Goal: Information Seeking & Learning: Learn about a topic

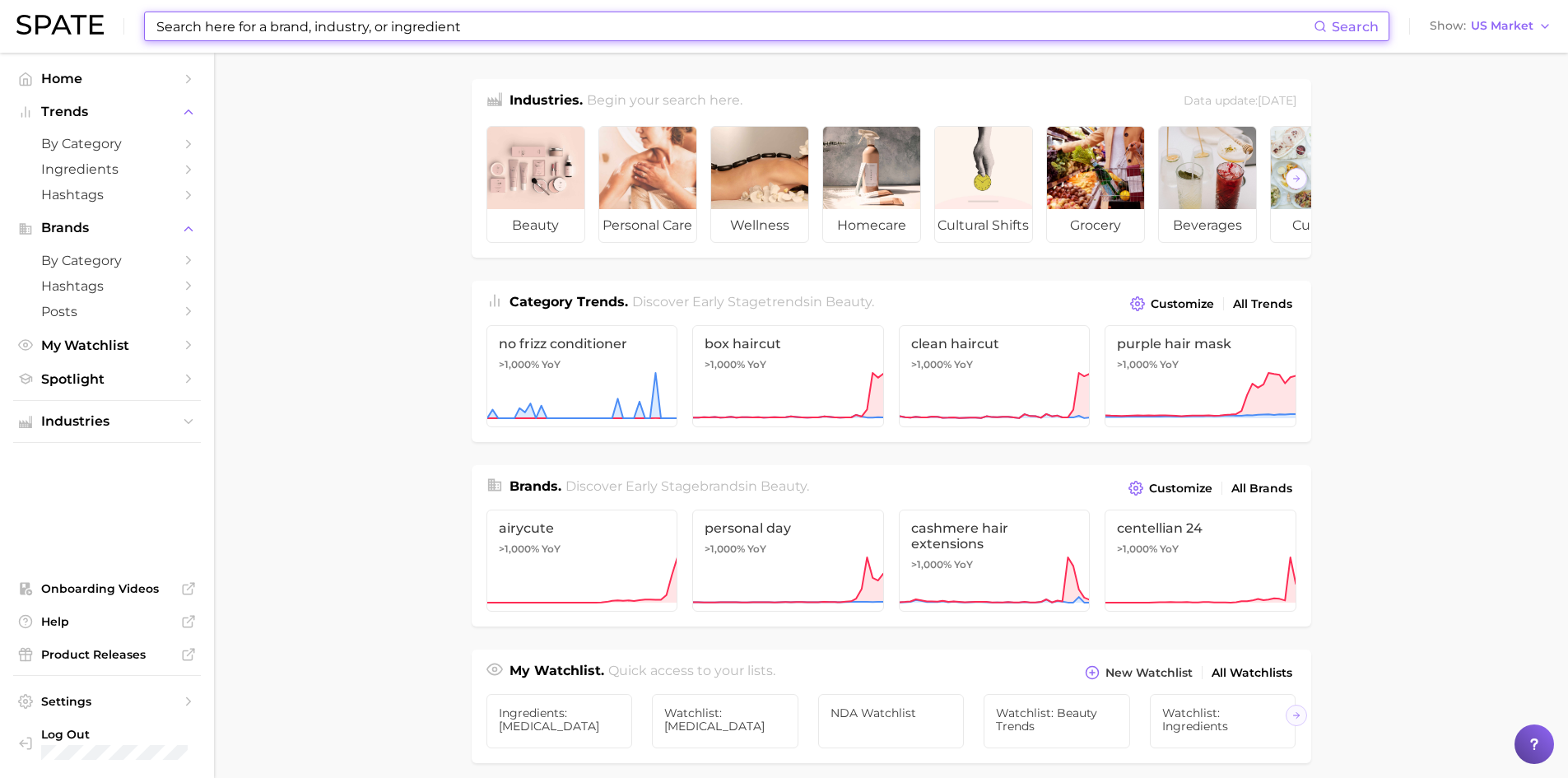
click at [270, 27] on input at bounding box center [734, 26] width 1159 height 28
click at [228, 30] on input at bounding box center [734, 26] width 1159 height 28
paste input "beta glucan"
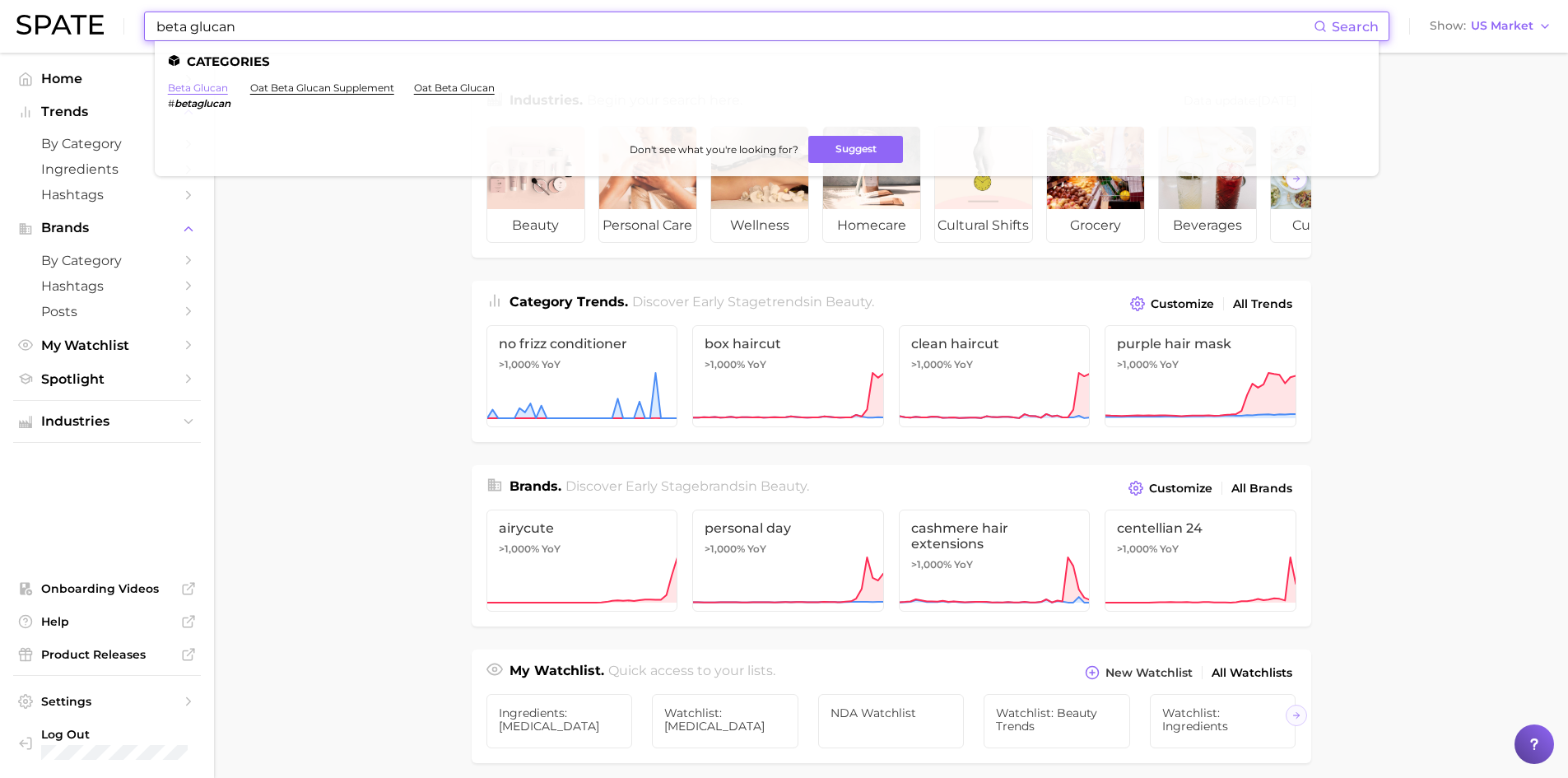
type input "beta glucan"
click at [196, 90] on link "beta glucan" at bounding box center [198, 88] width 60 height 12
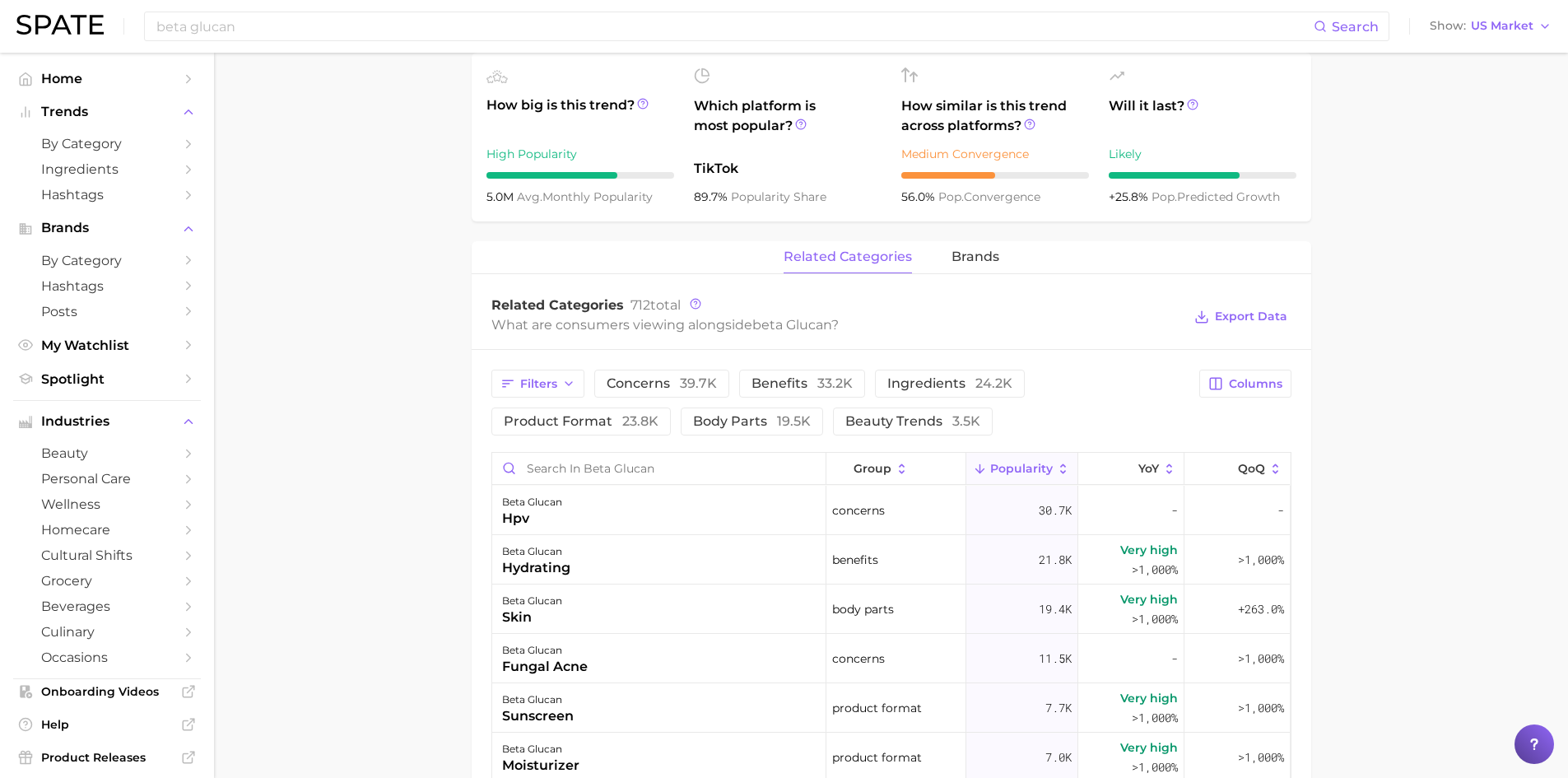
scroll to position [658, 0]
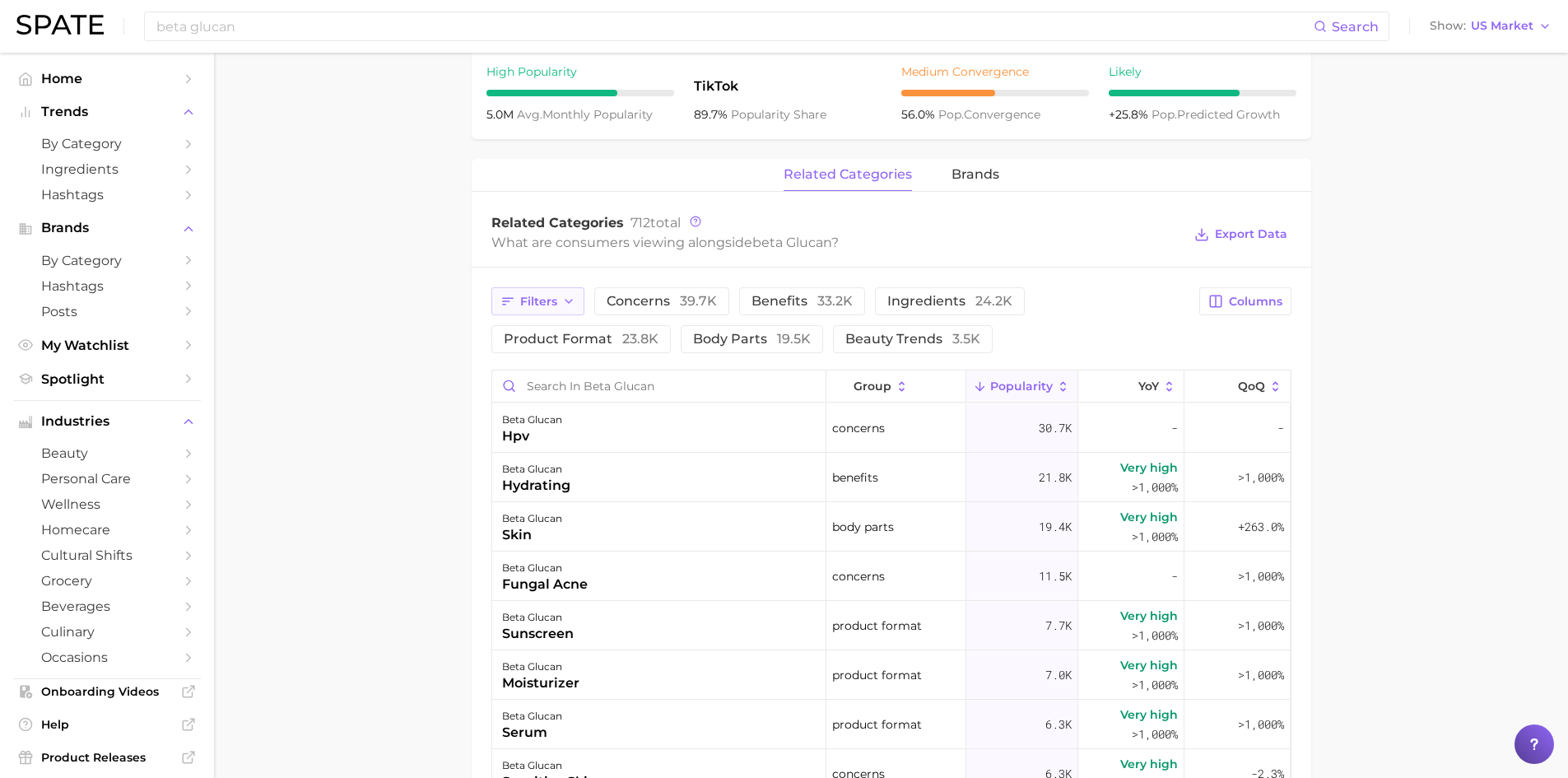
click at [544, 299] on span "Filters" at bounding box center [538, 302] width 37 height 14
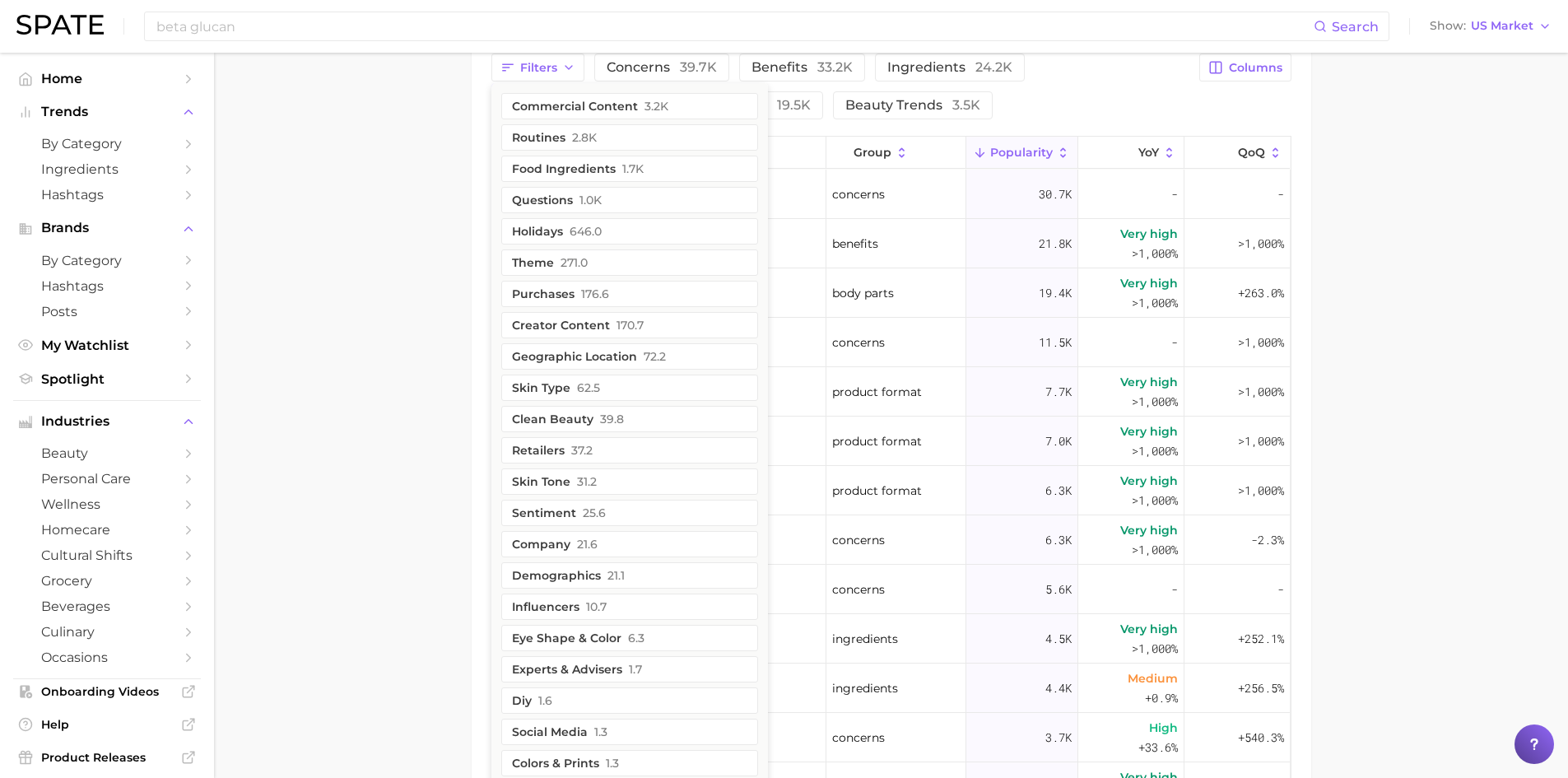
scroll to position [906, 0]
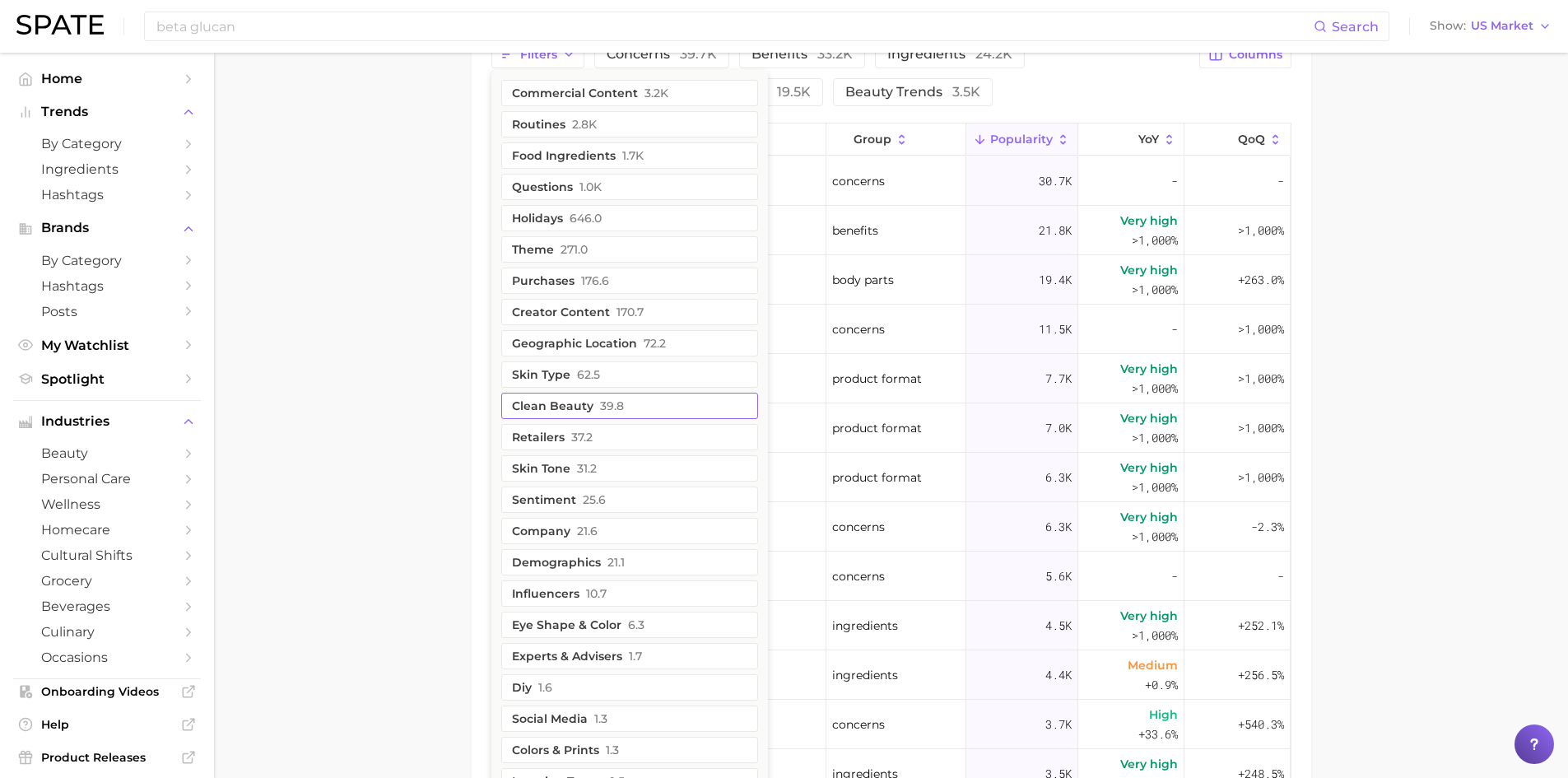
click at [537, 403] on button "clean beauty 39.8" at bounding box center [630, 406] width 257 height 27
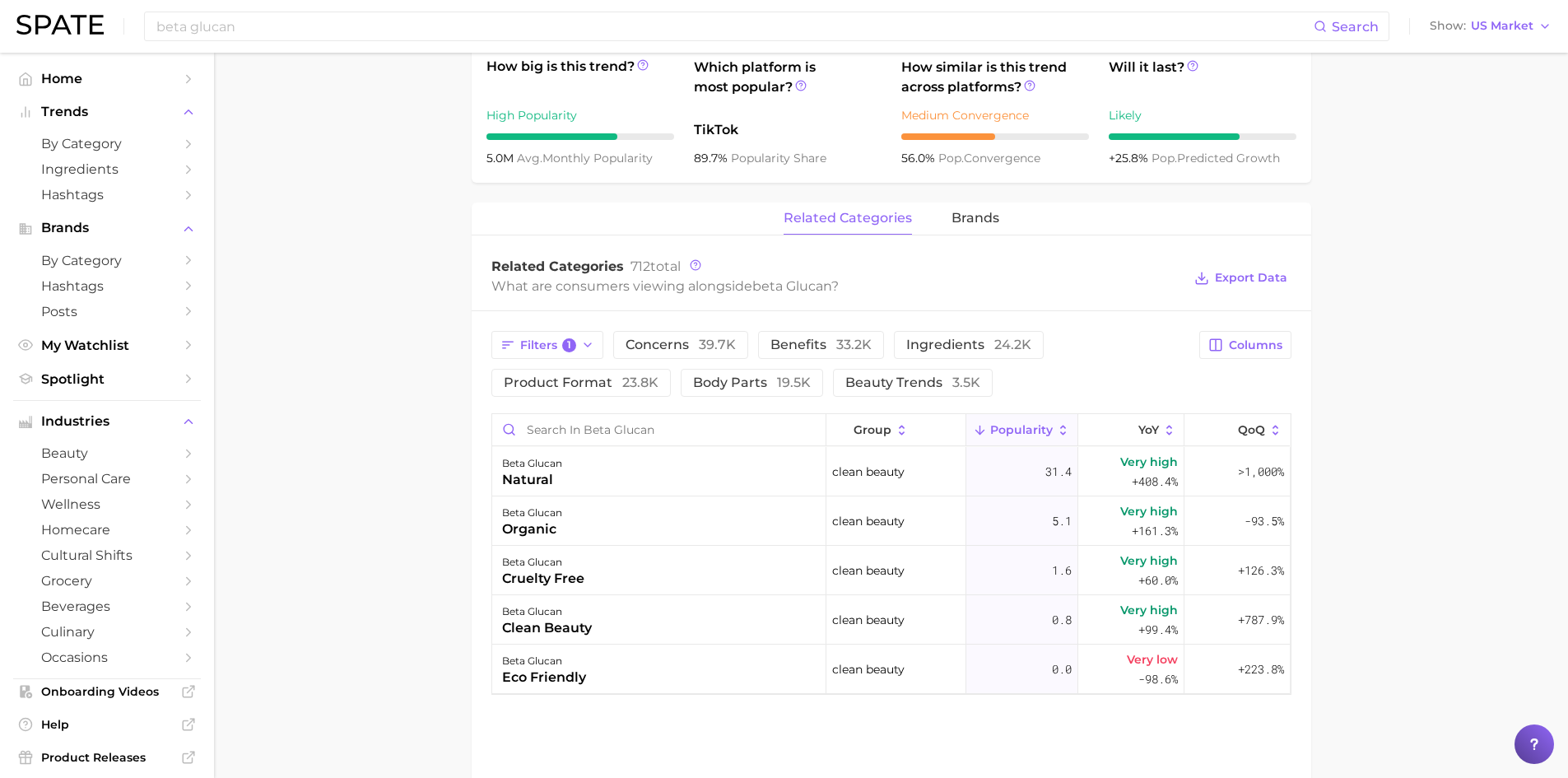
scroll to position [658, 0]
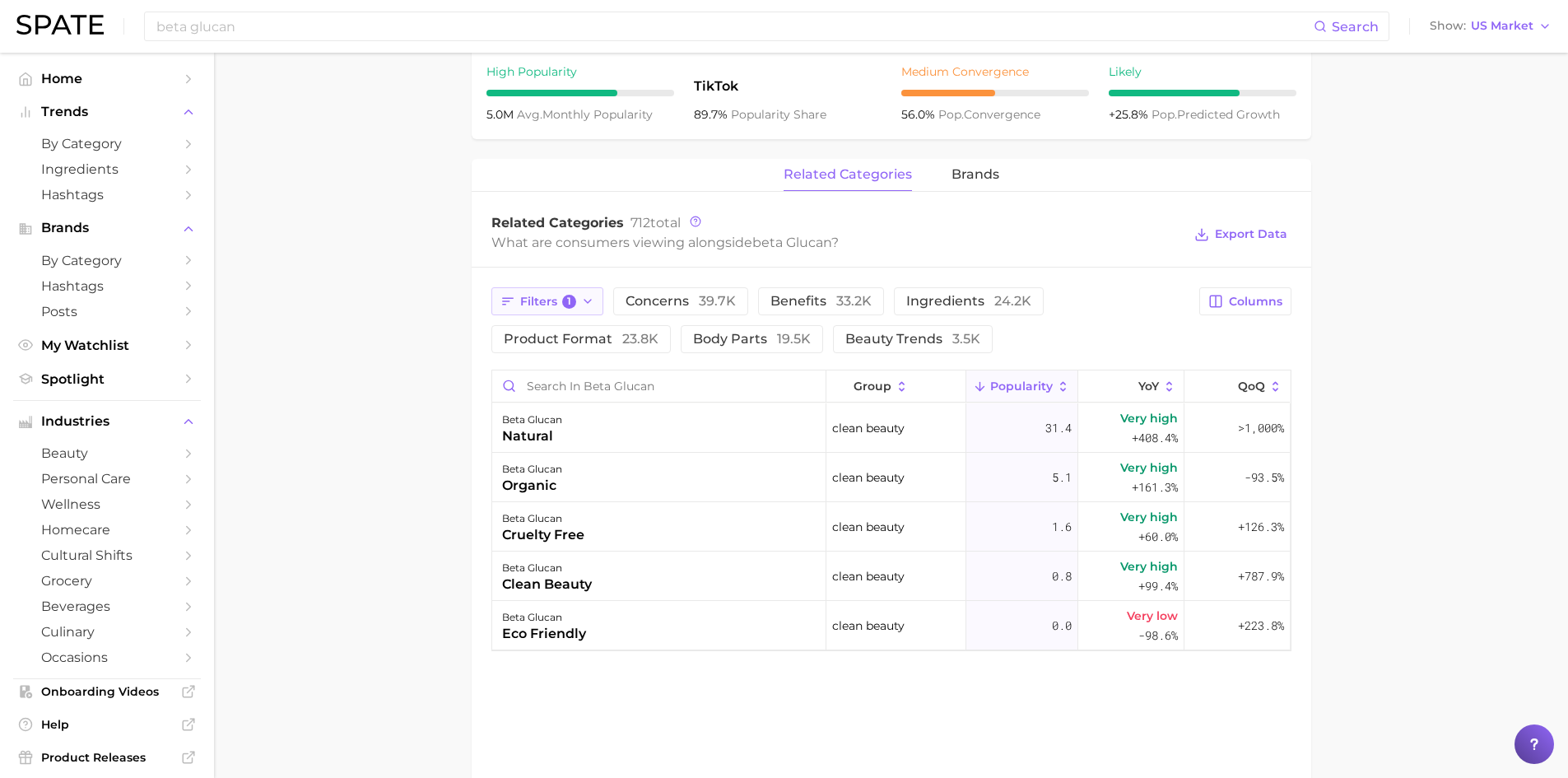
click at [594, 302] on button "Filters 1" at bounding box center [547, 301] width 113 height 28
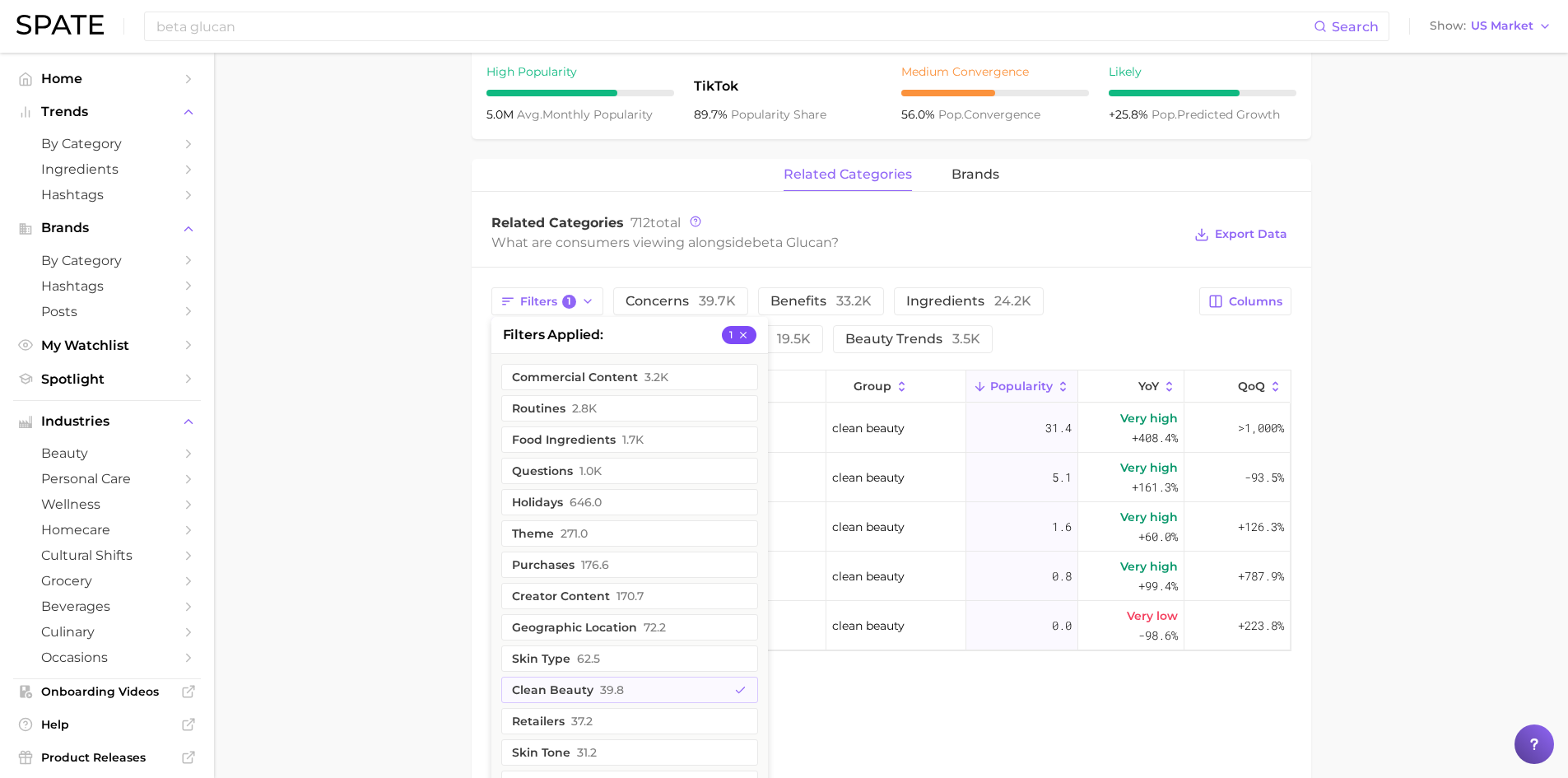
click at [746, 330] on icon "button" at bounding box center [743, 334] width 11 height 11
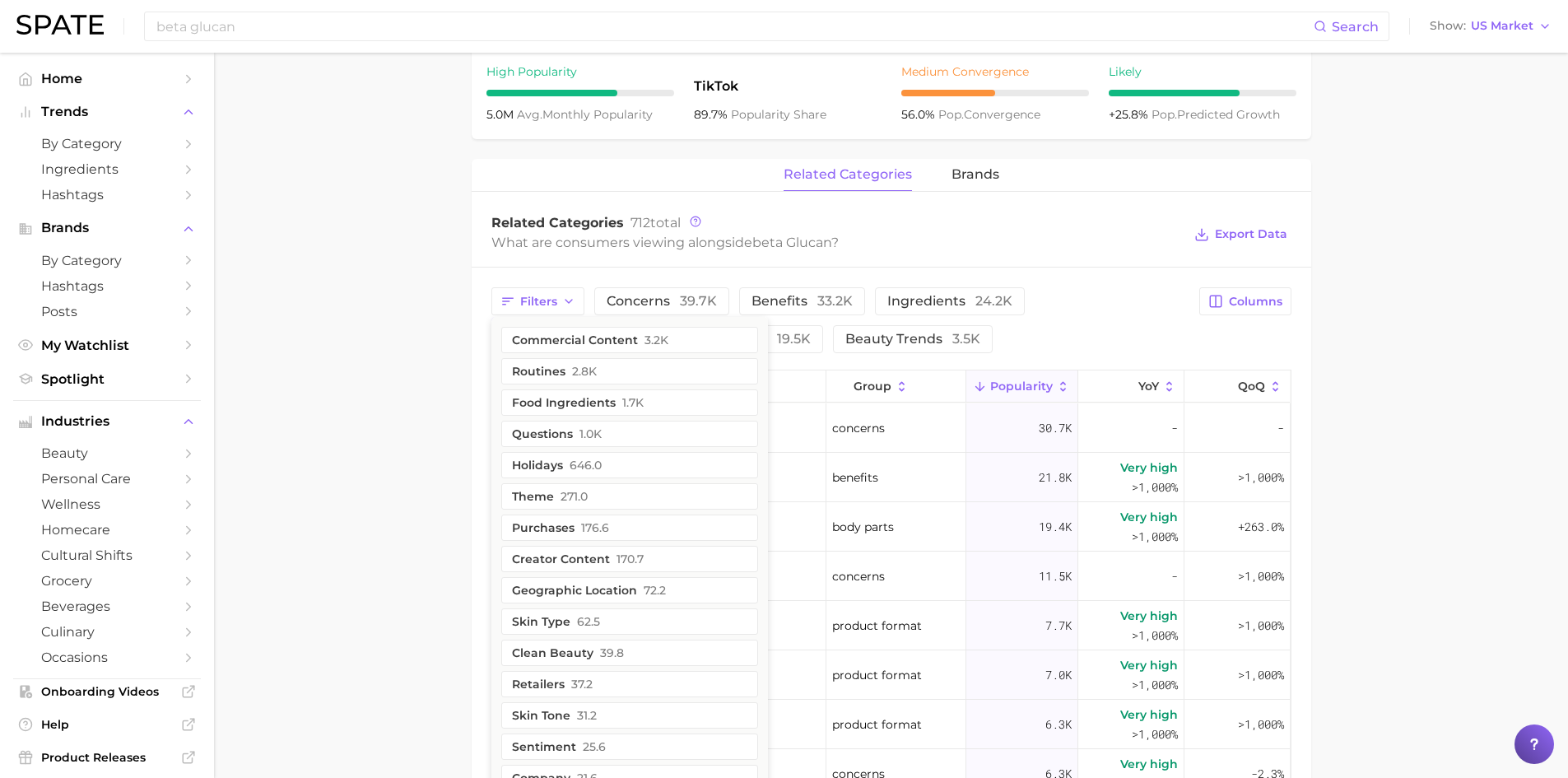
click at [393, 428] on main "1. ingredients 2. scientific products 3. beta glucan Overview Google TikTok Ins…" at bounding box center [891, 322] width 1354 height 1856
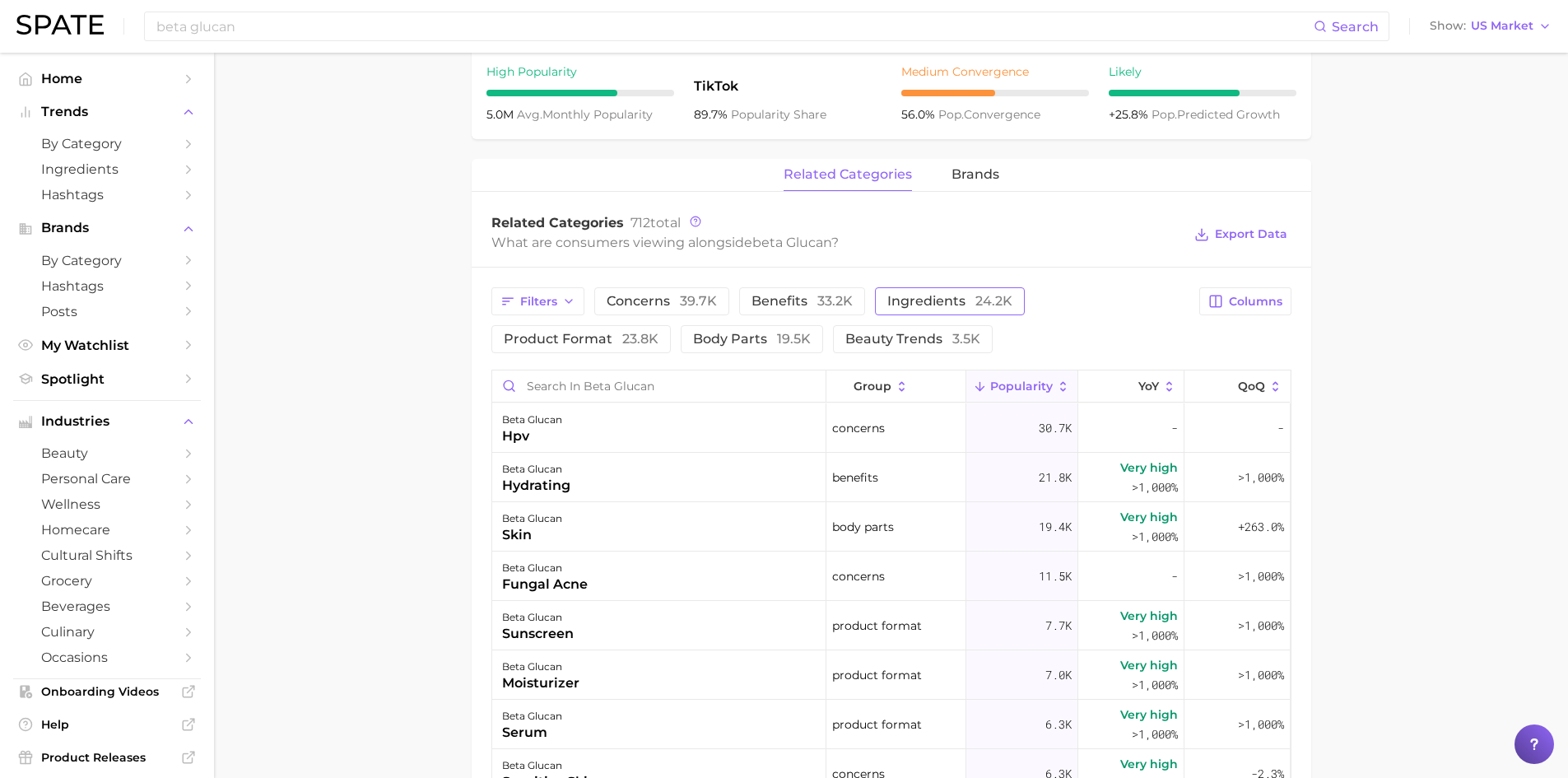
click at [922, 303] on span "ingredients 24.2k" at bounding box center [949, 301] width 125 height 13
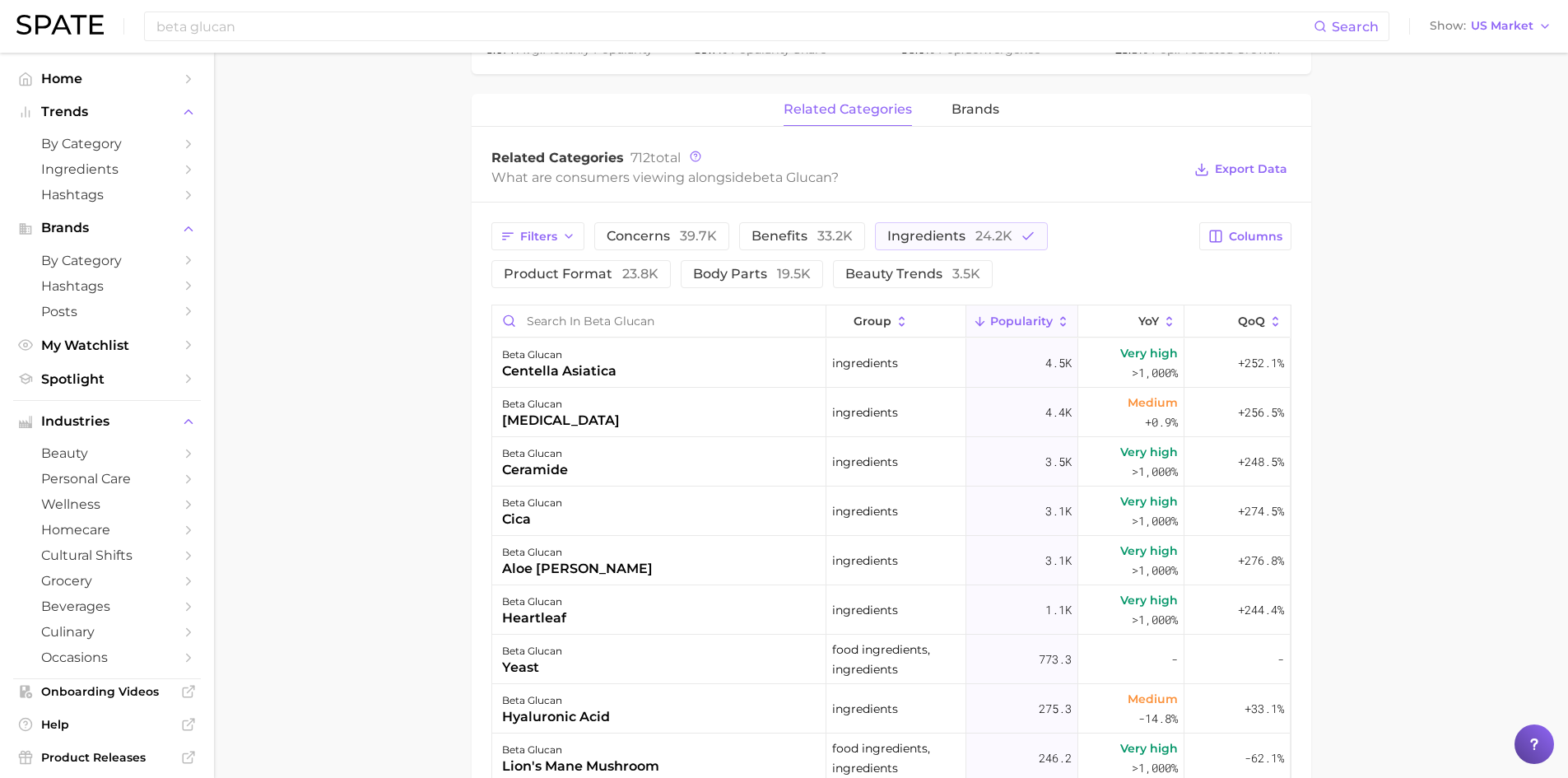
scroll to position [741, 0]
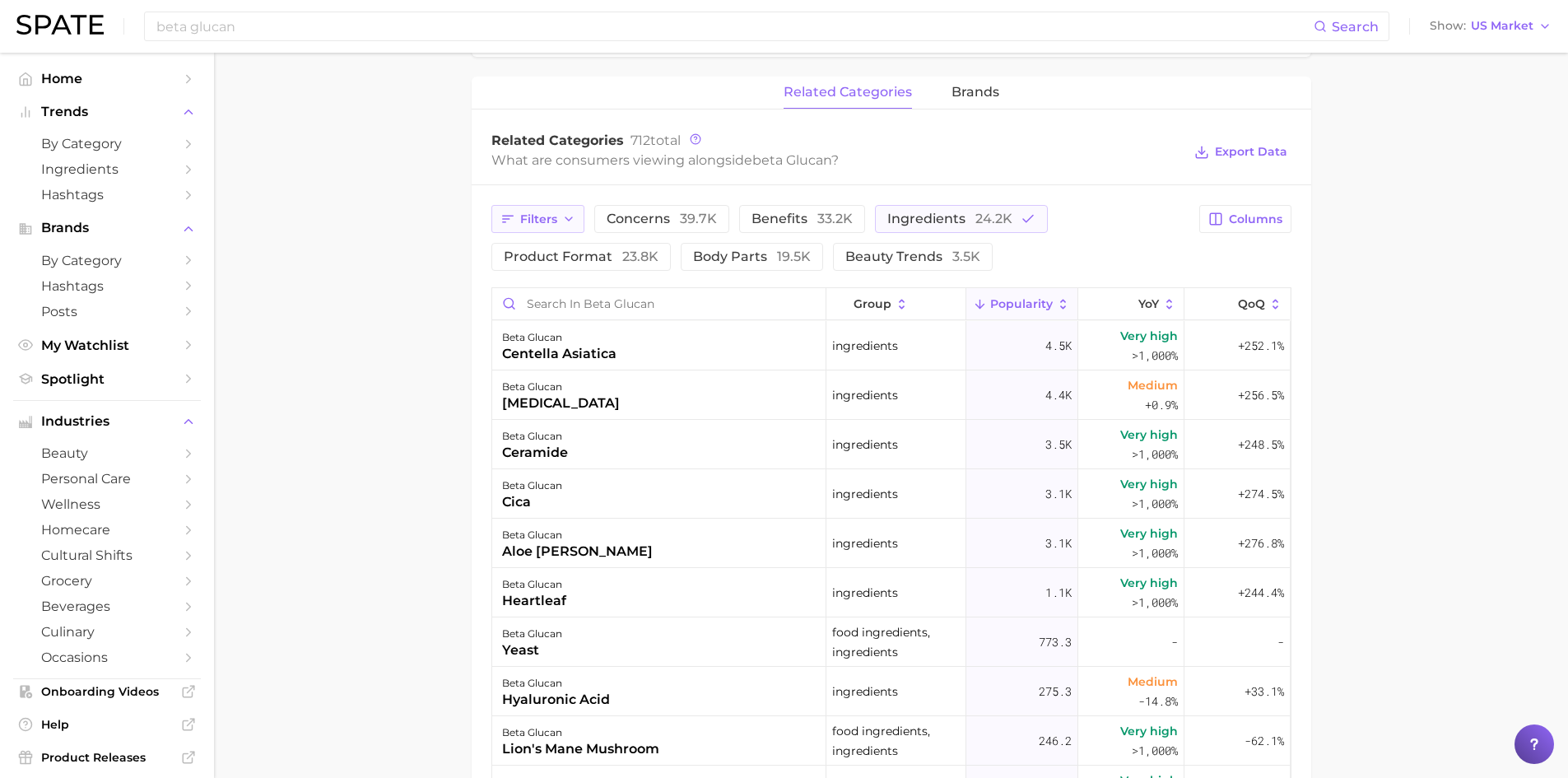
click at [565, 220] on icon "button" at bounding box center [569, 219] width 13 height 13
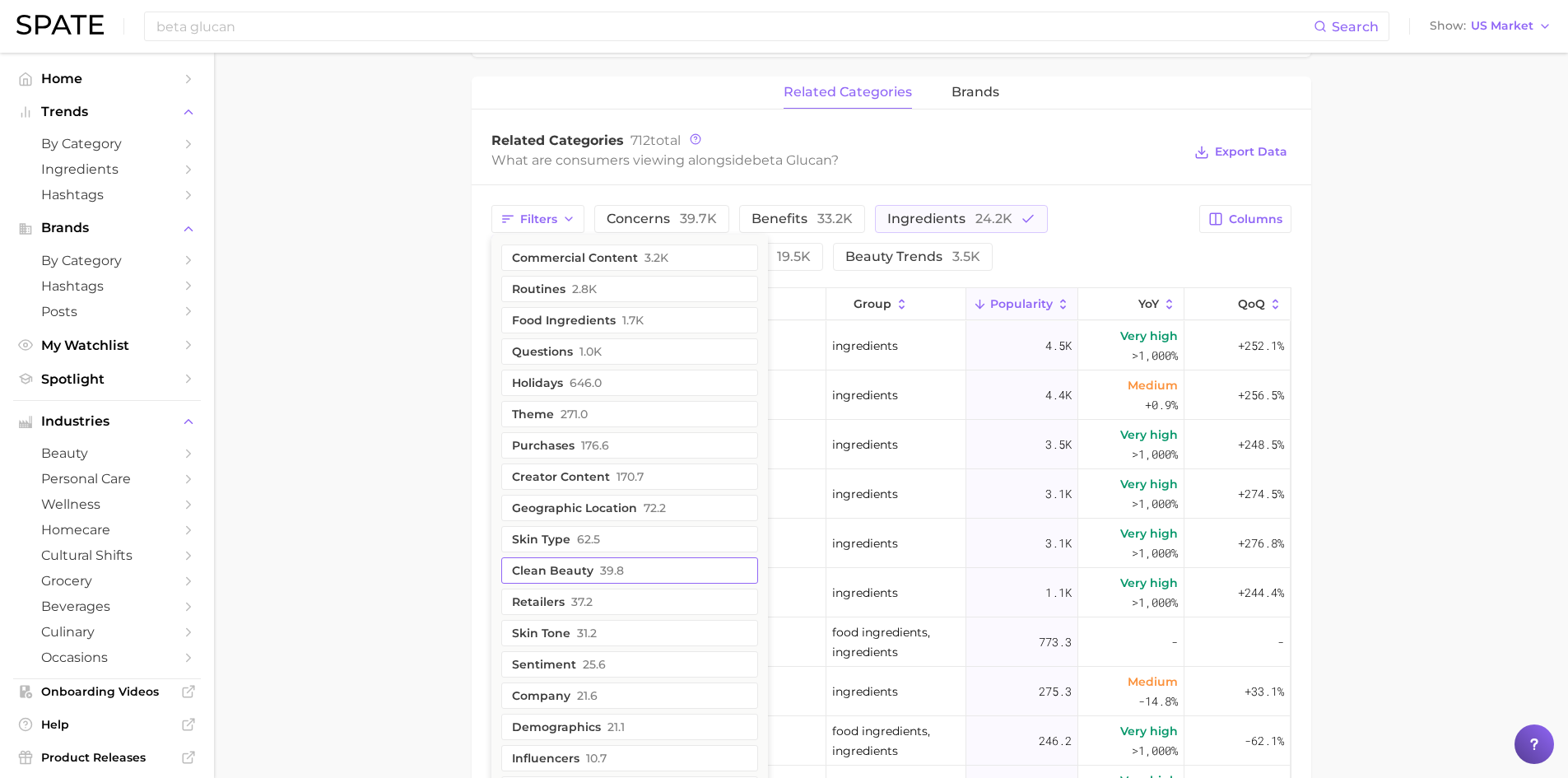
click at [521, 570] on button "clean beauty 39.8" at bounding box center [630, 570] width 257 height 27
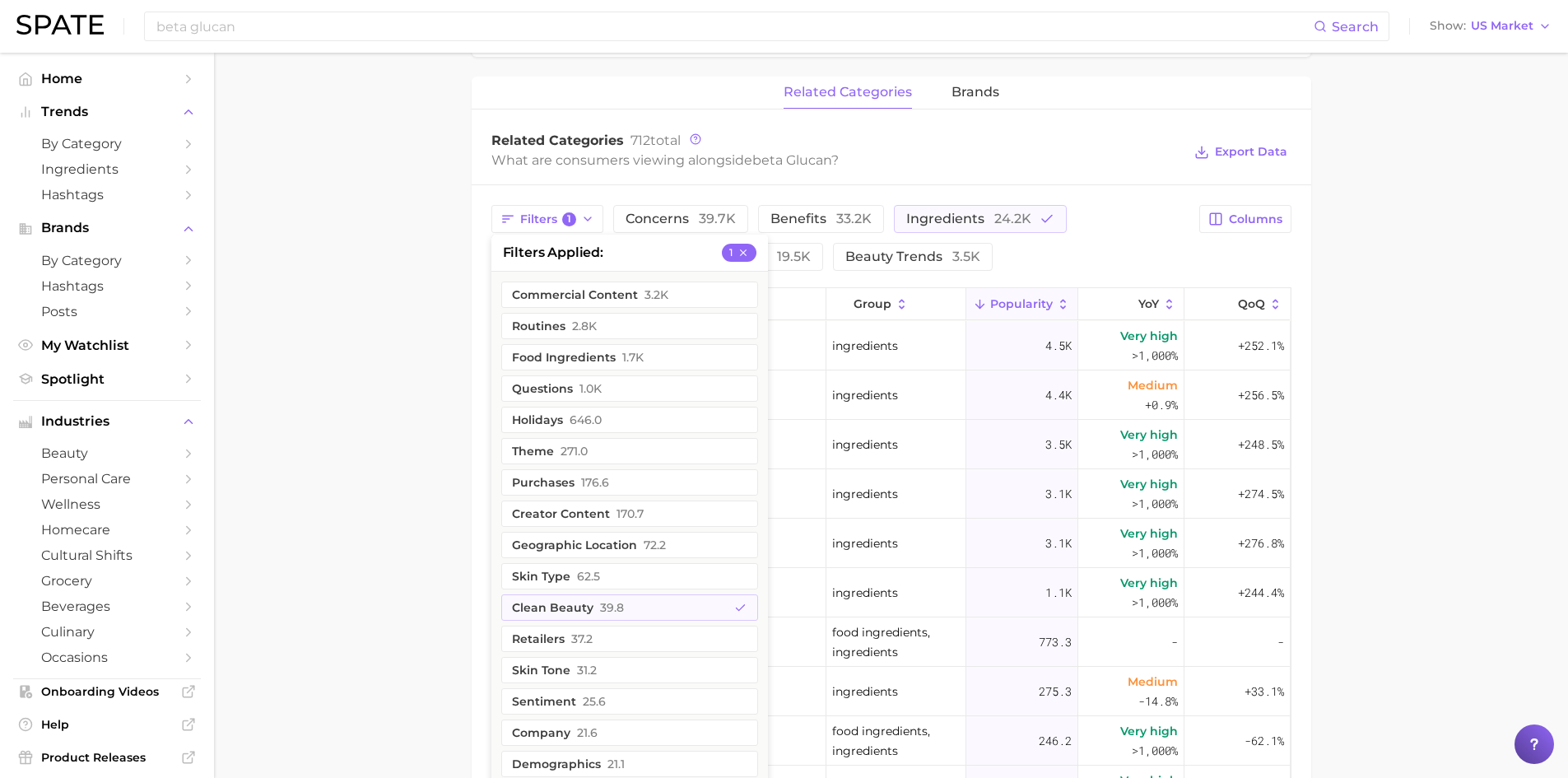
click at [375, 537] on main "1. ingredients 2. scientific products 3. beta glucan Overview Google TikTok Ins…" at bounding box center [891, 240] width 1354 height 1856
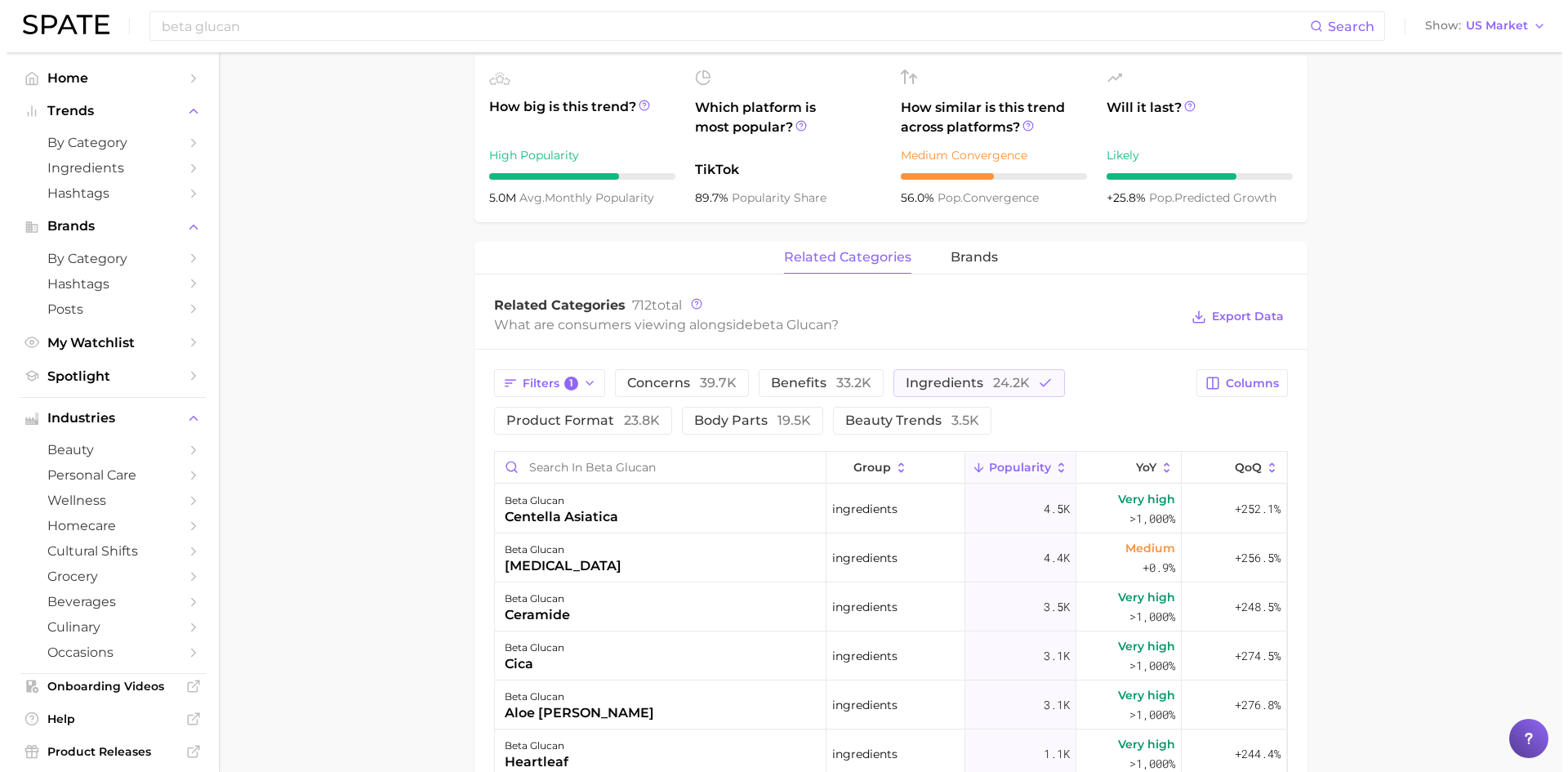
scroll to position [572, 0]
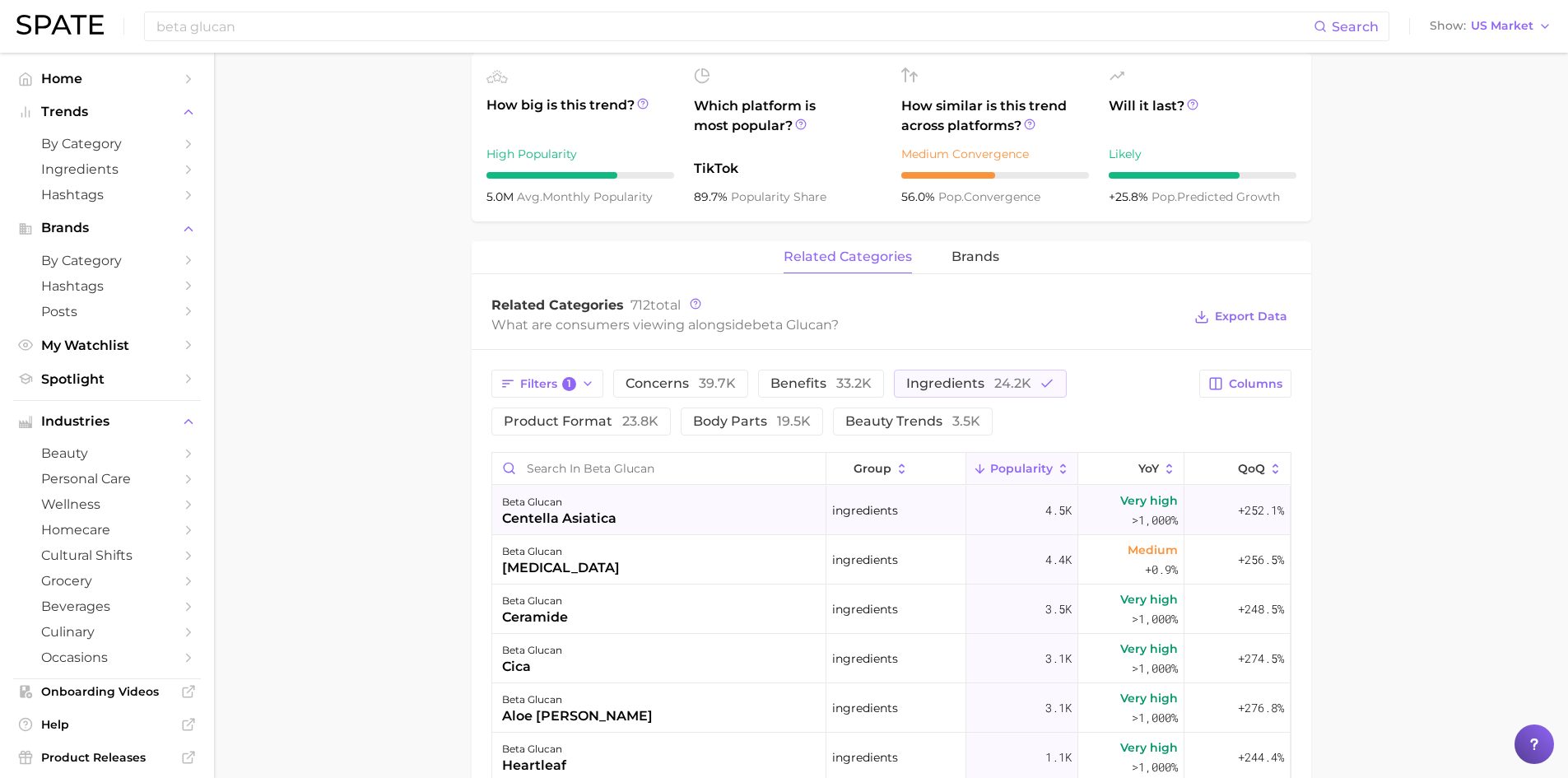
click at [523, 519] on div "centella asiatica" at bounding box center [559, 518] width 115 height 20
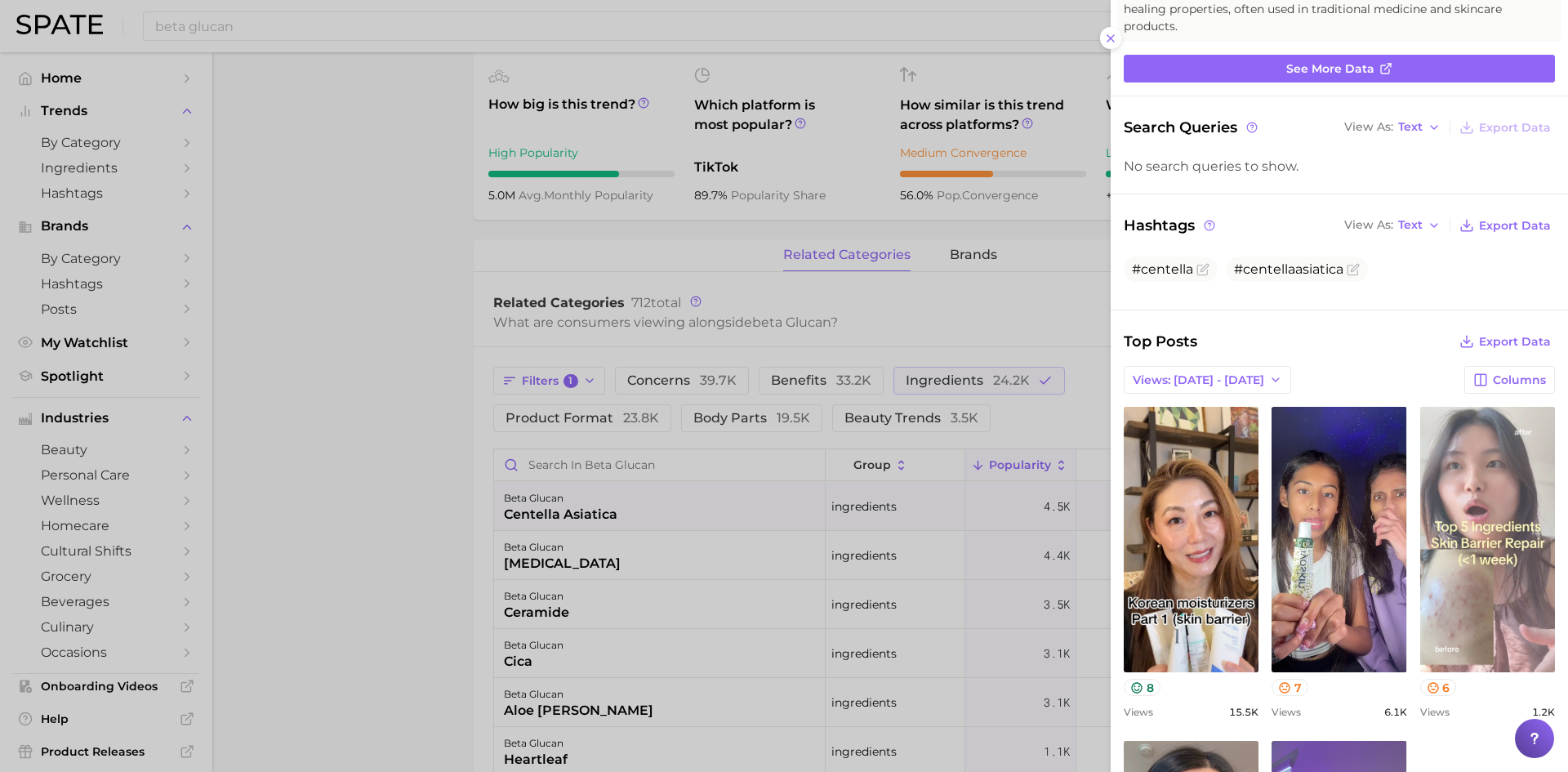
scroll to position [163, 0]
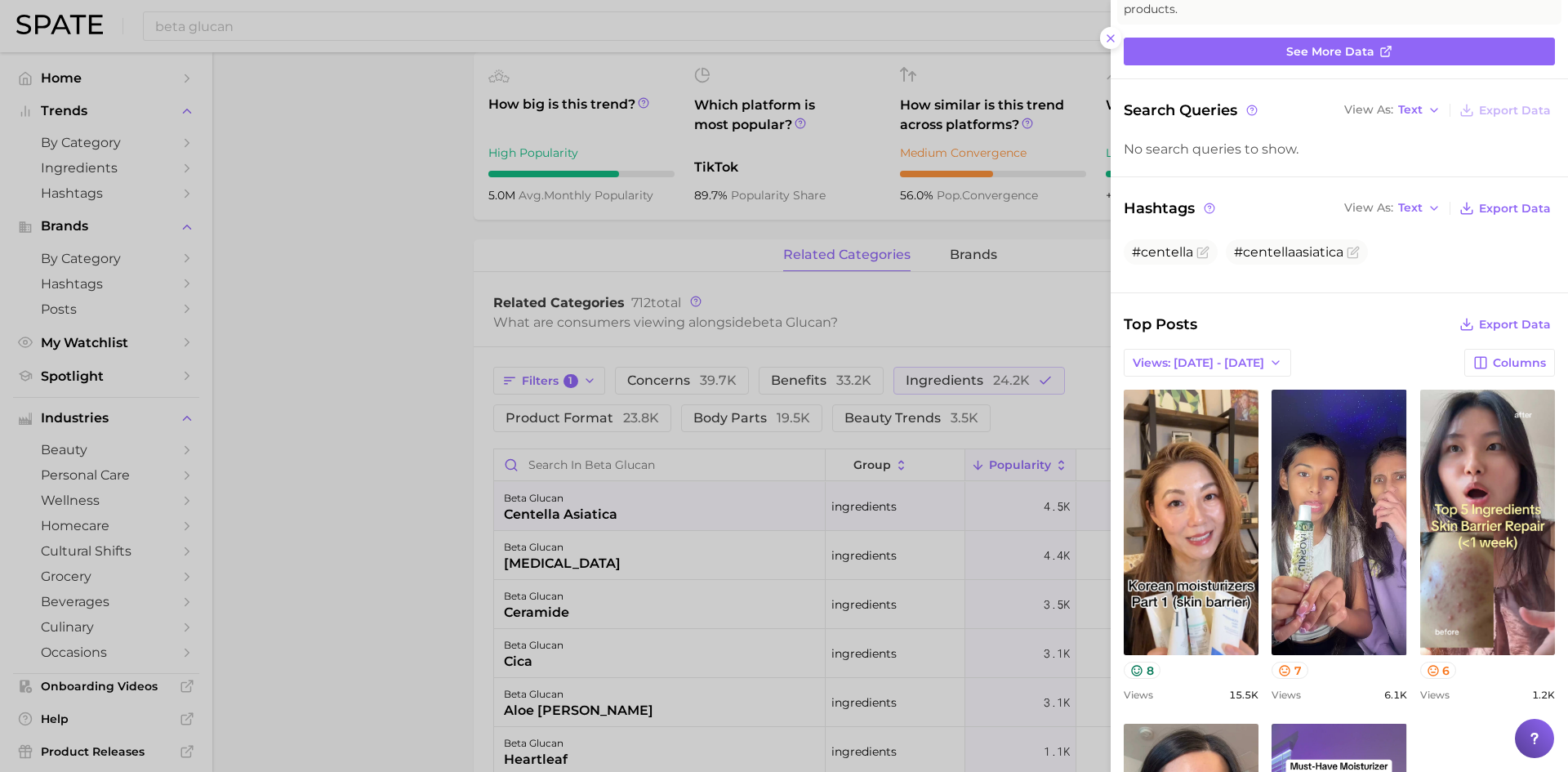
click at [543, 566] on div at bounding box center [784, 386] width 1568 height 772
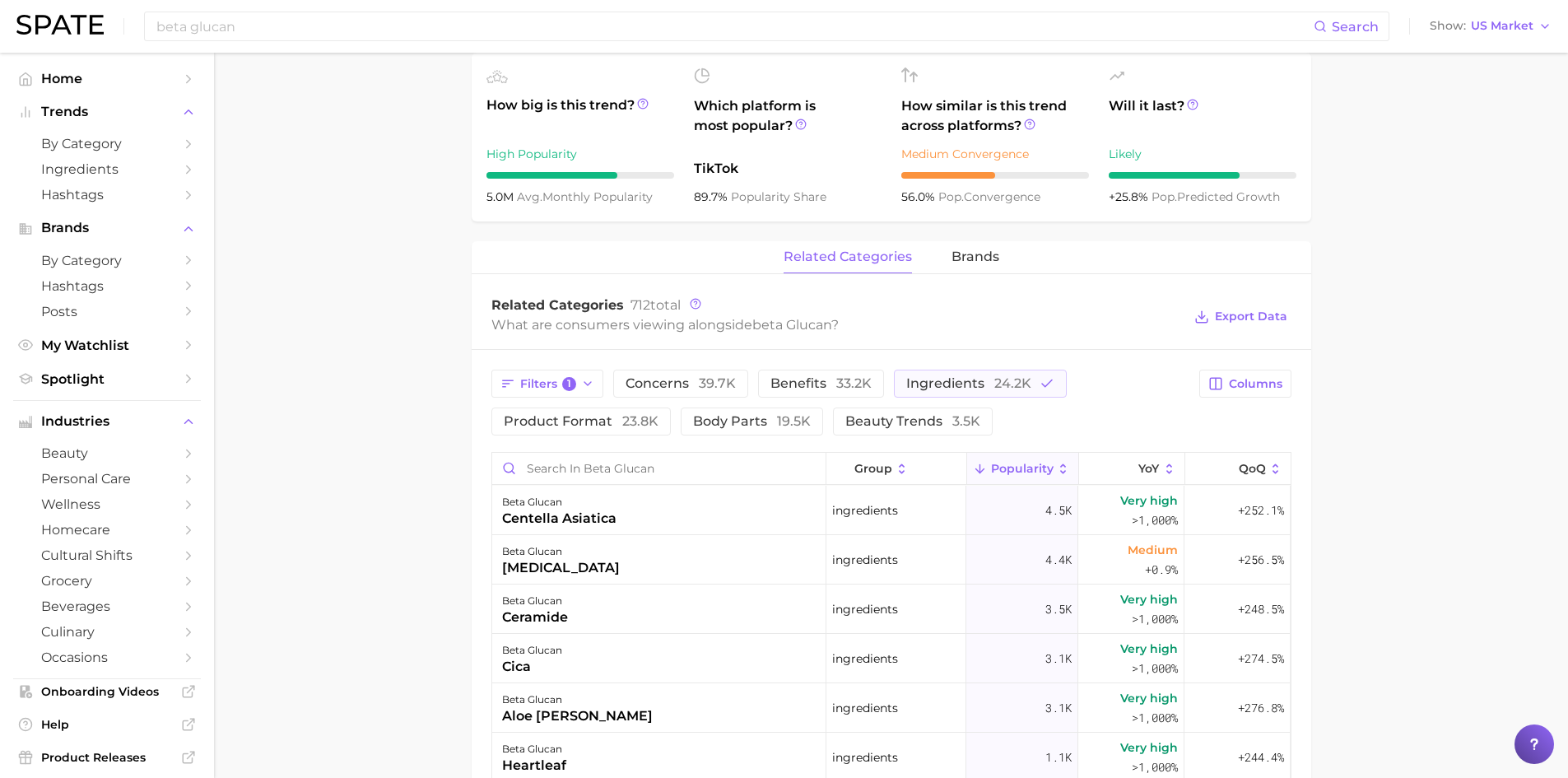
click at [547, 570] on div "[MEDICAL_DATA]" at bounding box center [561, 568] width 118 height 20
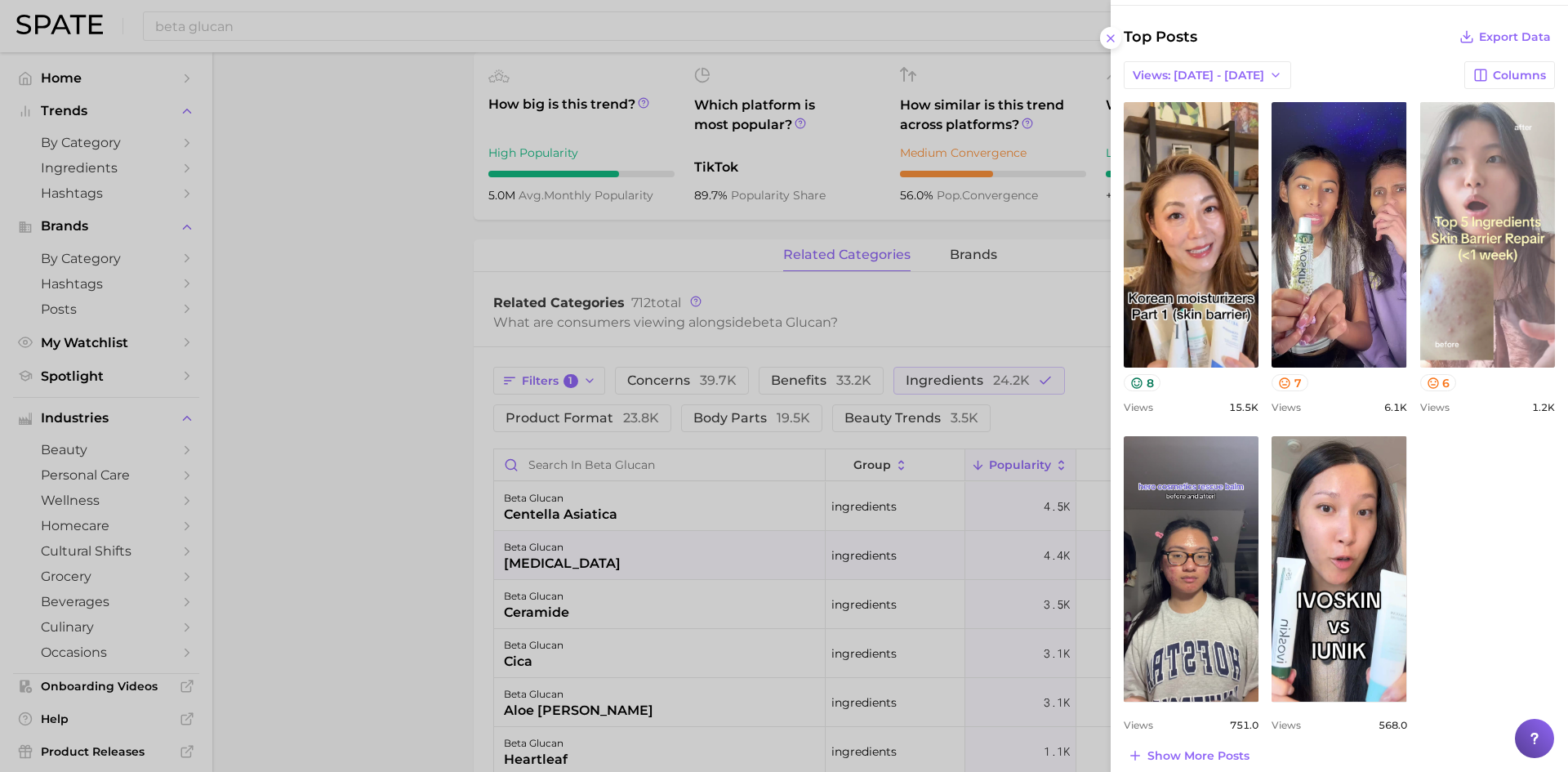
scroll to position [466, 0]
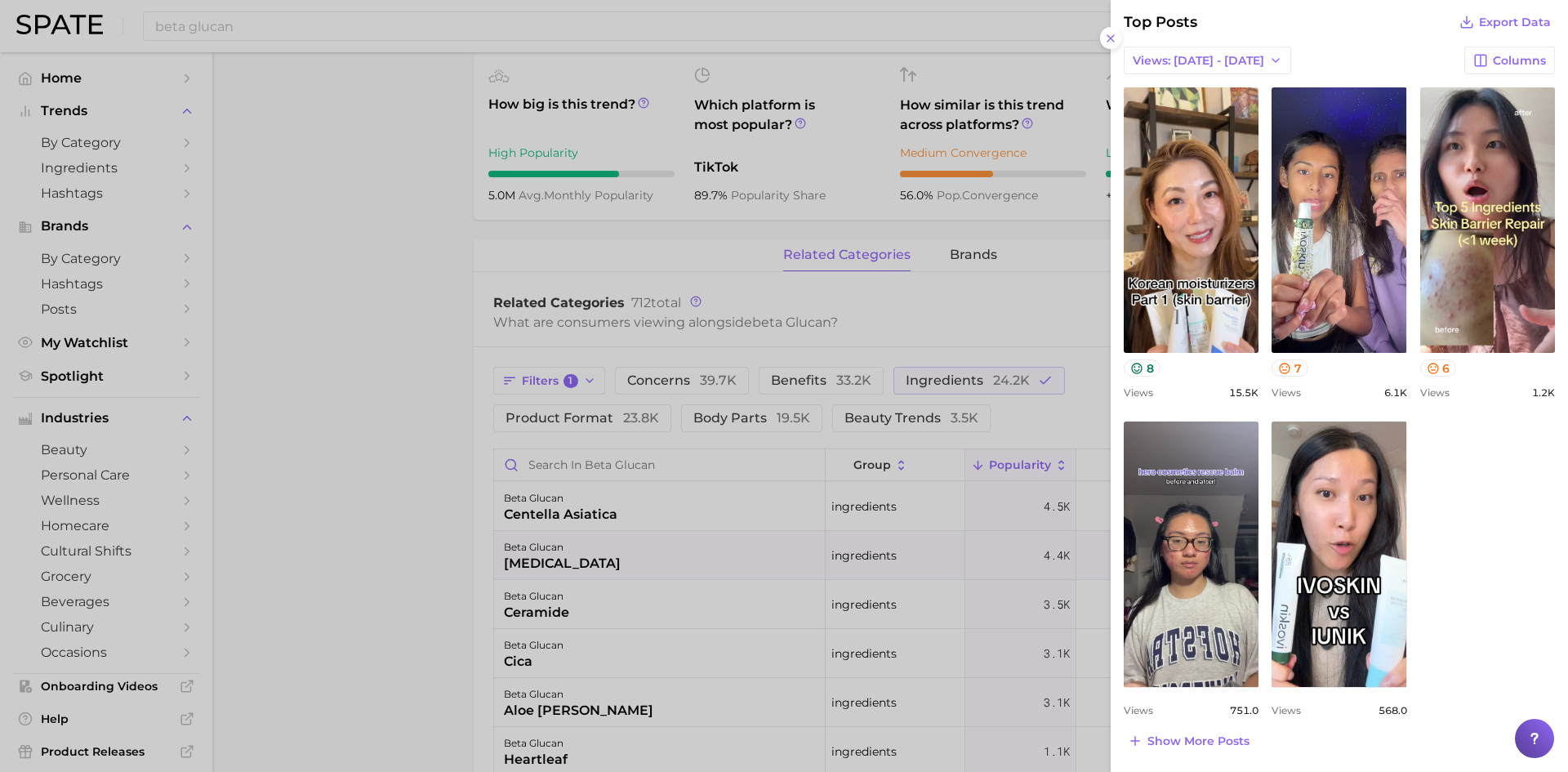
click at [555, 604] on div at bounding box center [784, 386] width 1568 height 772
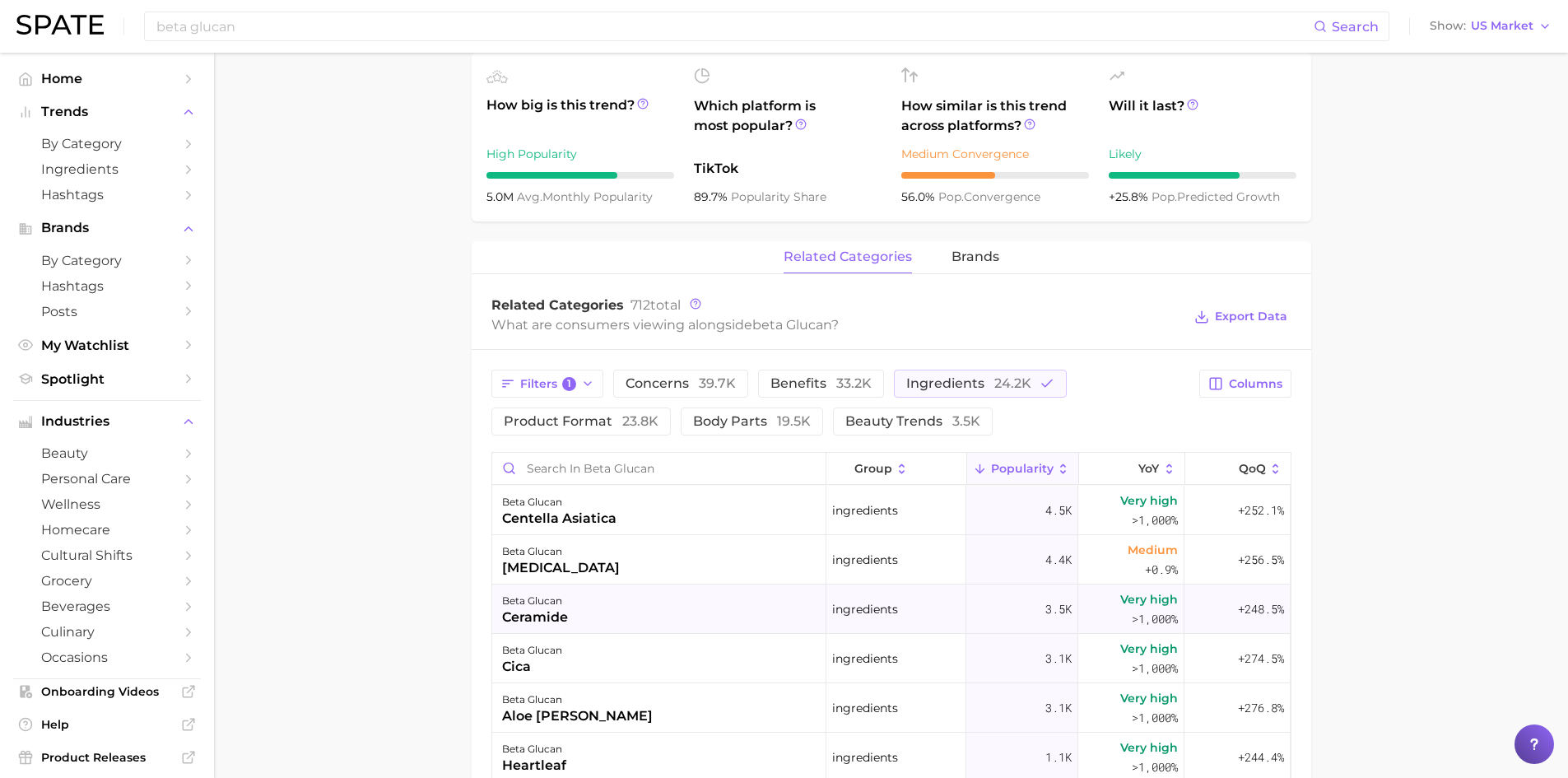
click at [557, 610] on div "ceramide" at bounding box center [535, 617] width 65 height 20
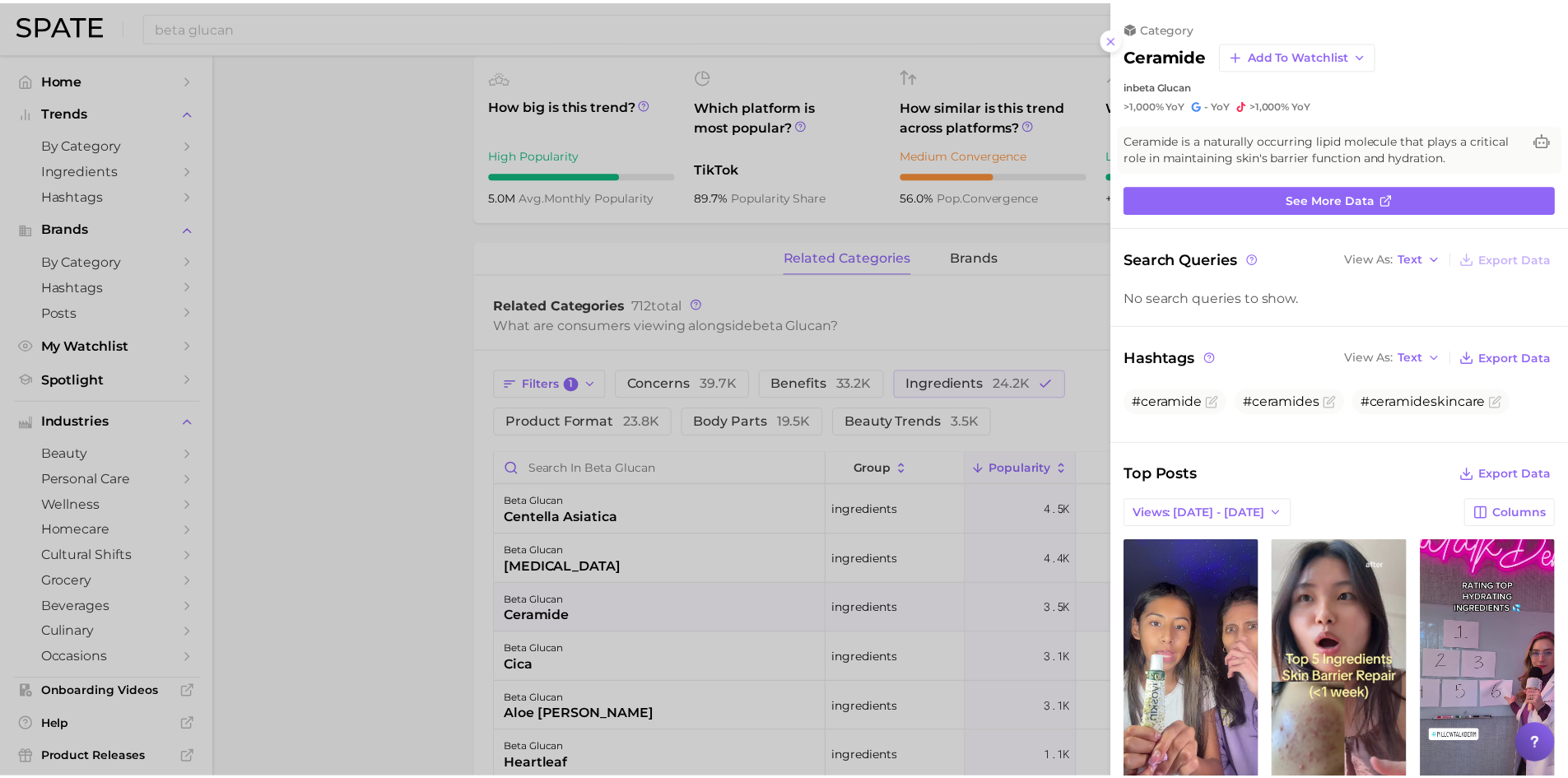
scroll to position [0, 0]
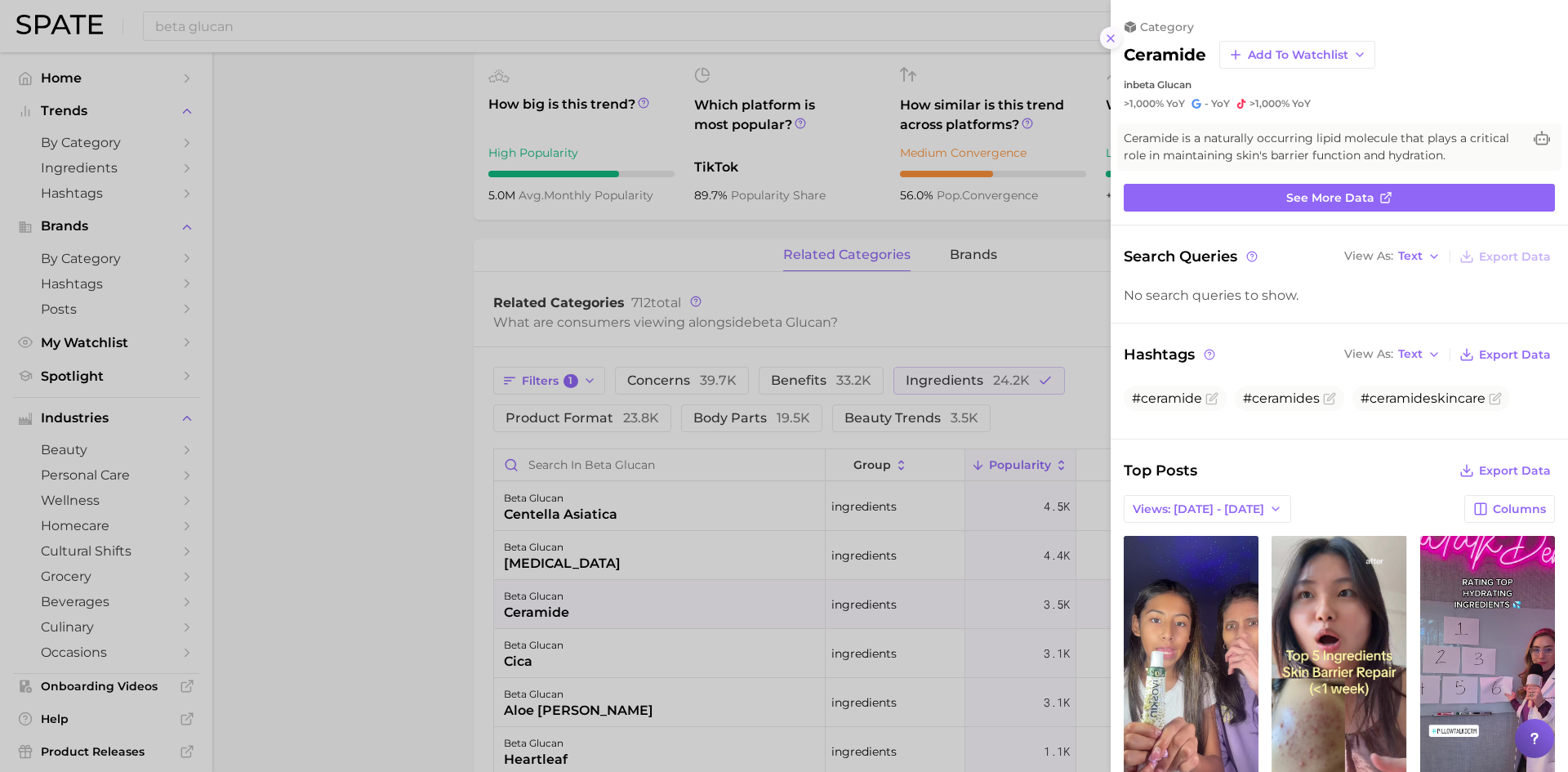
click at [1112, 35] on icon at bounding box center [1111, 38] width 13 height 13
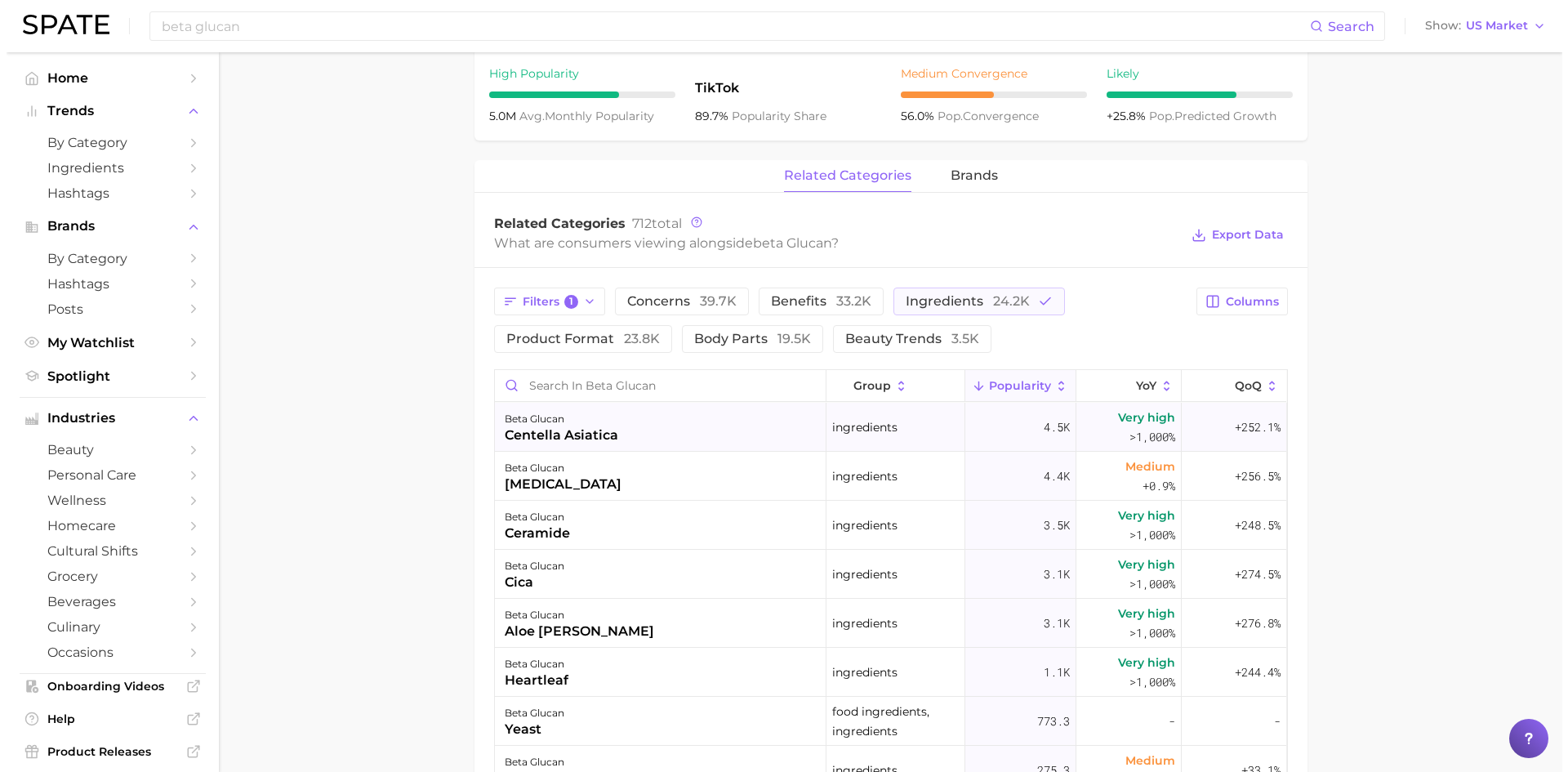
scroll to position [653, 0]
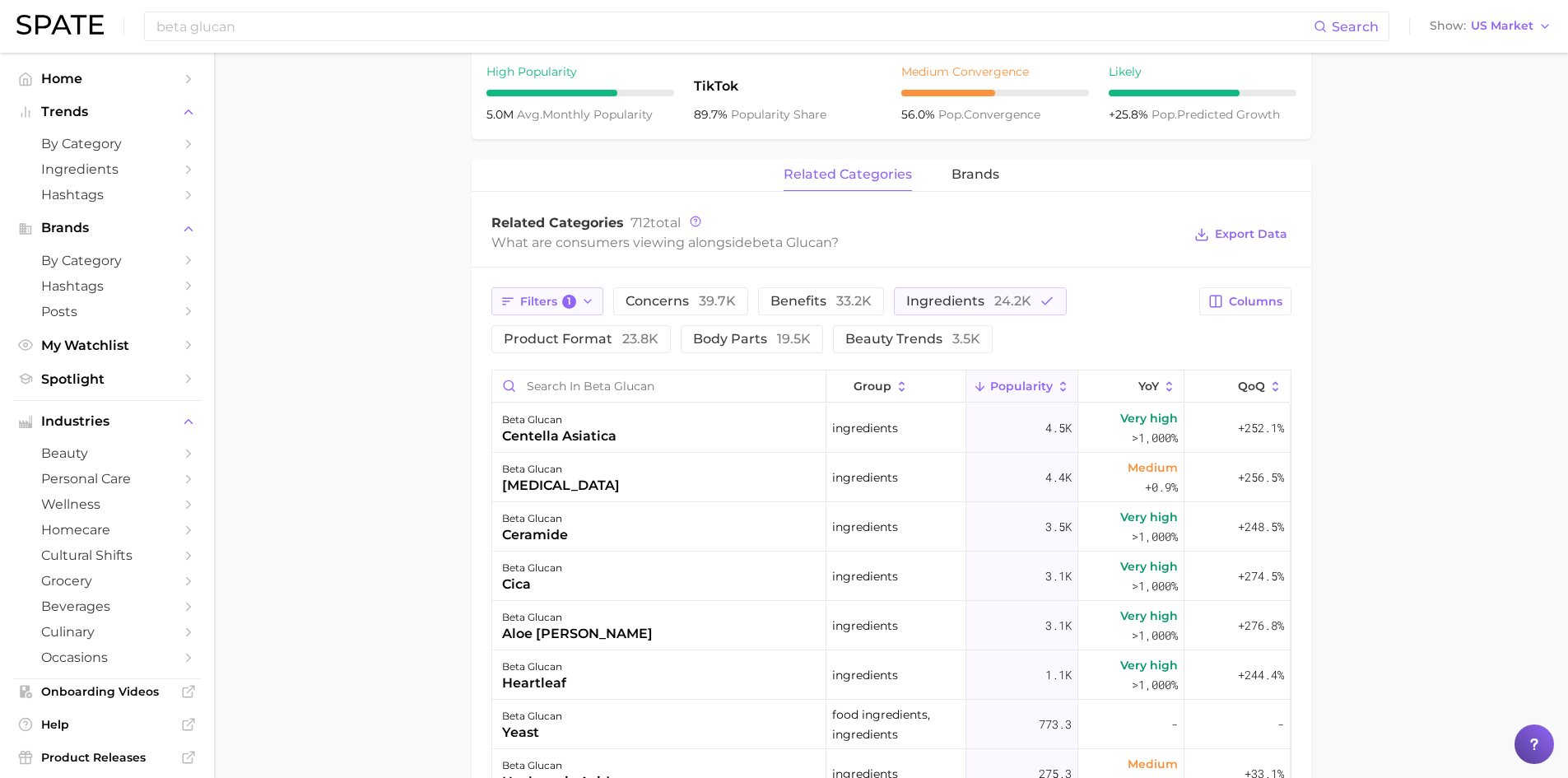
click at [588, 301] on icon "button" at bounding box center [588, 301] width 13 height 13
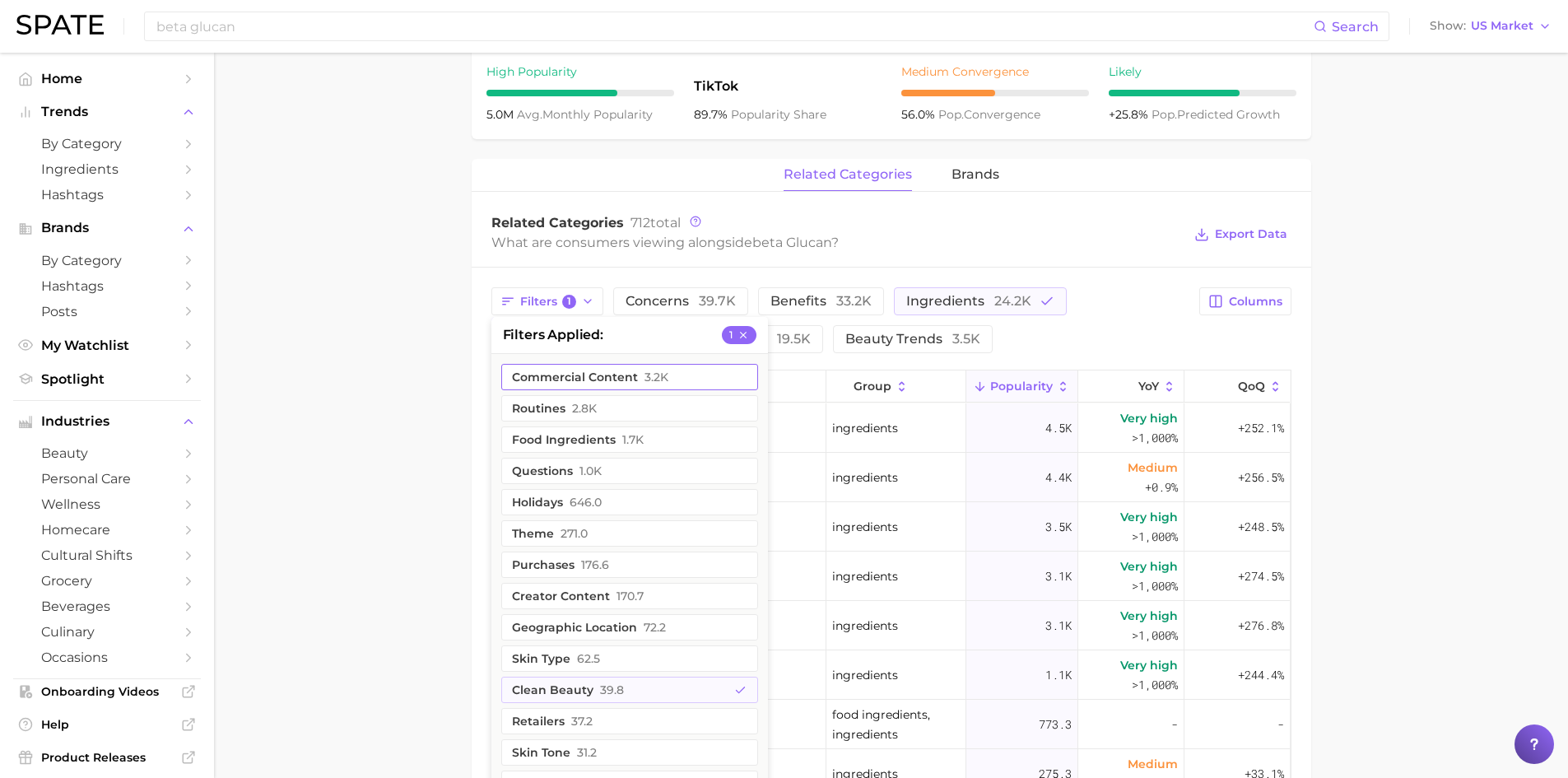
click at [747, 333] on icon "button" at bounding box center [743, 334] width 11 height 11
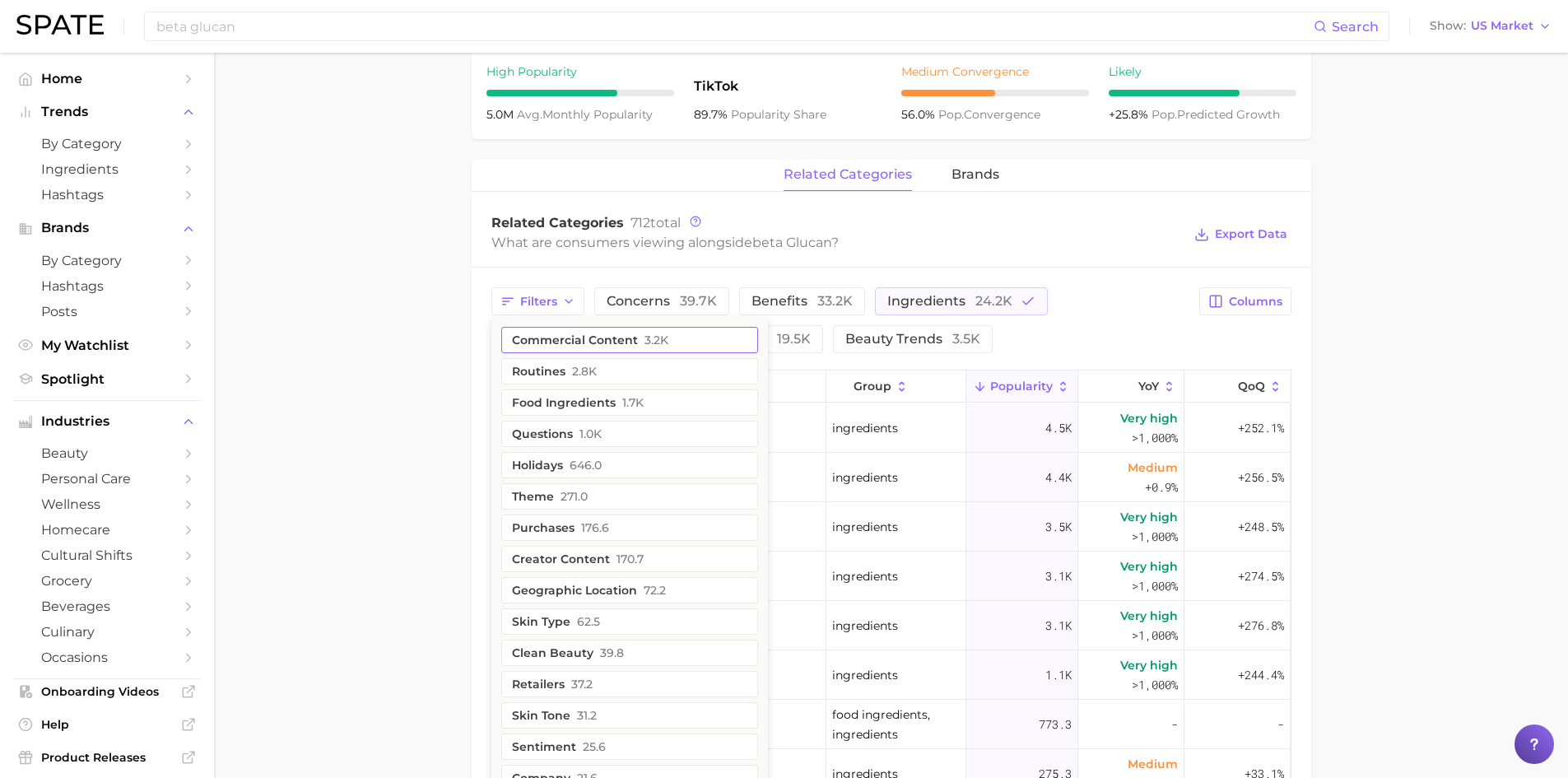
click at [513, 367] on button "routines 2.8k" at bounding box center [630, 371] width 257 height 27
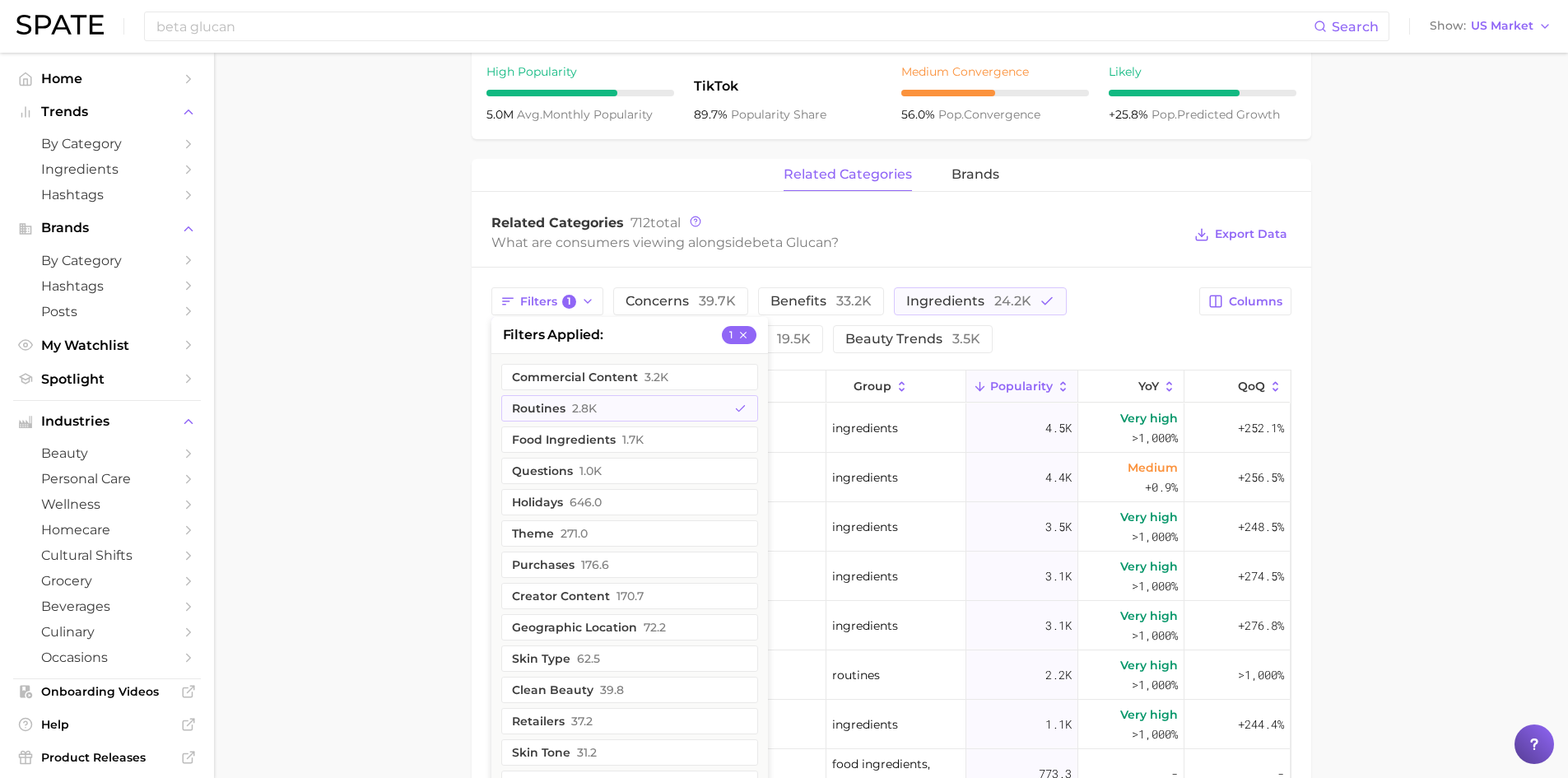
click at [366, 501] on main "1. ingredients 2. scientific products 3. beta glucan Overview Google TikTok Ins…" at bounding box center [891, 322] width 1354 height 1856
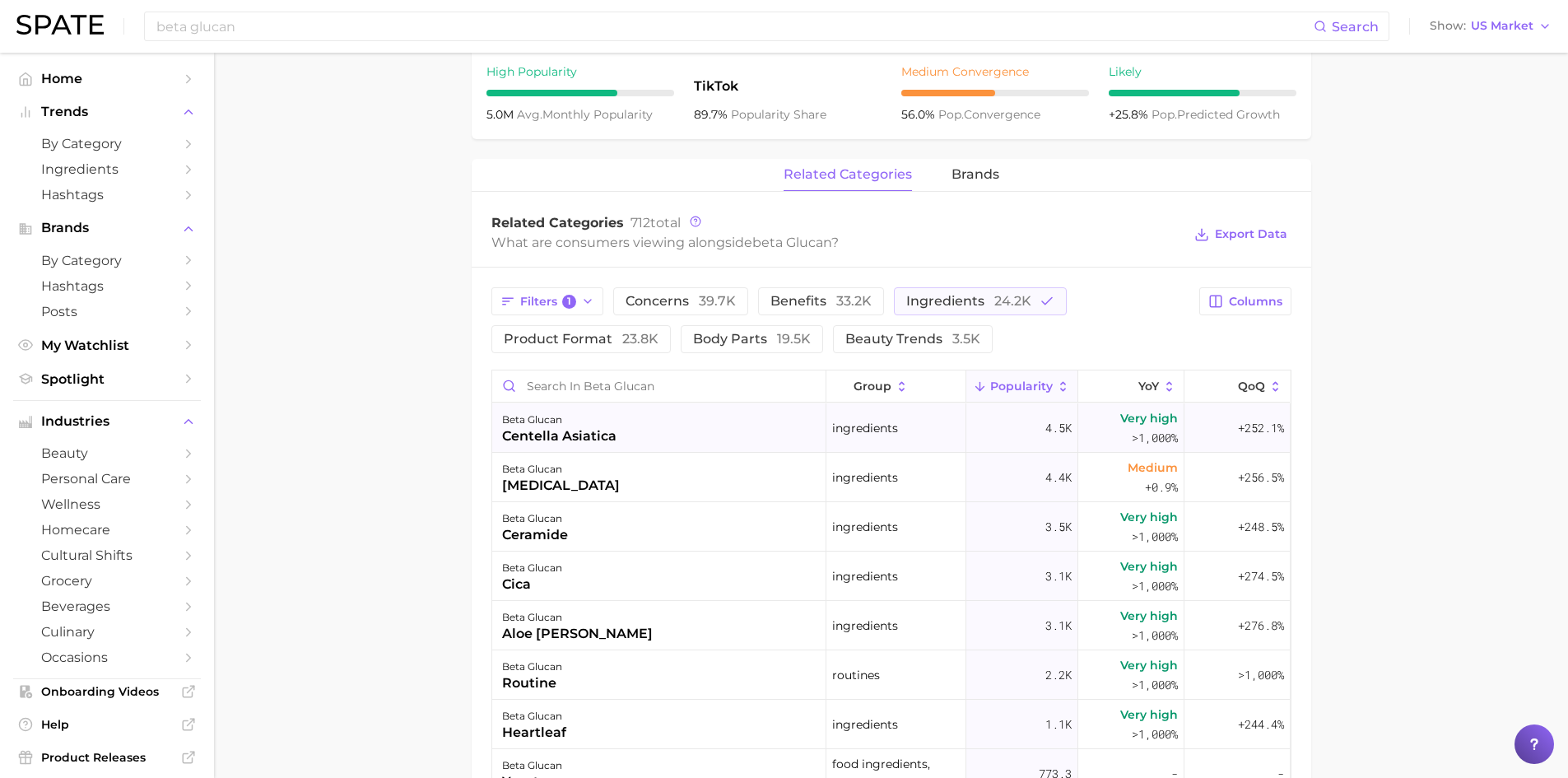
click at [528, 434] on div "centella asiatica" at bounding box center [559, 436] width 115 height 20
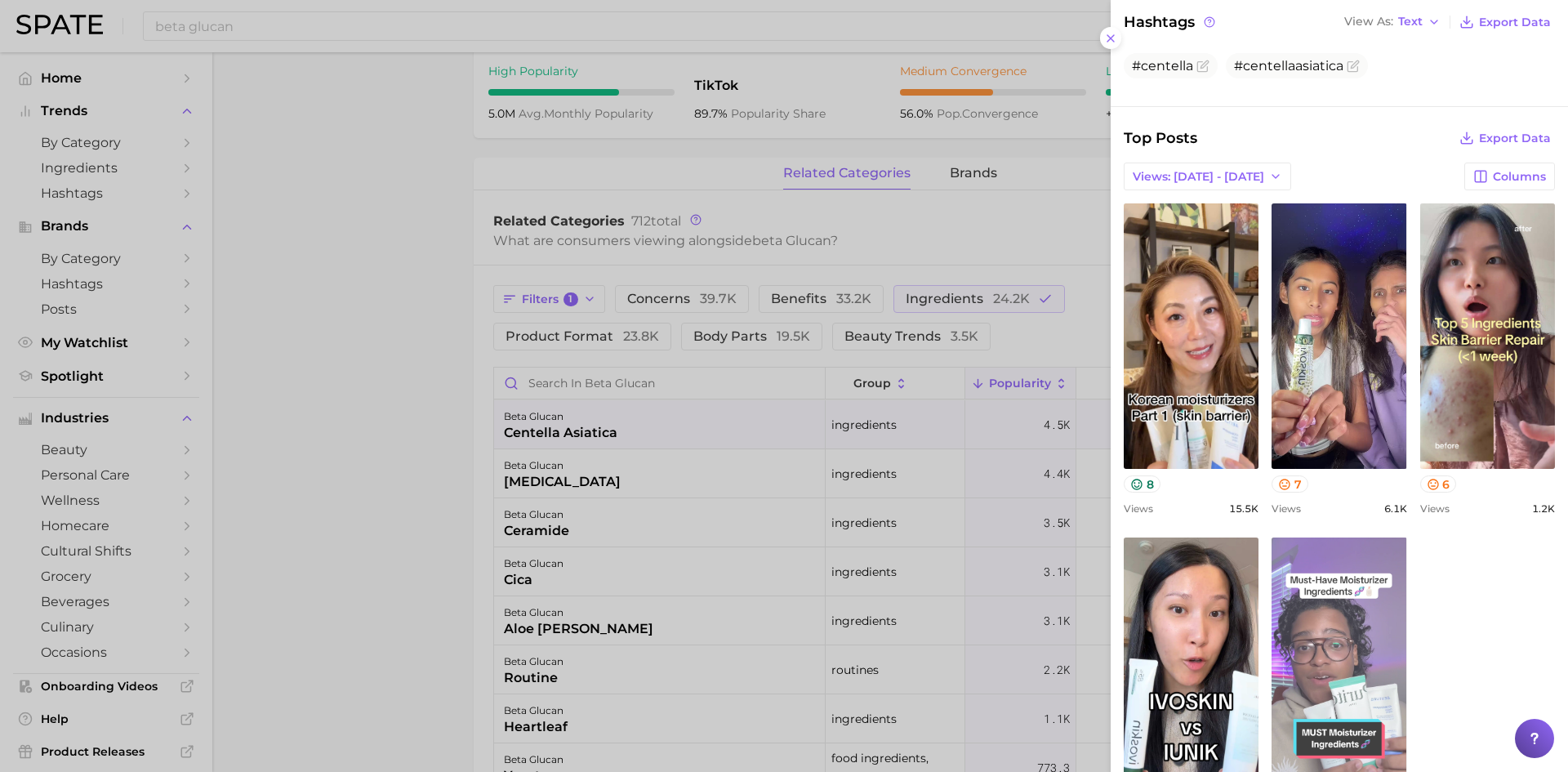
scroll to position [409, 0]
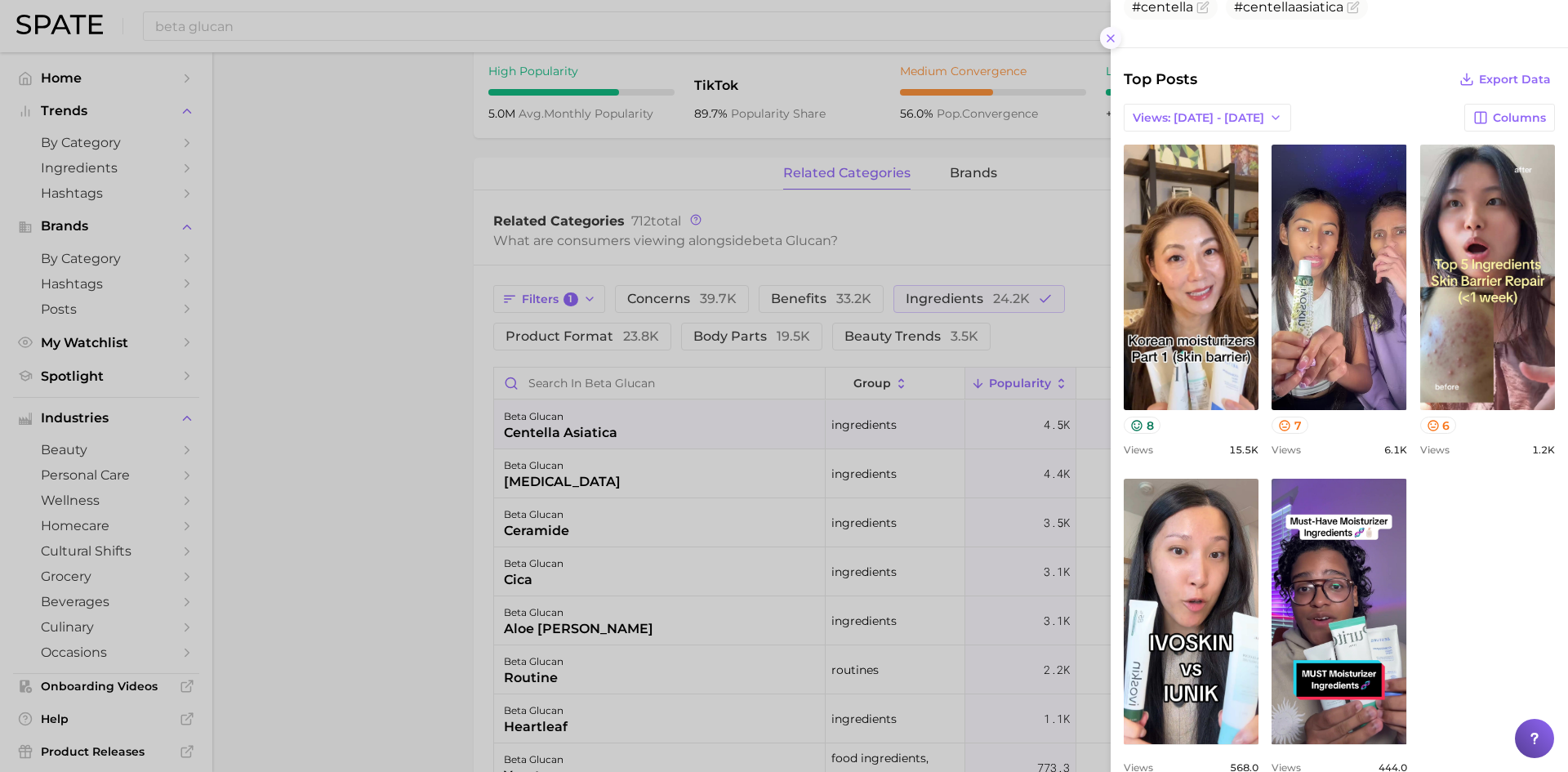
click at [1110, 38] on icon at bounding box center [1111, 38] width 13 height 13
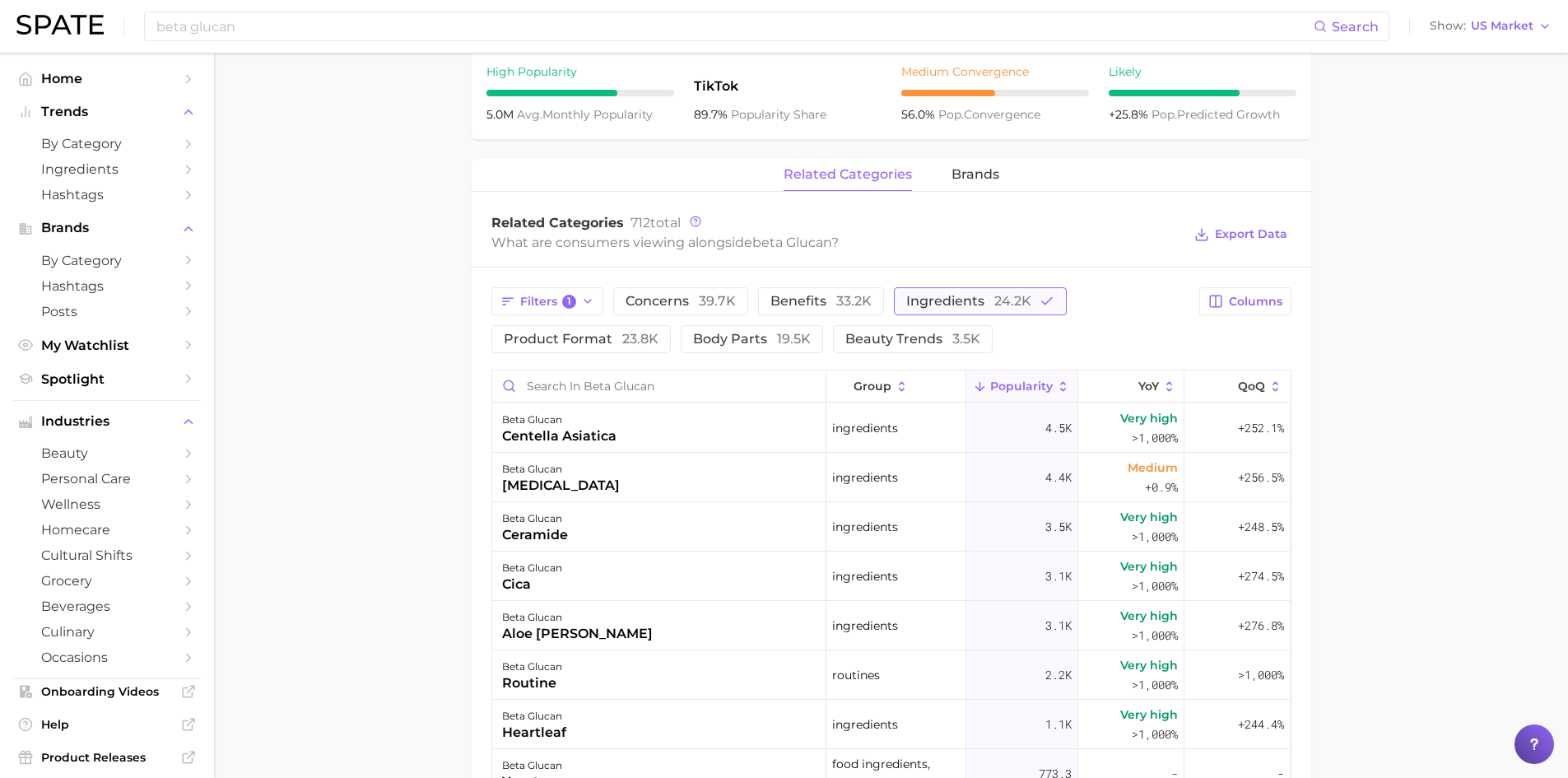
click at [1035, 305] on button "ingredients 24.2k" at bounding box center [980, 301] width 173 height 28
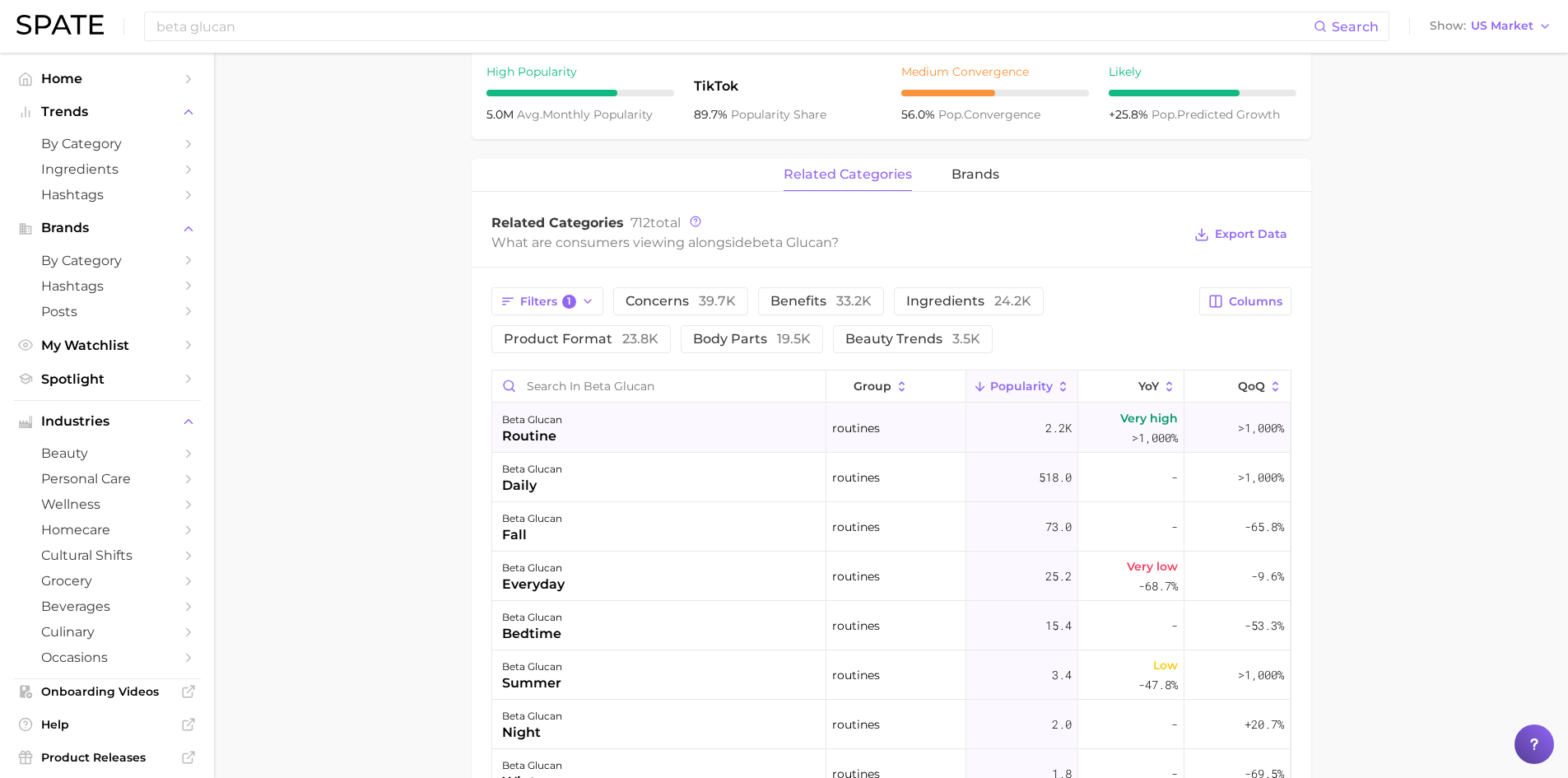
click at [536, 422] on div "beta glucan" at bounding box center [532, 420] width 60 height 20
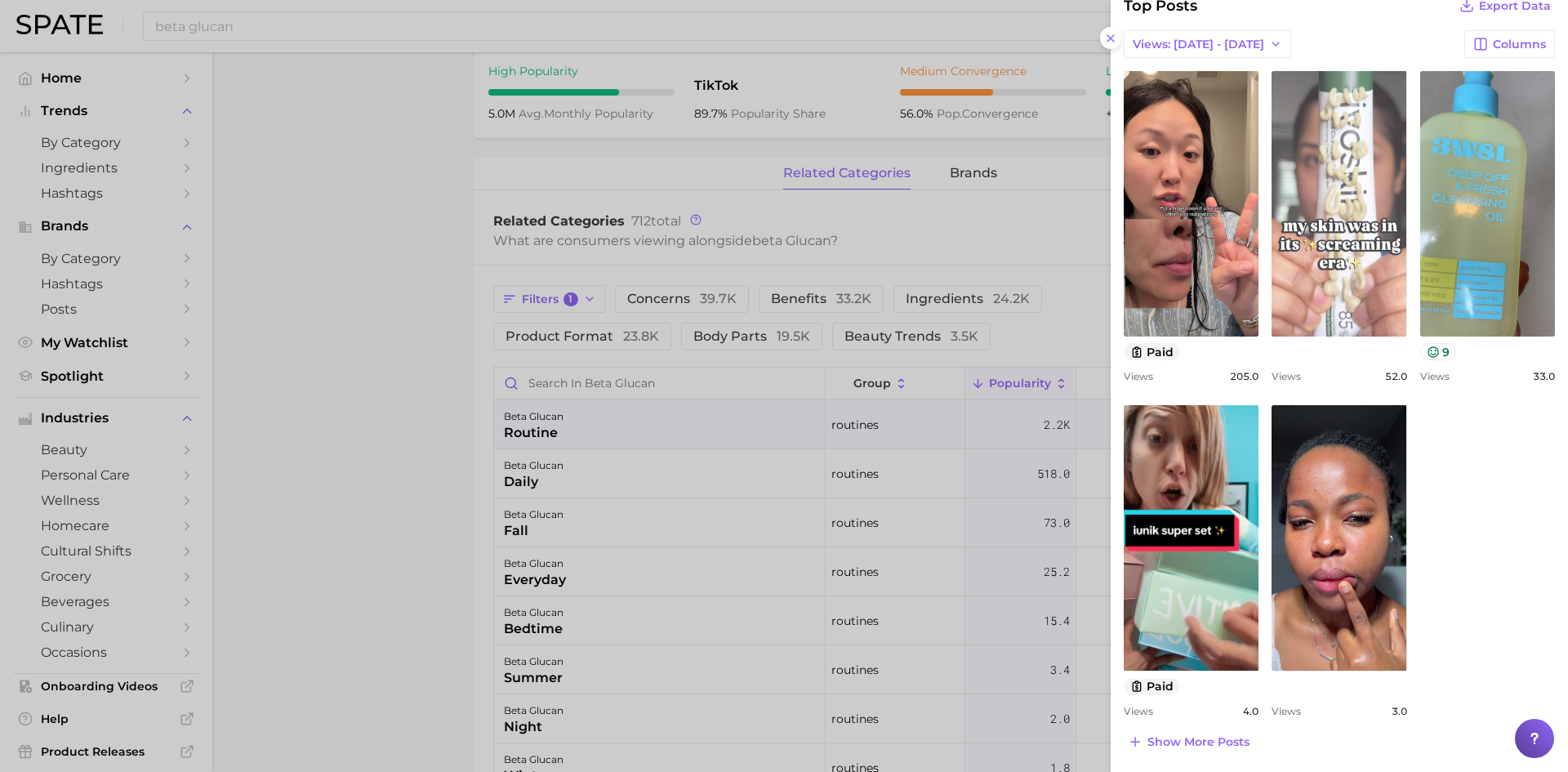
scroll to position [522, 0]
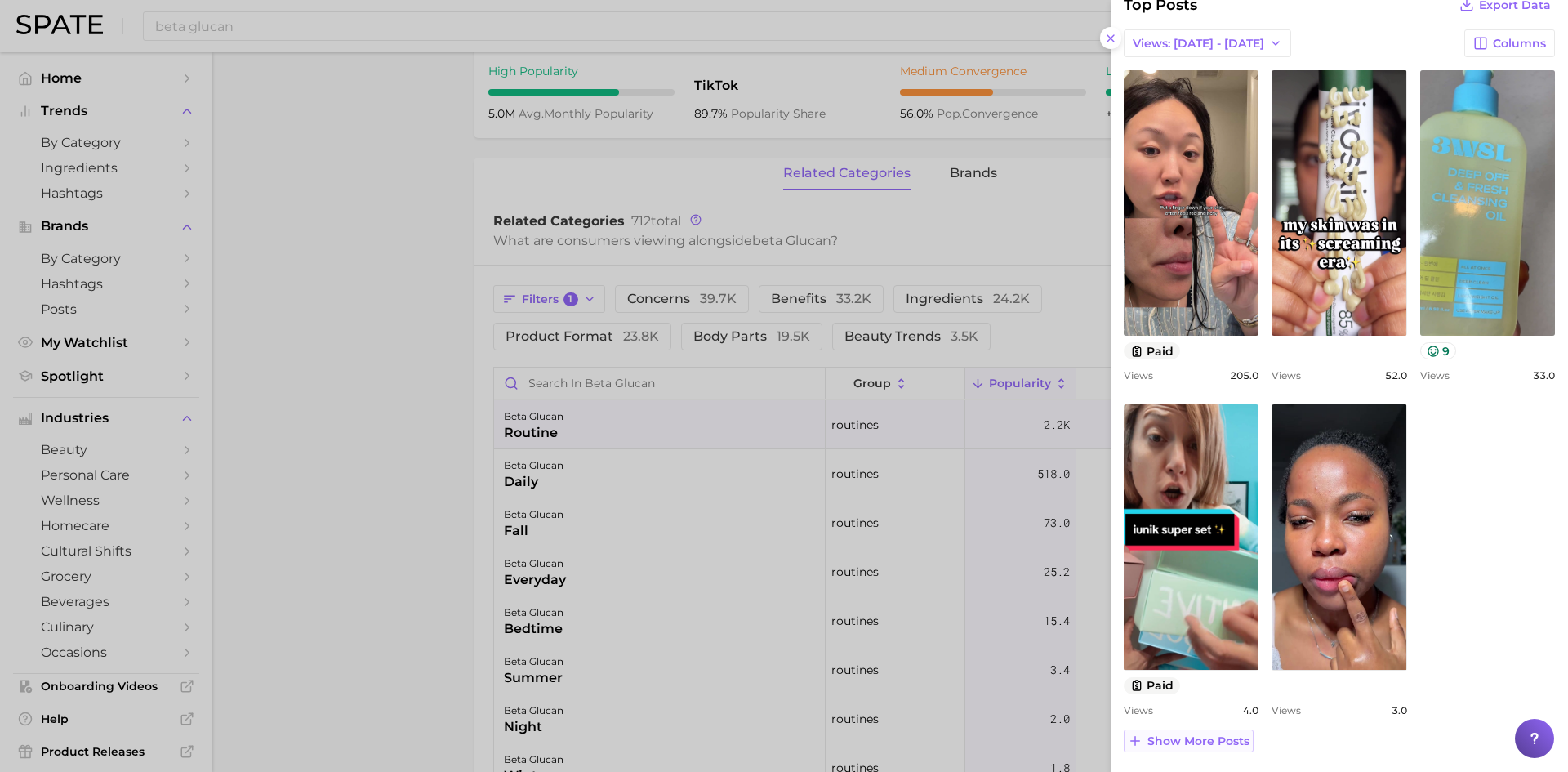
click at [1229, 739] on span "Show more posts" at bounding box center [1198, 741] width 102 height 14
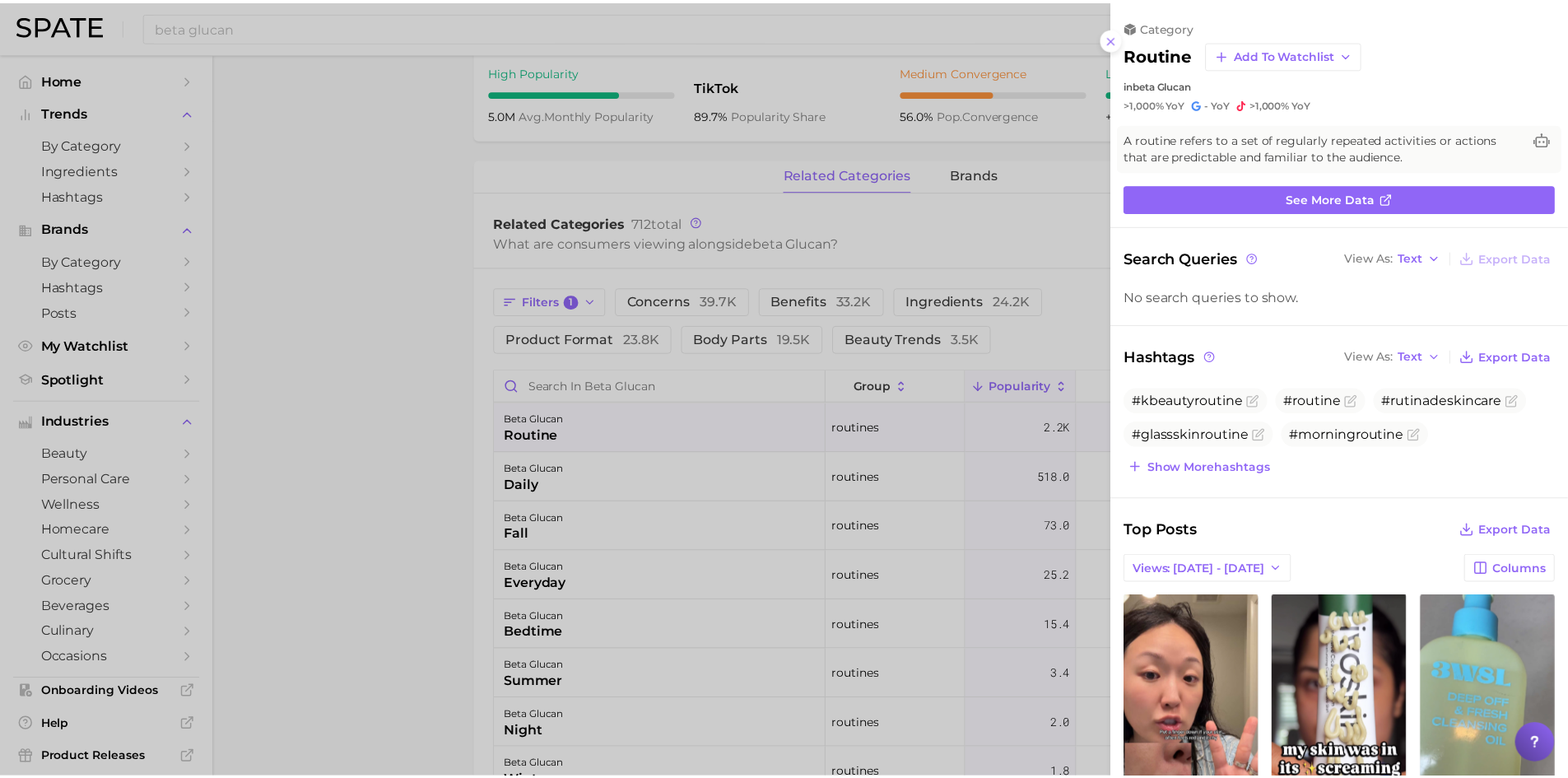
scroll to position [0, 0]
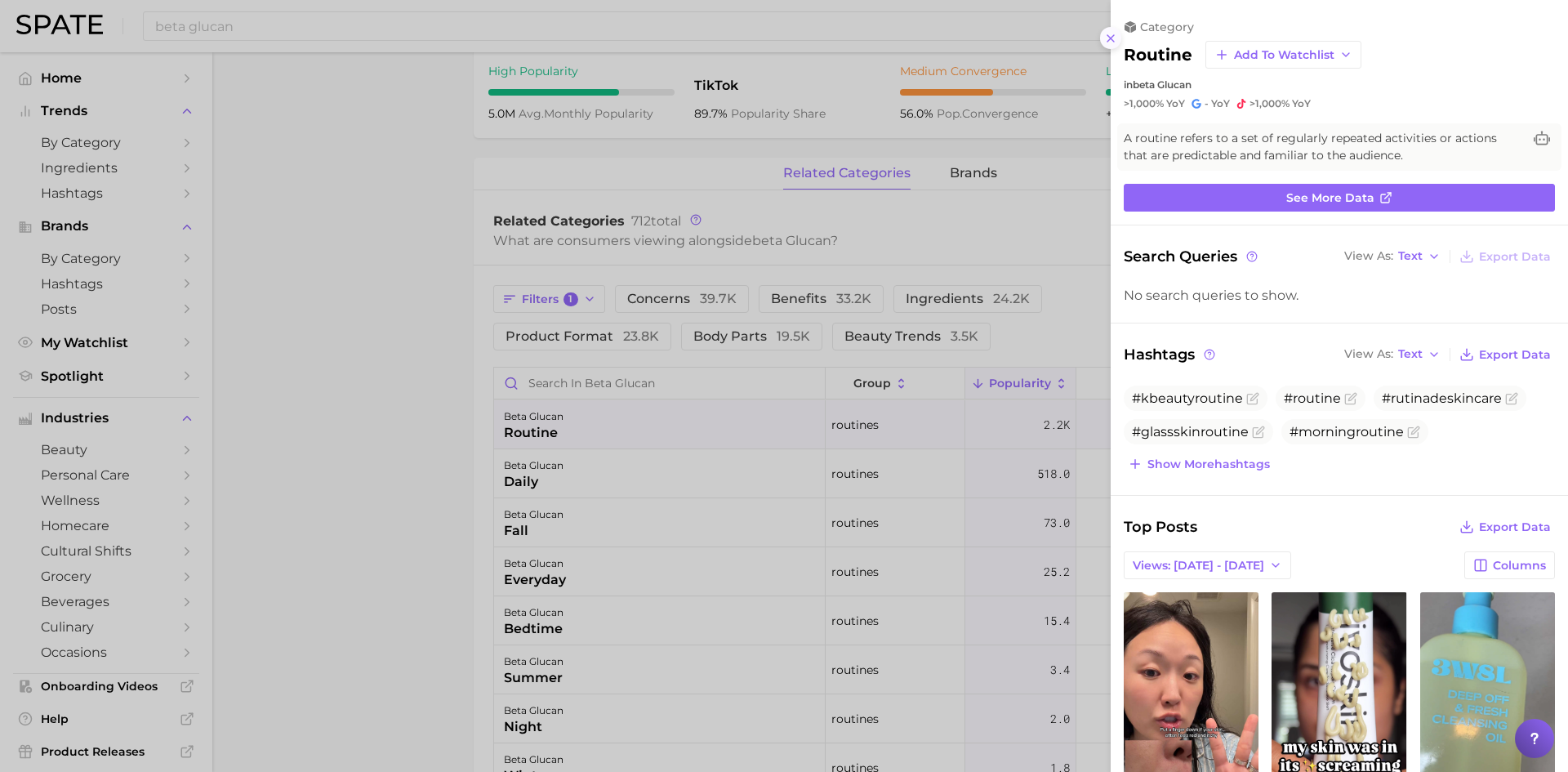
click at [1113, 42] on icon at bounding box center [1111, 38] width 13 height 13
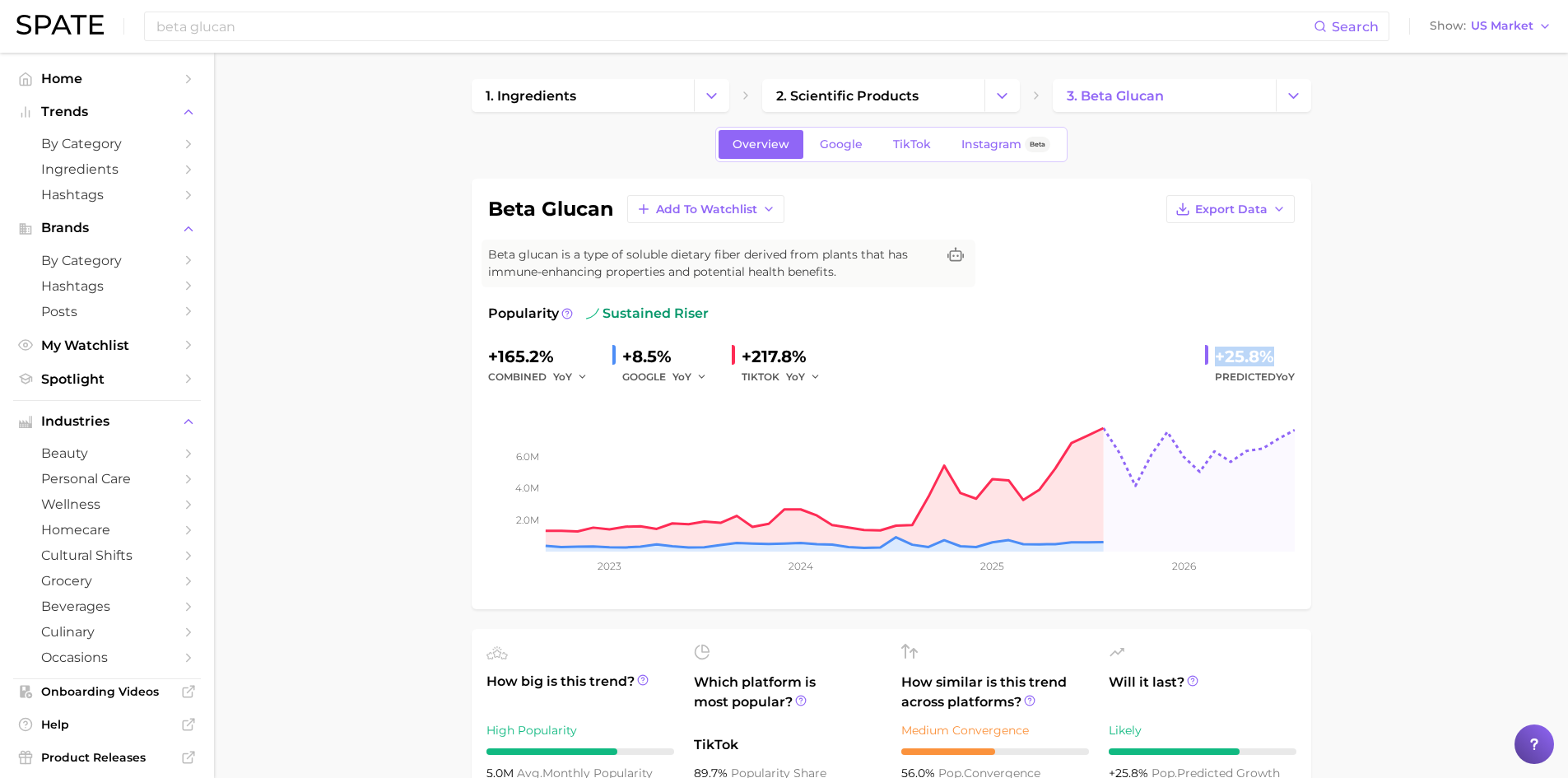
drag, startPoint x: 1215, startPoint y: 357, endPoint x: 1271, endPoint y: 352, distance: 56.2
click at [1271, 352] on div "+25.8%" at bounding box center [1254, 356] width 80 height 27
copy div "+25.8%"
click at [1229, 203] on span "Export Data" at bounding box center [1231, 209] width 72 height 14
click at [1209, 265] on span "Time Series Image" at bounding box center [1197, 270] width 110 height 14
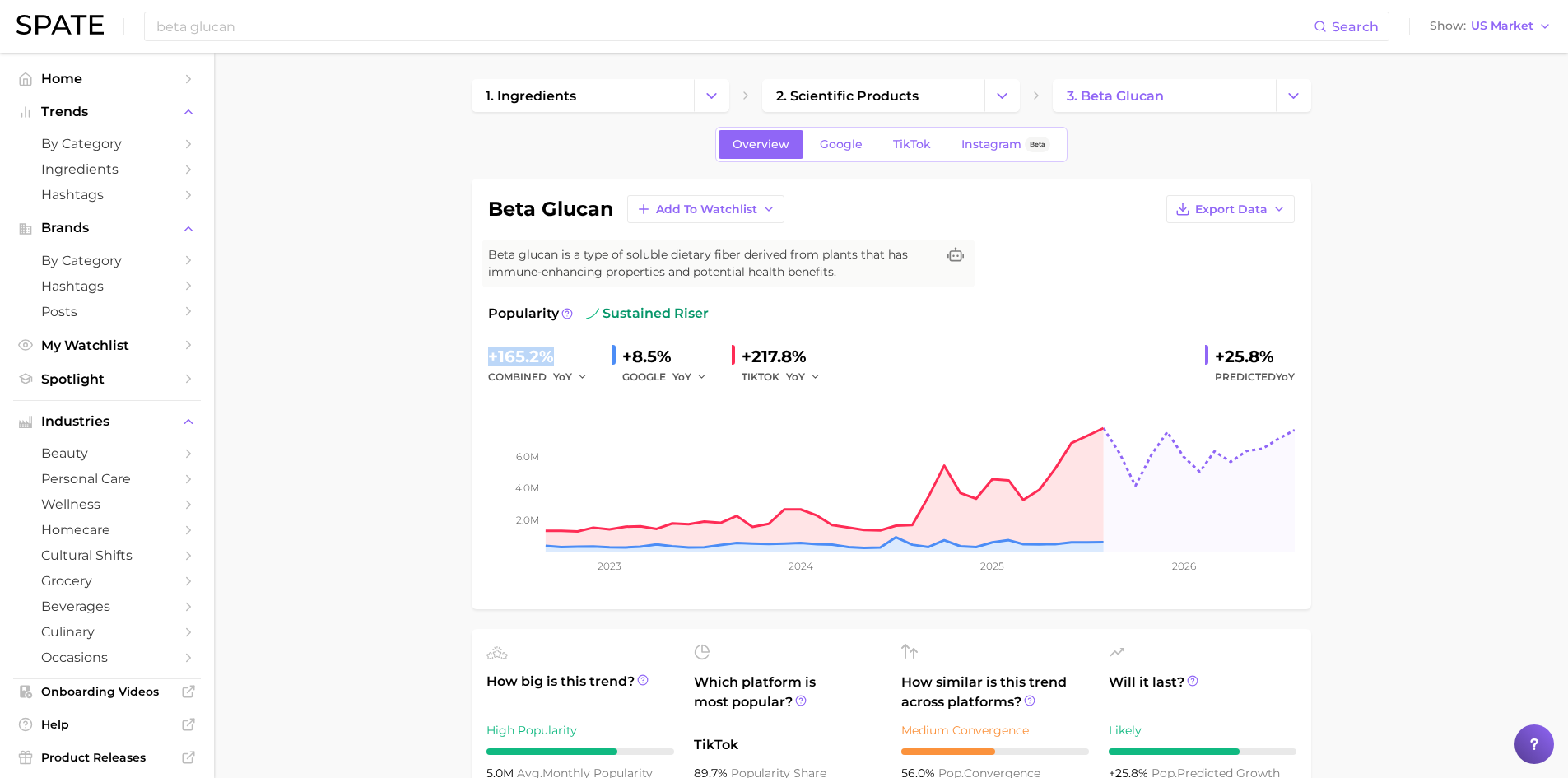
drag, startPoint x: 551, startPoint y: 357, endPoint x: 483, endPoint y: 351, distance: 68.3
click at [483, 351] on div "beta glucan Add to Watchlist Export Data Beta glucan is a type of soluble dieta…" at bounding box center [891, 394] width 840 height 431
copy div "+165.2%"
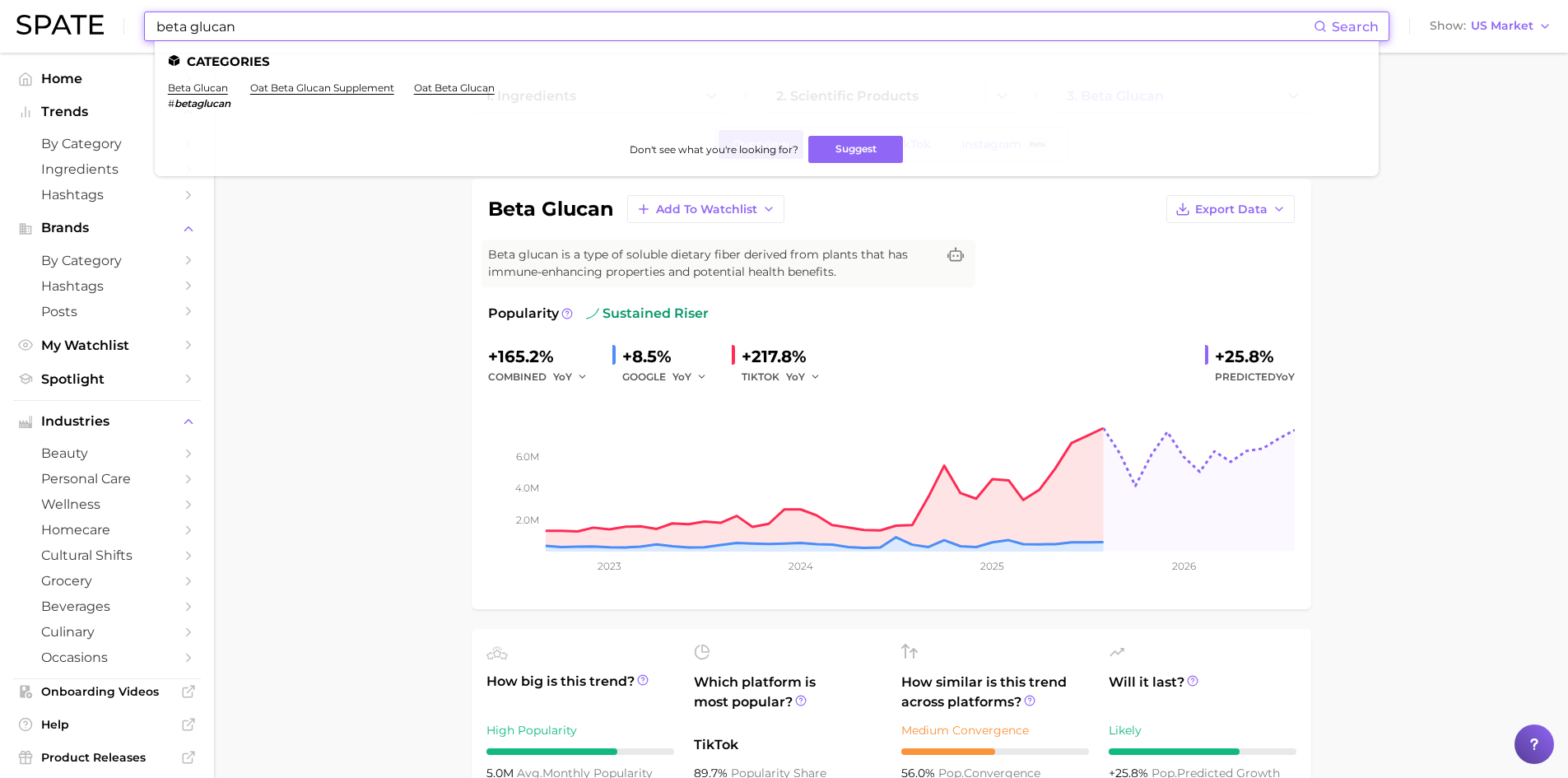
drag, startPoint x: 249, startPoint y: 19, endPoint x: 136, endPoint y: 4, distance: 114.0
click at [136, 4] on div "beta glucan Search Categories beta glucan # betaglucan oat beta glucan suppleme…" at bounding box center [784, 26] width 1535 height 53
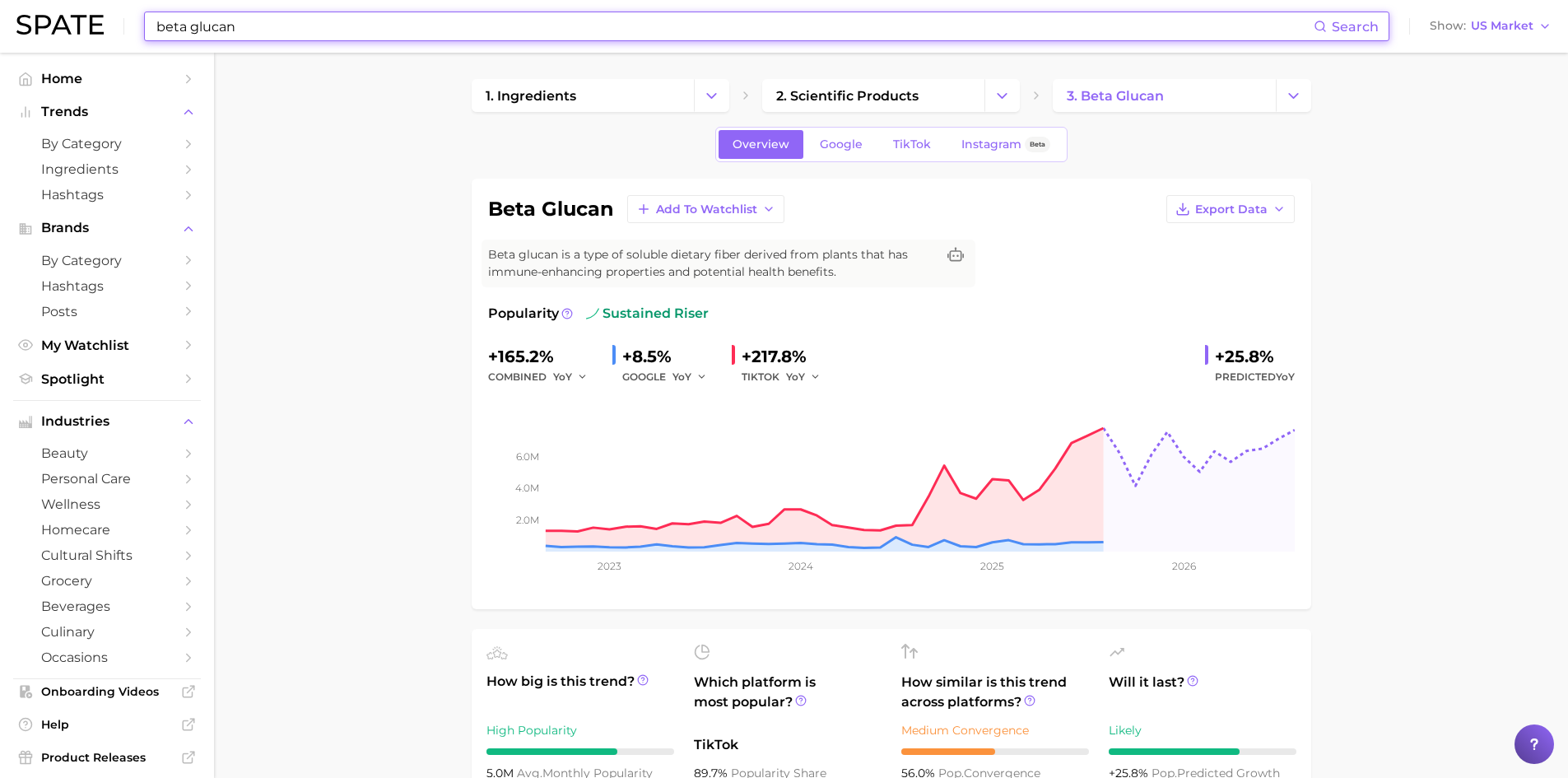
paste input "[MEDICAL_DATA]"
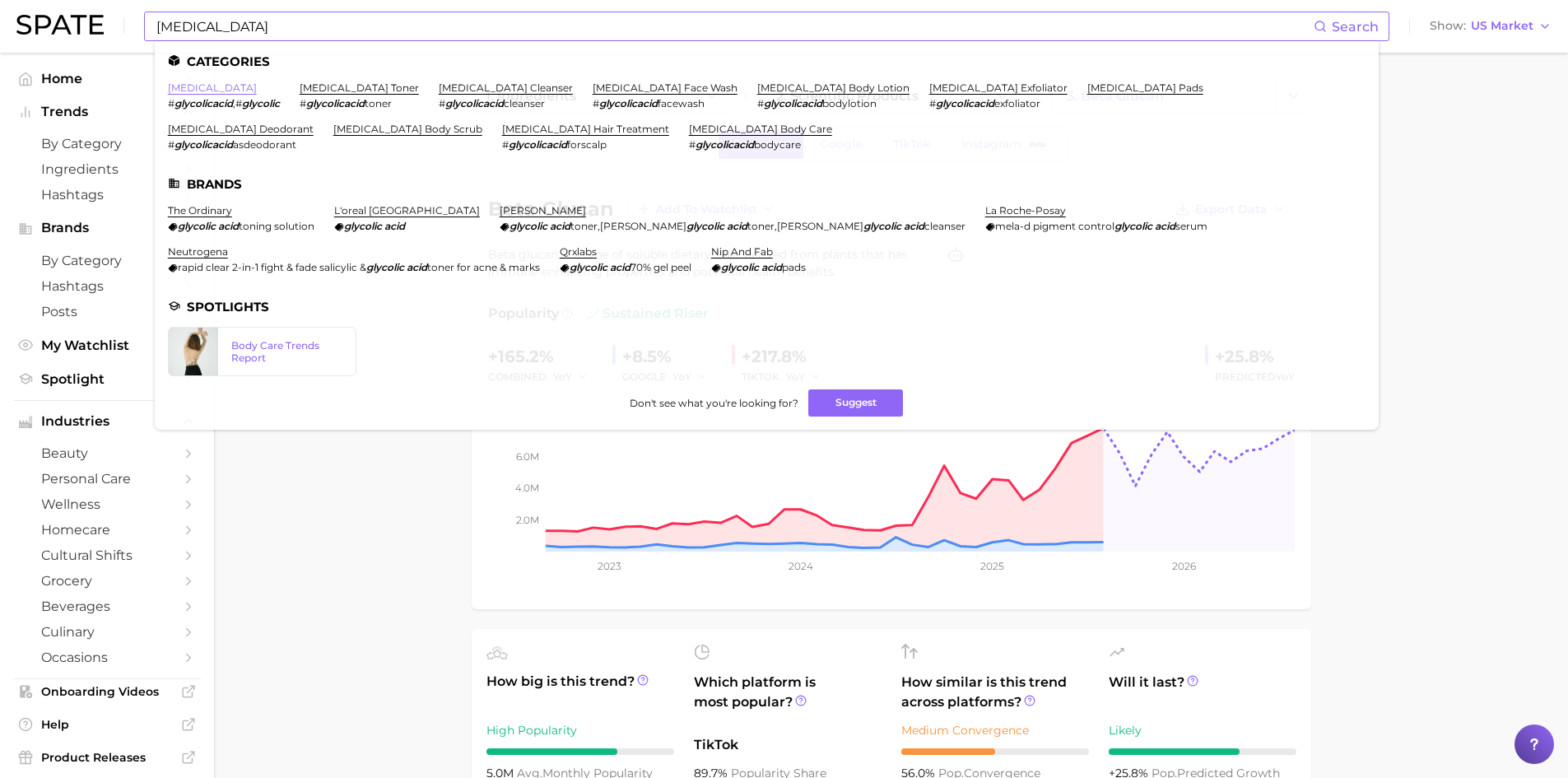
click at [216, 92] on link "[MEDICAL_DATA]" at bounding box center [212, 88] width 89 height 12
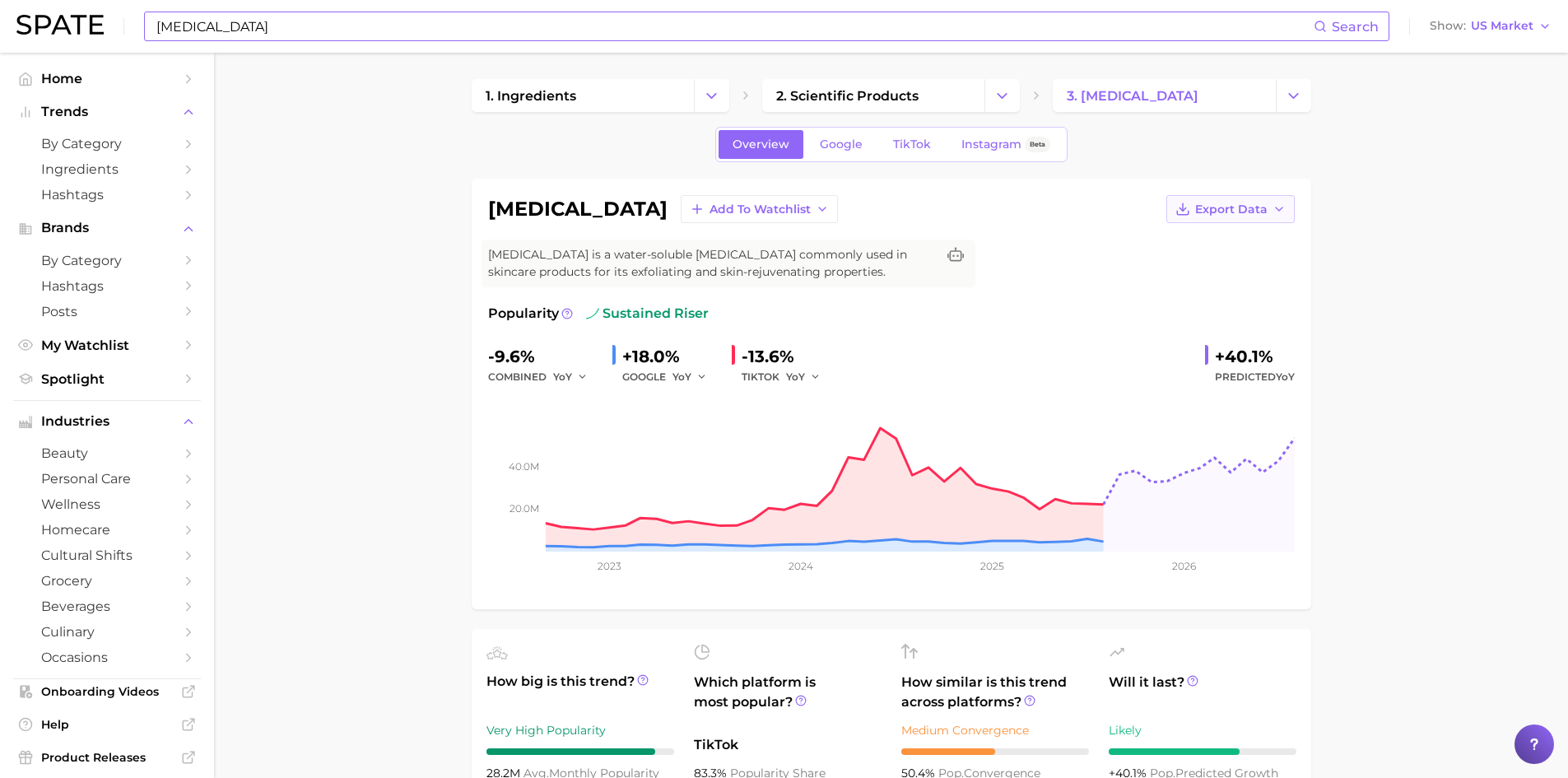
click at [1266, 214] on span "Export Data" at bounding box center [1231, 209] width 72 height 14
click at [1227, 269] on span "Time Series Image" at bounding box center [1197, 270] width 110 height 14
drag, startPoint x: 1216, startPoint y: 355, endPoint x: 1276, endPoint y: 361, distance: 60.3
click at [1276, 361] on div "+40.1%" at bounding box center [1254, 356] width 80 height 27
copy div "+40.1%"
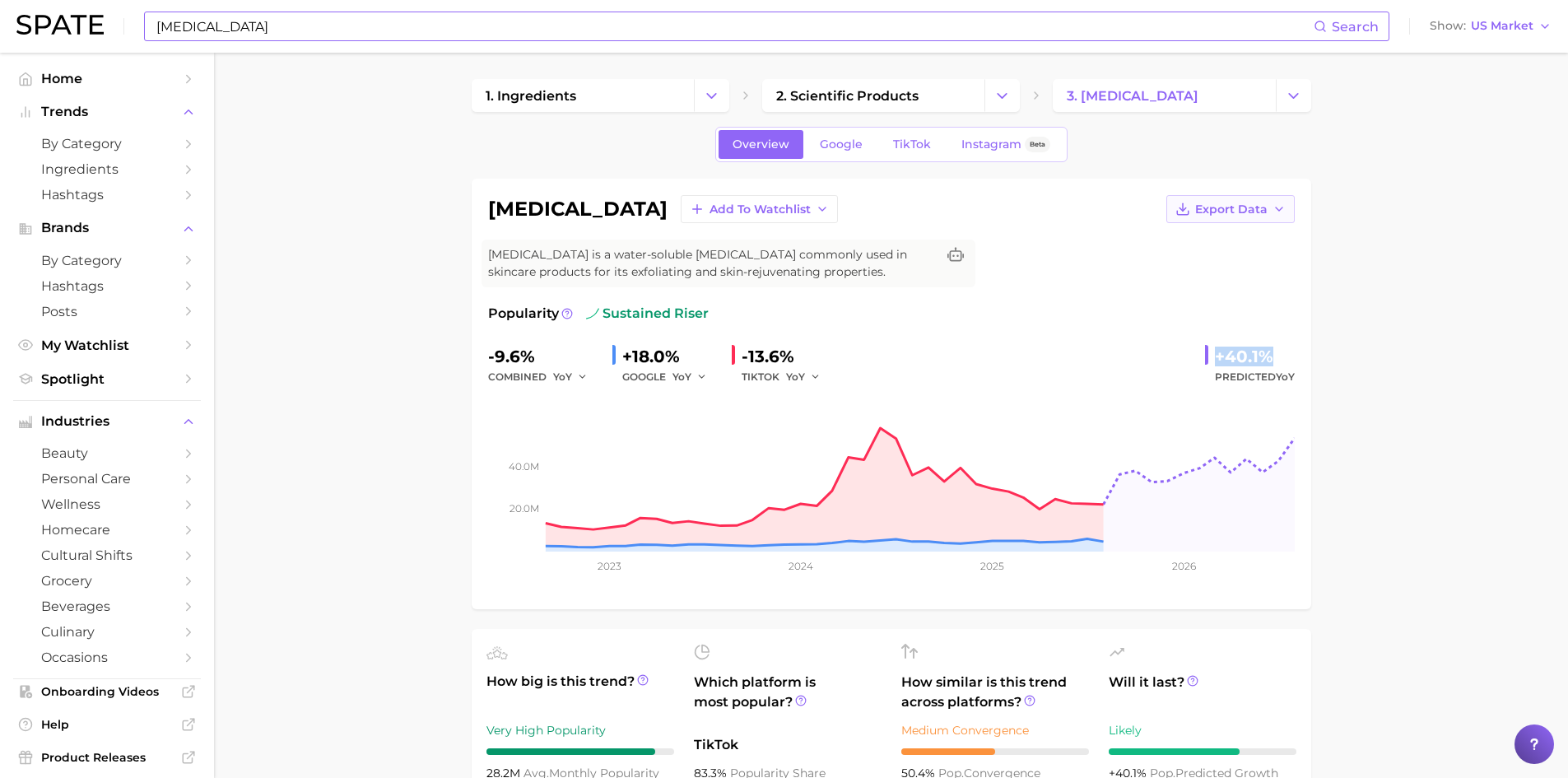
click at [1262, 208] on span "Export Data" at bounding box center [1231, 209] width 72 height 14
click at [1215, 270] on span "Time Series Image" at bounding box center [1197, 270] width 110 height 14
drag, startPoint x: 532, startPoint y: 360, endPoint x: 473, endPoint y: 360, distance: 59.0
click at [473, 360] on div "[MEDICAL_DATA] Add to Watchlist Export Data [MEDICAL_DATA] is a water-soluble […" at bounding box center [891, 394] width 840 height 431
copy div "-9.6%"
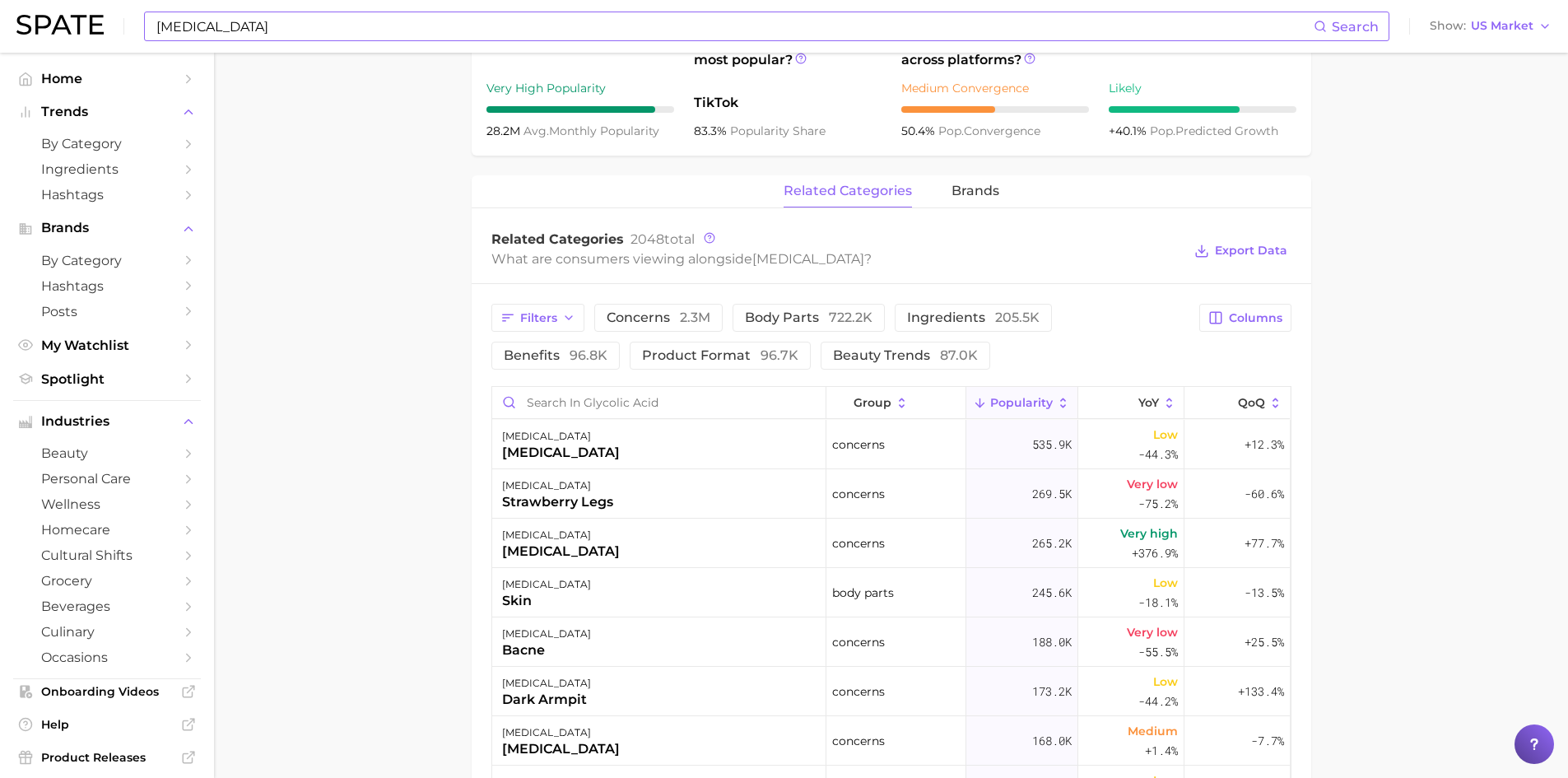
scroll to position [658, 0]
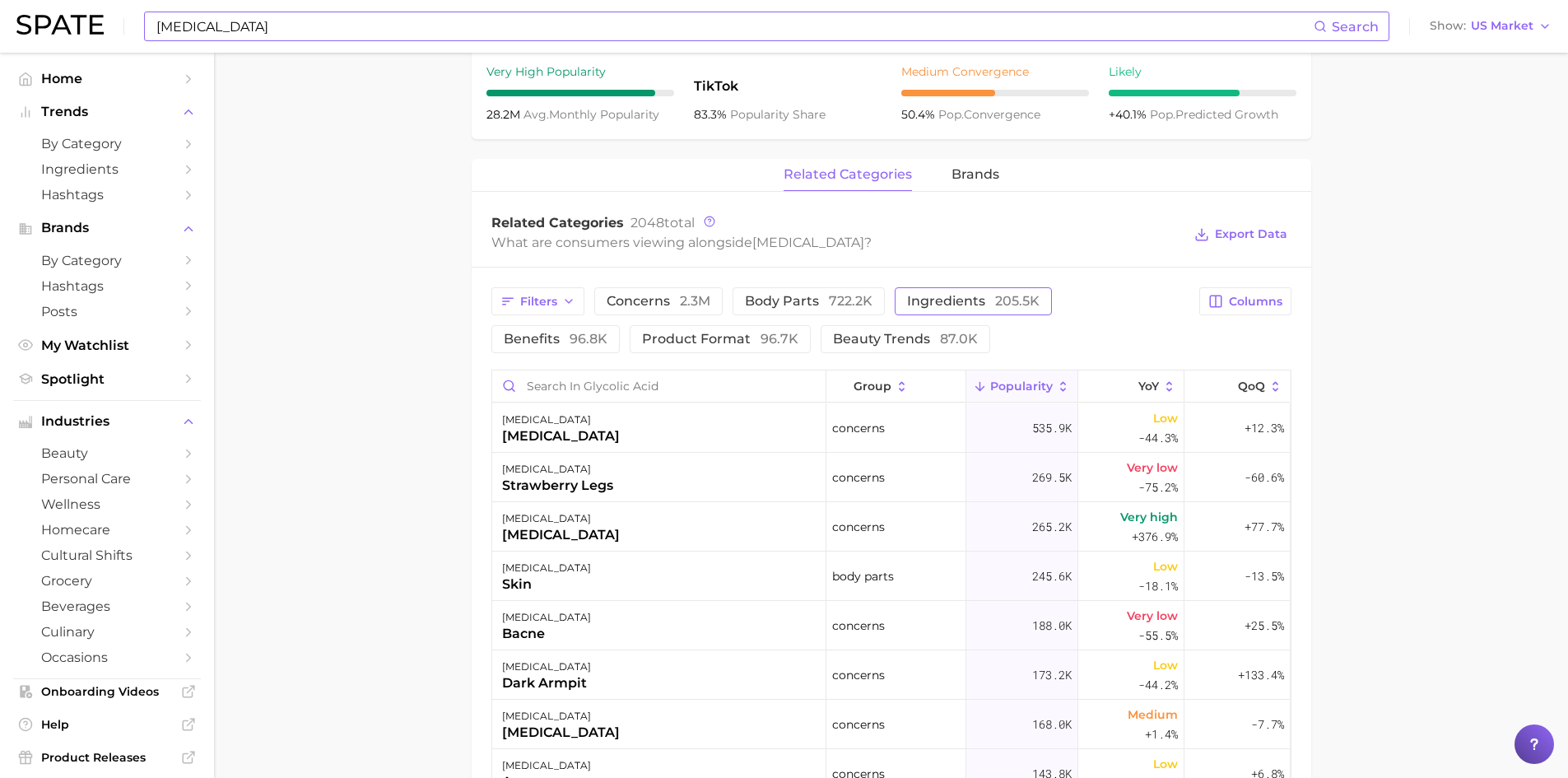
click at [930, 299] on span "ingredients 205.5k" at bounding box center [974, 301] width 133 height 13
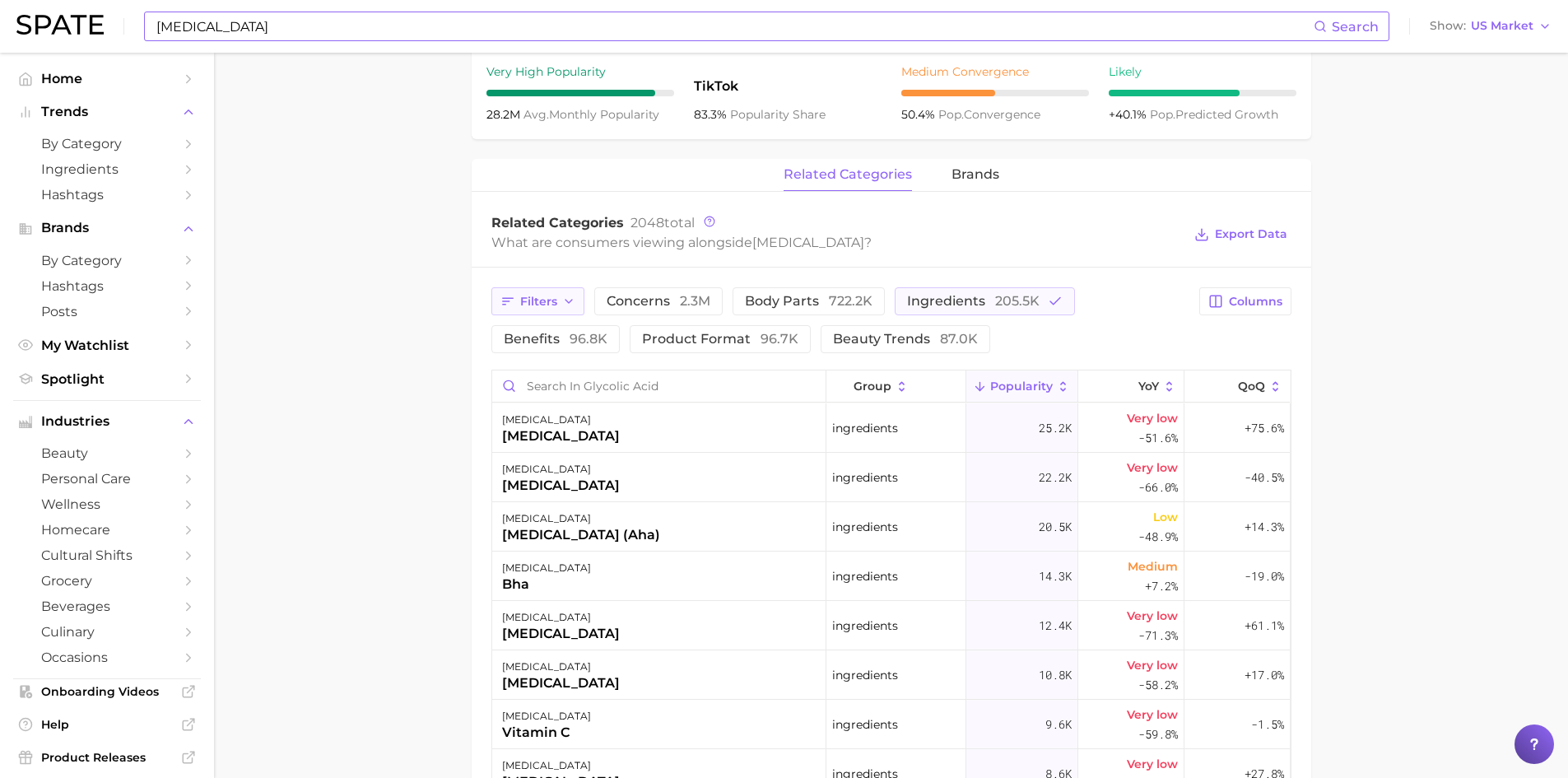
click at [507, 297] on icon "button" at bounding box center [507, 301] width 15 height 15
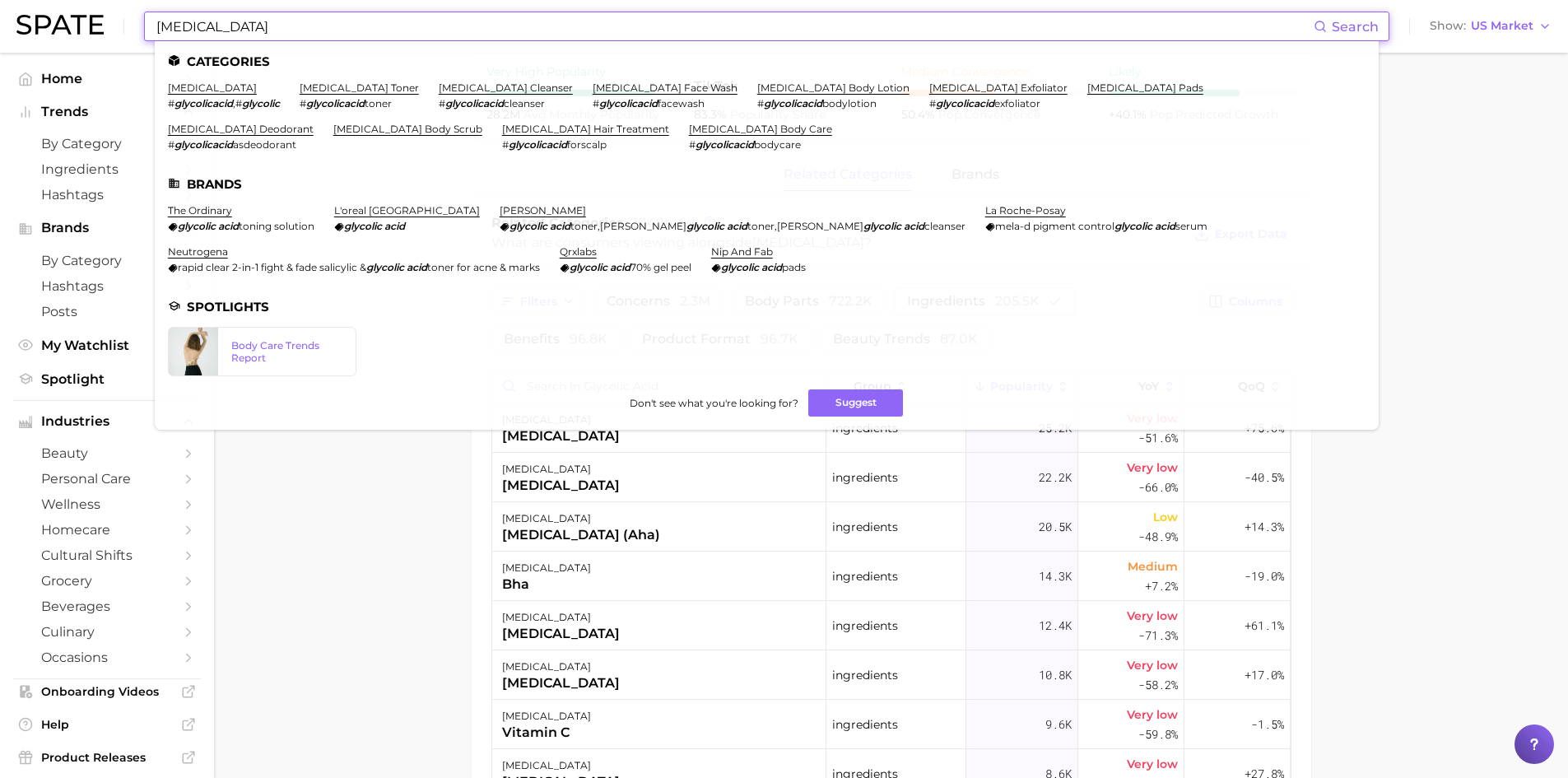
drag, startPoint x: 261, startPoint y: 27, endPoint x: 121, endPoint y: 7, distance: 141.4
click at [122, 7] on div "[MEDICAL_DATA] Search Categories [MEDICAL_DATA] # glycolicacid , # glycolic [ME…" at bounding box center [784, 26] width 1535 height 53
paste input "centella asiatica"
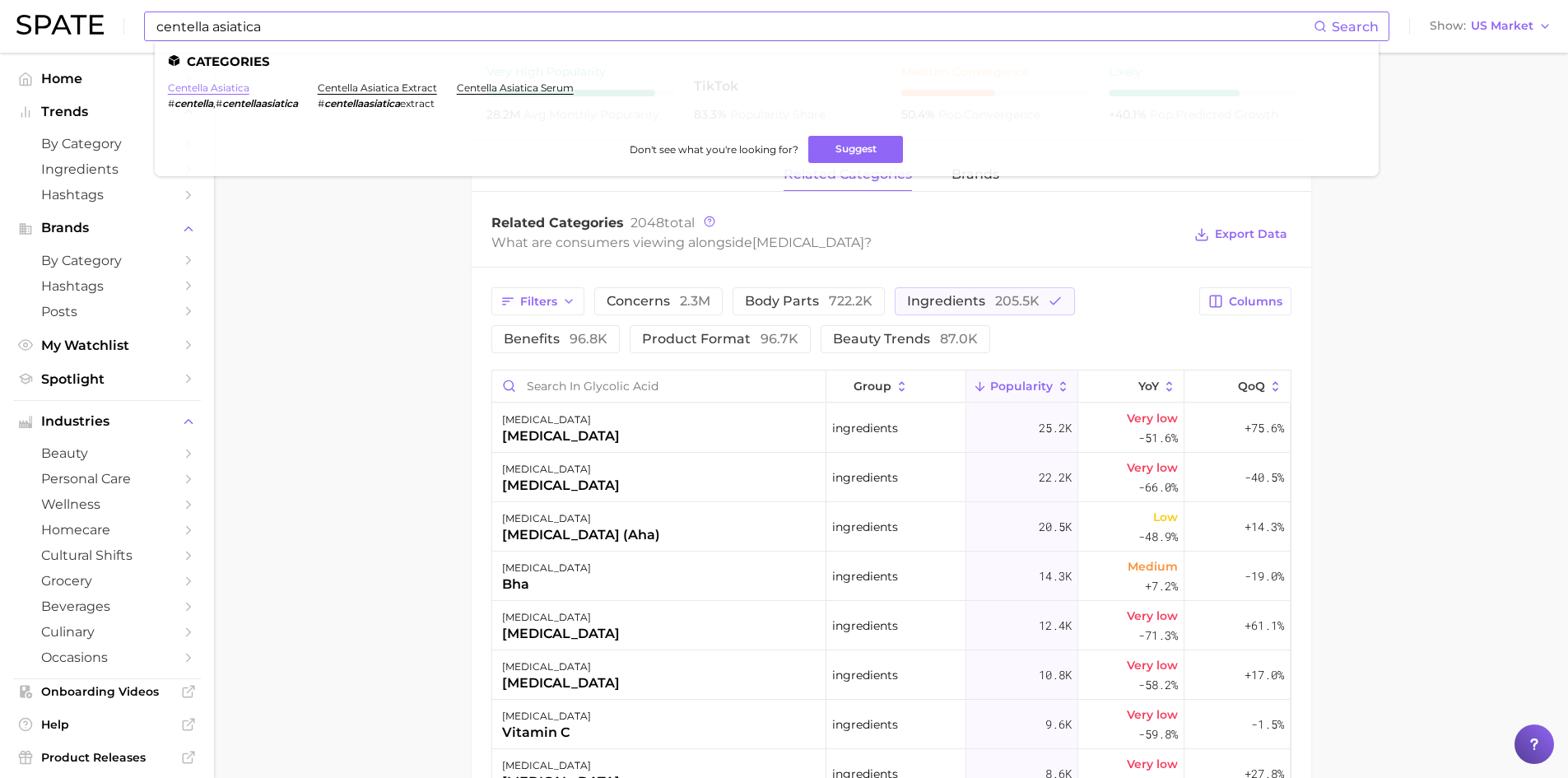
click at [227, 87] on link "centella asiatica" at bounding box center [208, 88] width 82 height 12
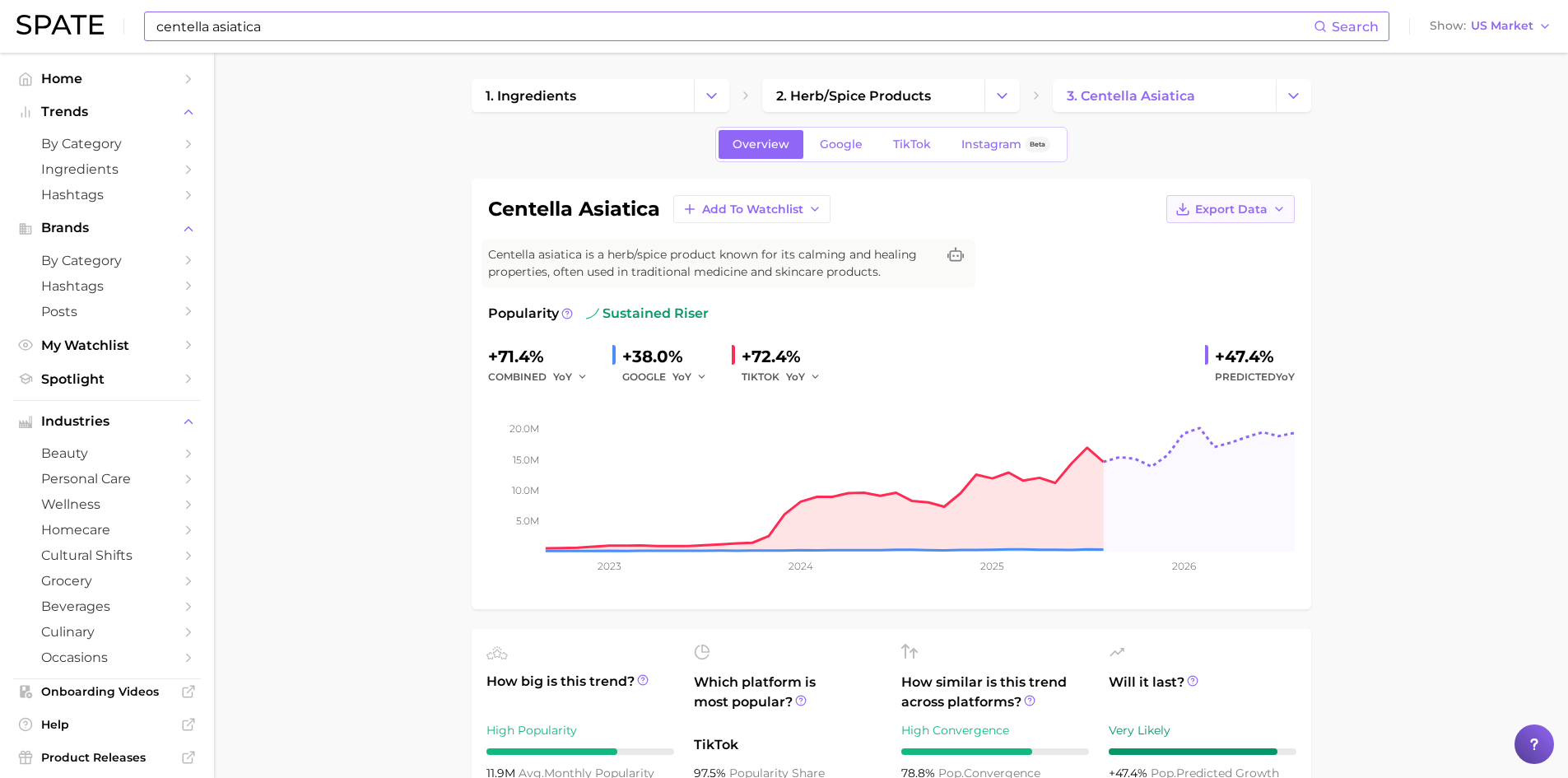
click at [1210, 208] on span "Export Data" at bounding box center [1231, 209] width 72 height 14
click at [1194, 269] on span "Time Series Image" at bounding box center [1197, 270] width 110 height 14
drag, startPoint x: 1273, startPoint y: 357, endPoint x: 1208, endPoint y: 345, distance: 66.1
click at [1208, 345] on div "+47.4% Predicted YoY" at bounding box center [1250, 364] width 90 height 44
copy div "+47.4%"
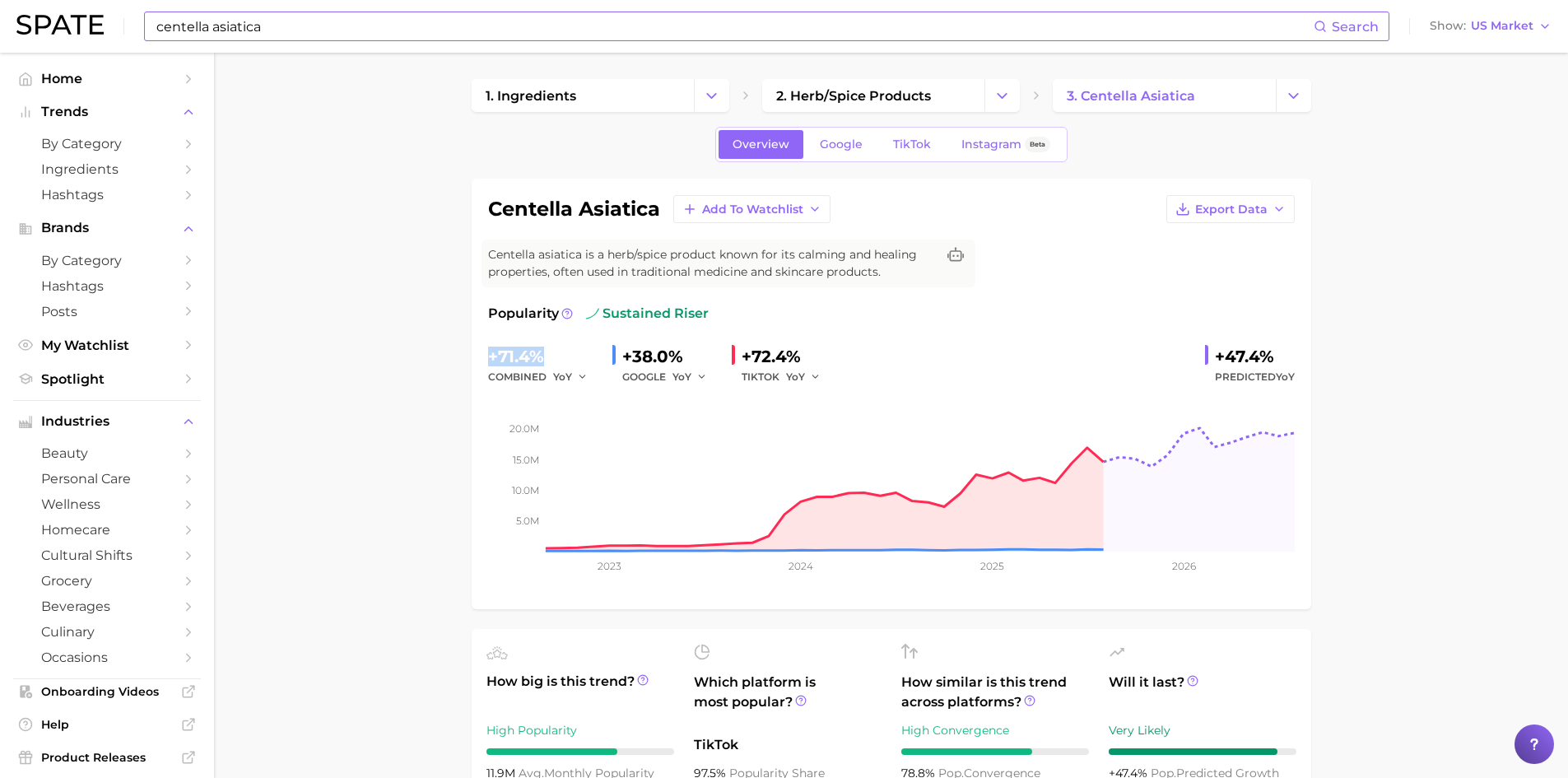
drag, startPoint x: 545, startPoint y: 358, endPoint x: 466, endPoint y: 359, distance: 79.0
copy div "+71.4%"
click at [359, 23] on input "centella asiatica" at bounding box center [734, 26] width 1159 height 28
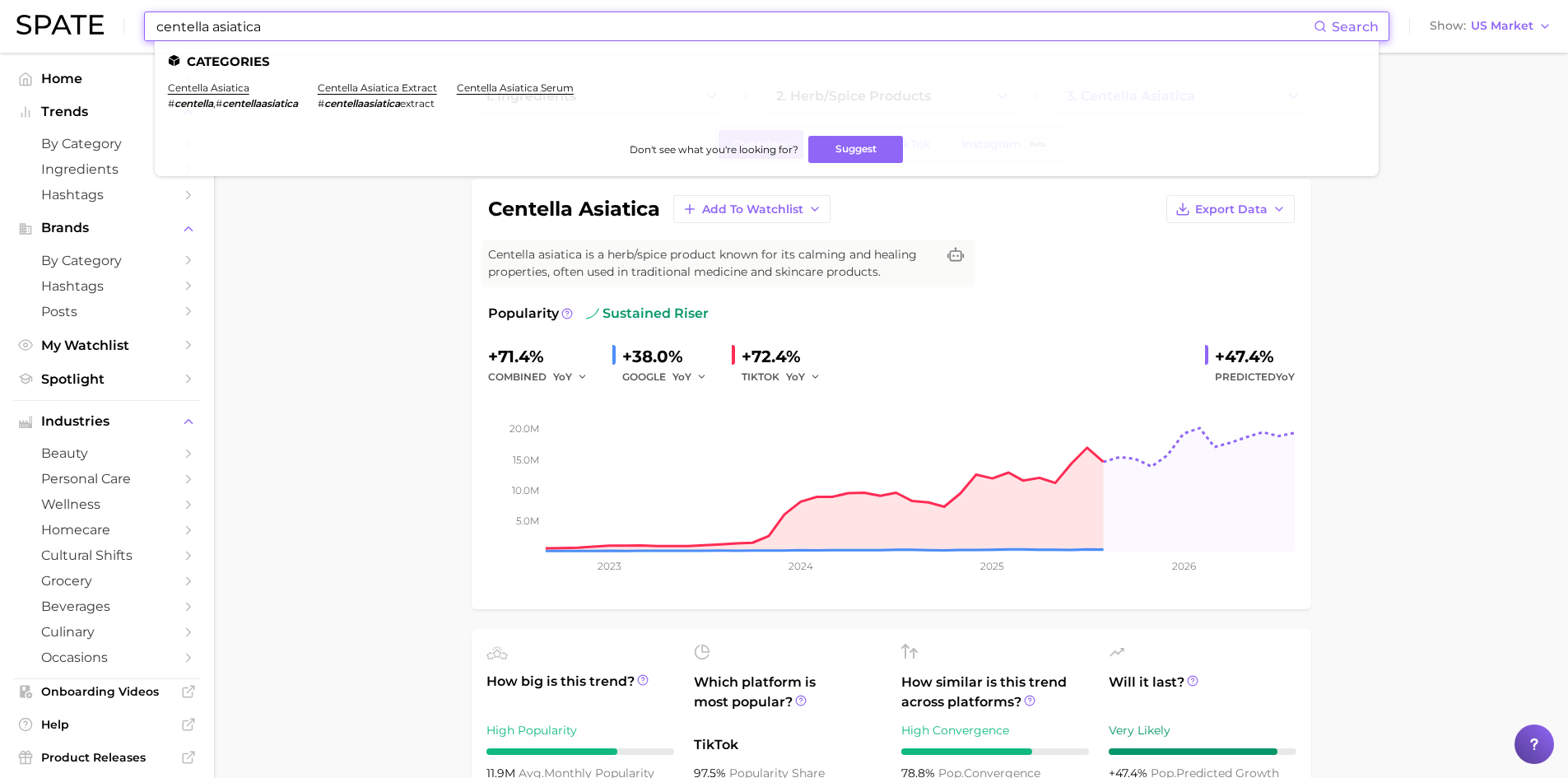
click at [157, 28] on input "centella asiatica" at bounding box center [734, 26] width 1159 height 28
paste input "Boswellia Carterii Resin Extract (frankincense Extract)"
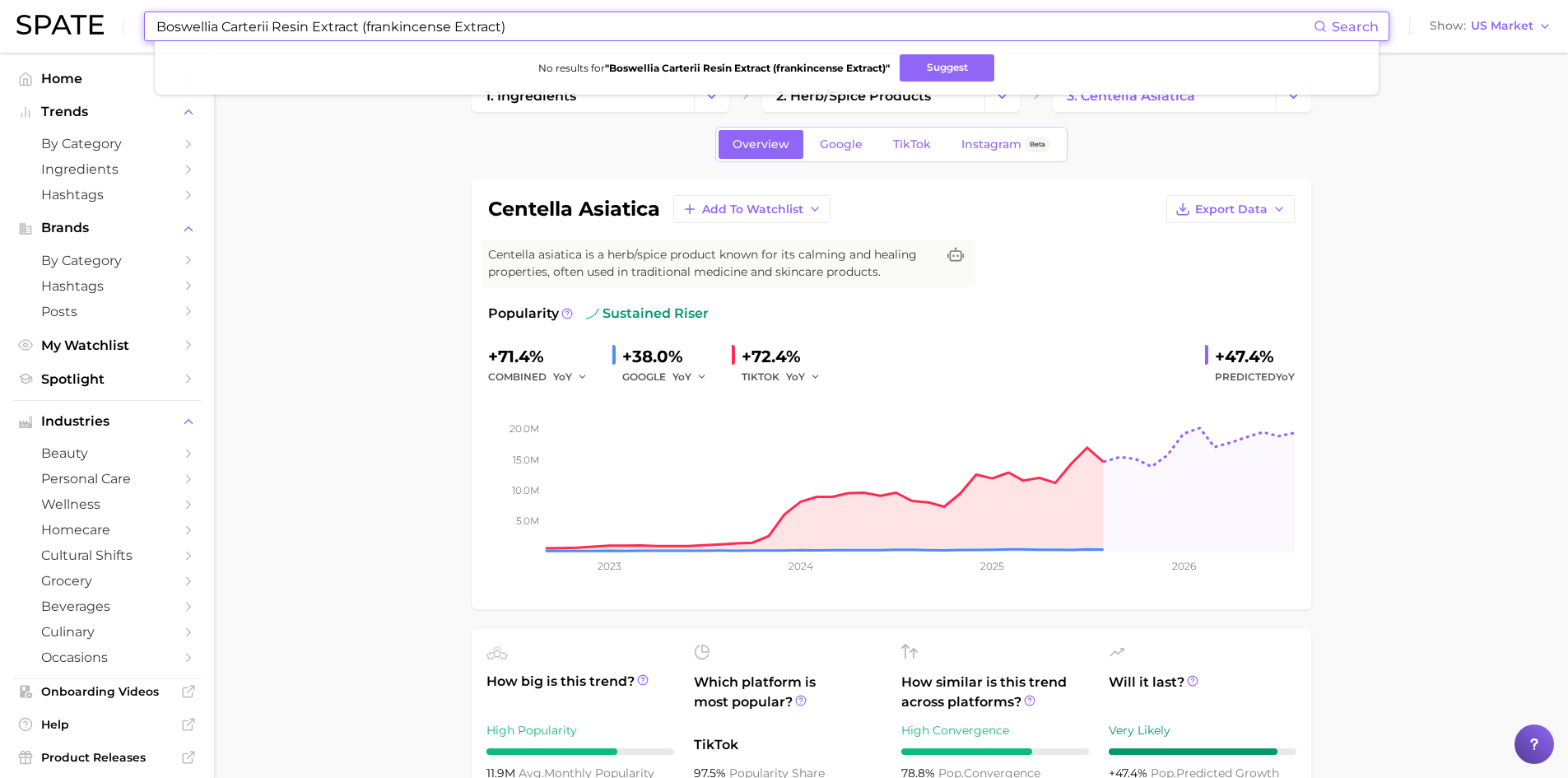
click at [562, 30] on input "Boswellia Carterii Resin Extract (frankincense Extract)" at bounding box center [734, 26] width 1159 height 28
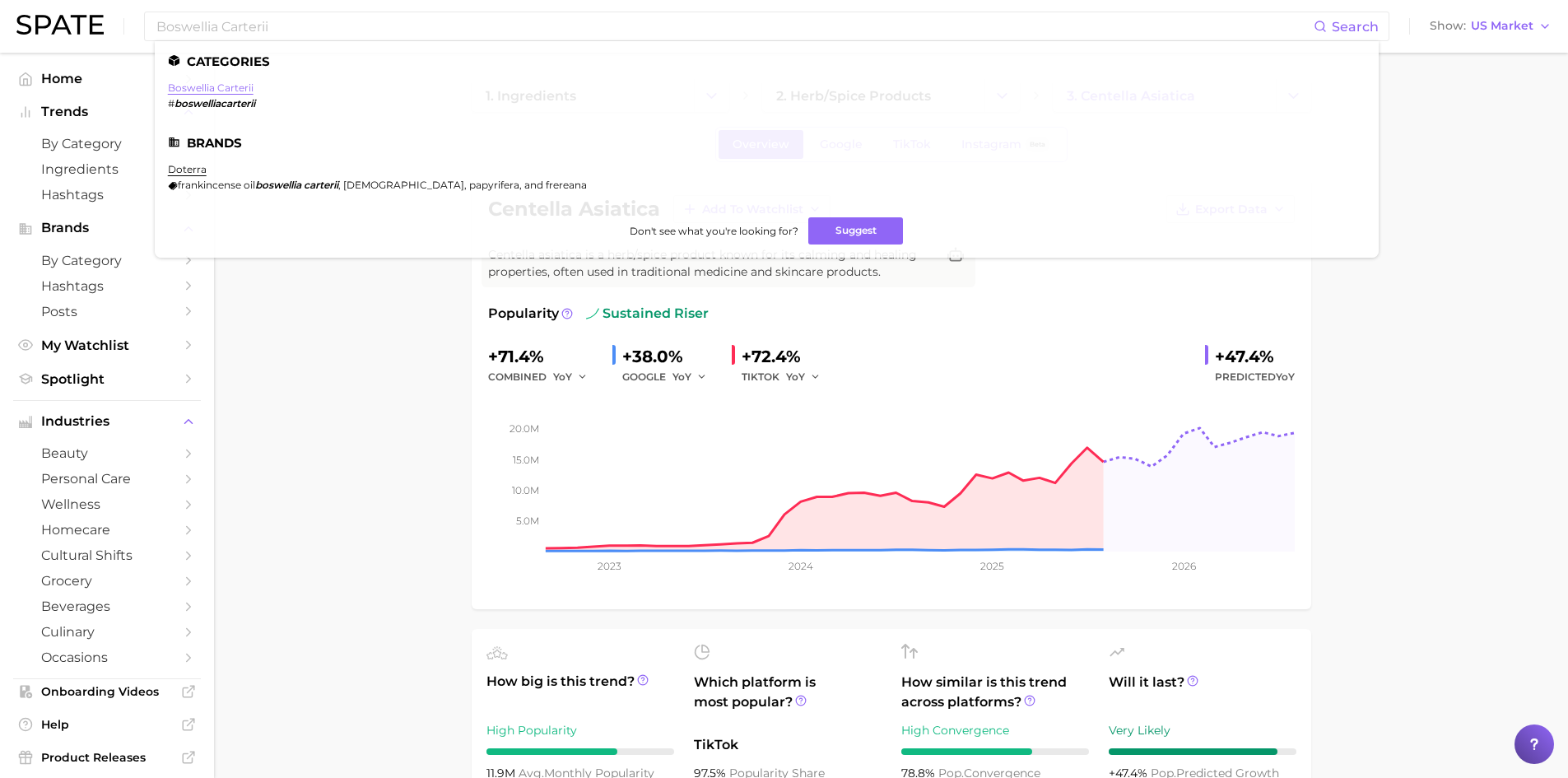
click at [196, 89] on link "boswellia carterii" at bounding box center [210, 88] width 85 height 12
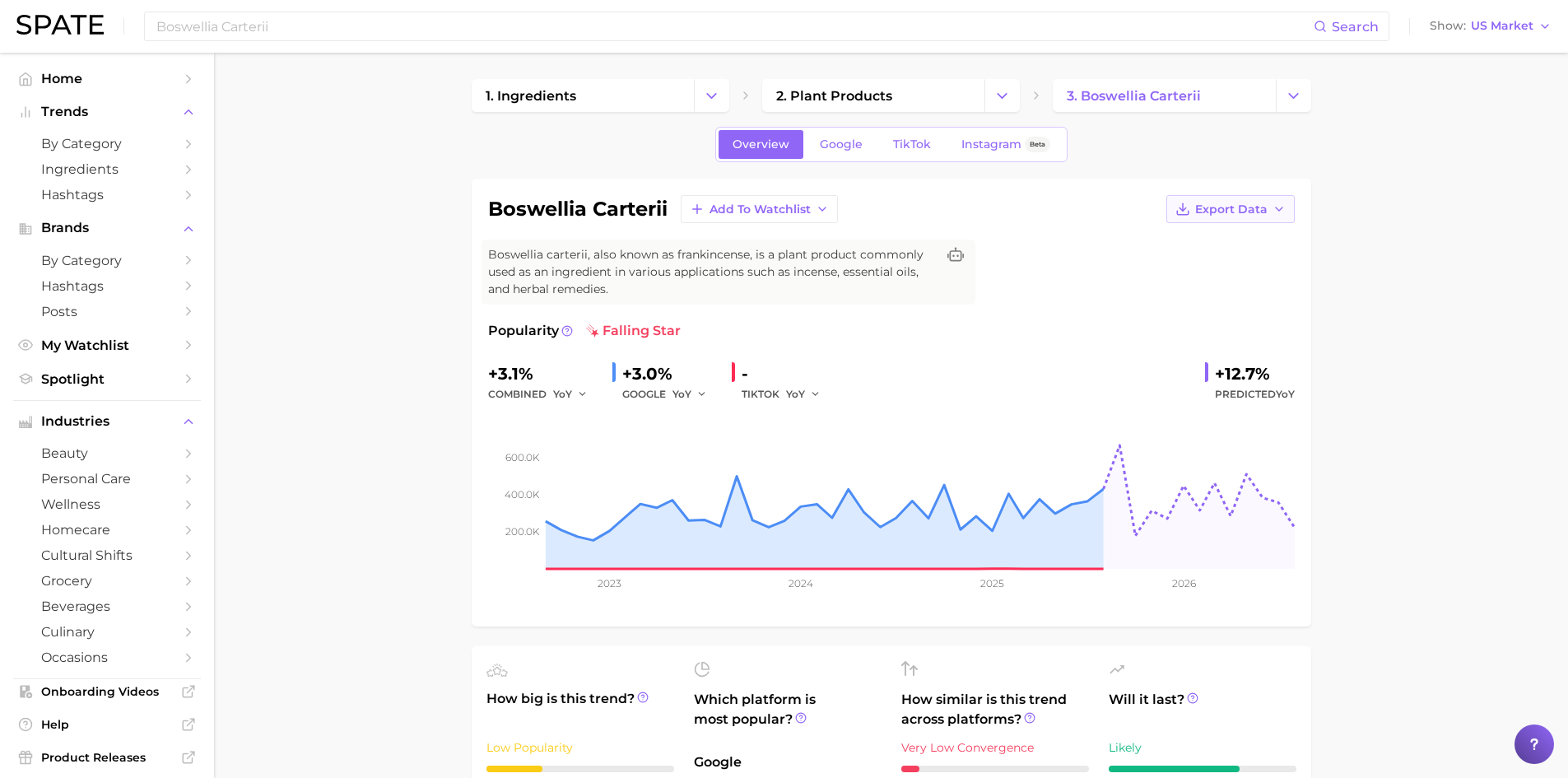
click at [1248, 214] on span "Export Data" at bounding box center [1231, 209] width 72 height 14
click at [1227, 271] on span "Time Series Image" at bounding box center [1197, 270] width 110 height 14
drag, startPoint x: 1274, startPoint y: 379, endPoint x: 1202, endPoint y: 373, distance: 72.2
click at [1202, 373] on div "+3.1% combined YoY +3.0% GOOGLE YoY - TIKTOK YoY +12.7% Predicted YoY" at bounding box center [892, 382] width 806 height 44
copy div "+12.7%"
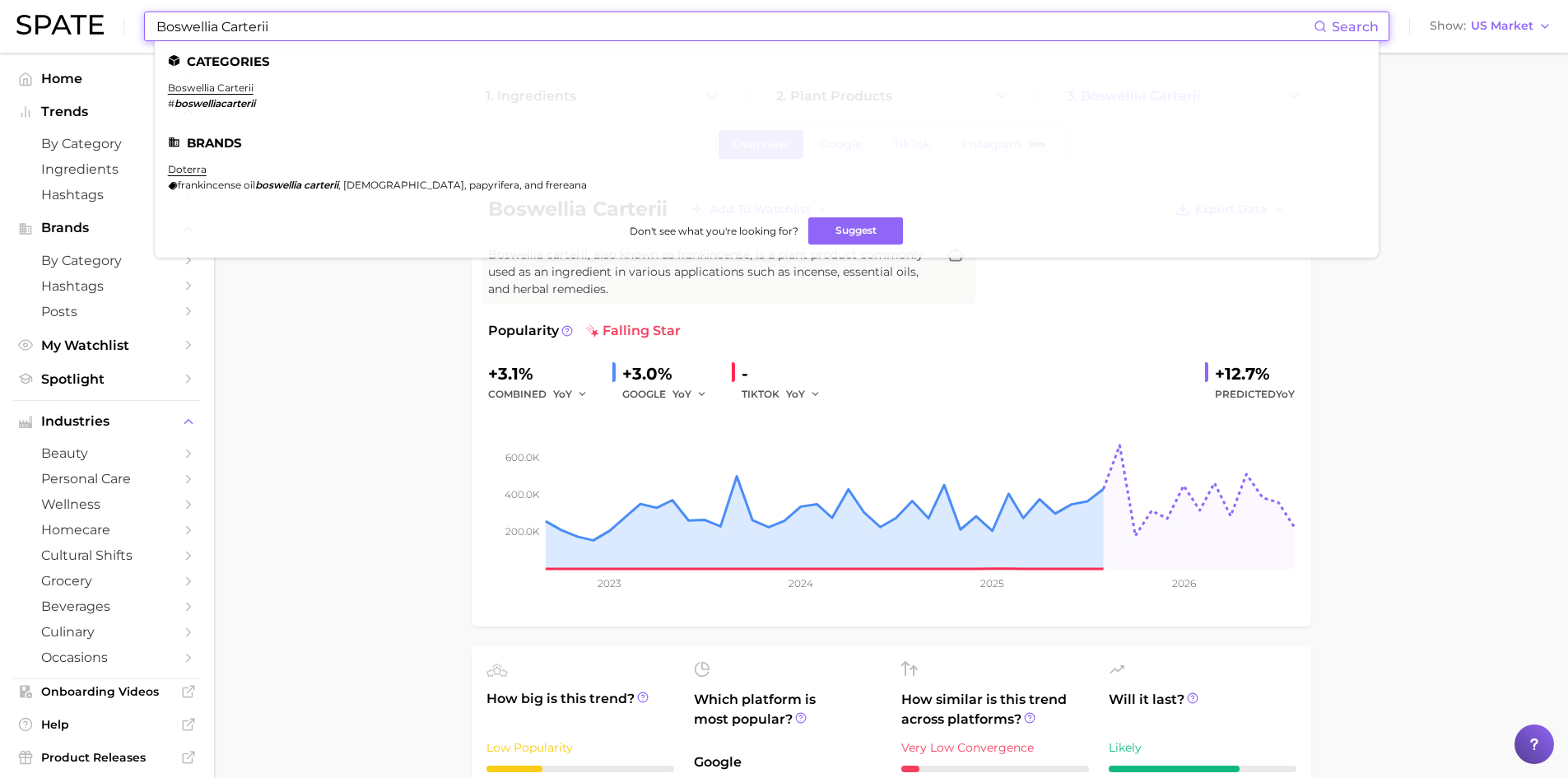
drag, startPoint x: 287, startPoint y: 28, endPoint x: 104, endPoint y: 3, distance: 184.7
click at [104, 3] on div "Boswellia Carterii Search Categories boswellia carterii # boswelliacarterii Bra…" at bounding box center [784, 26] width 1535 height 53
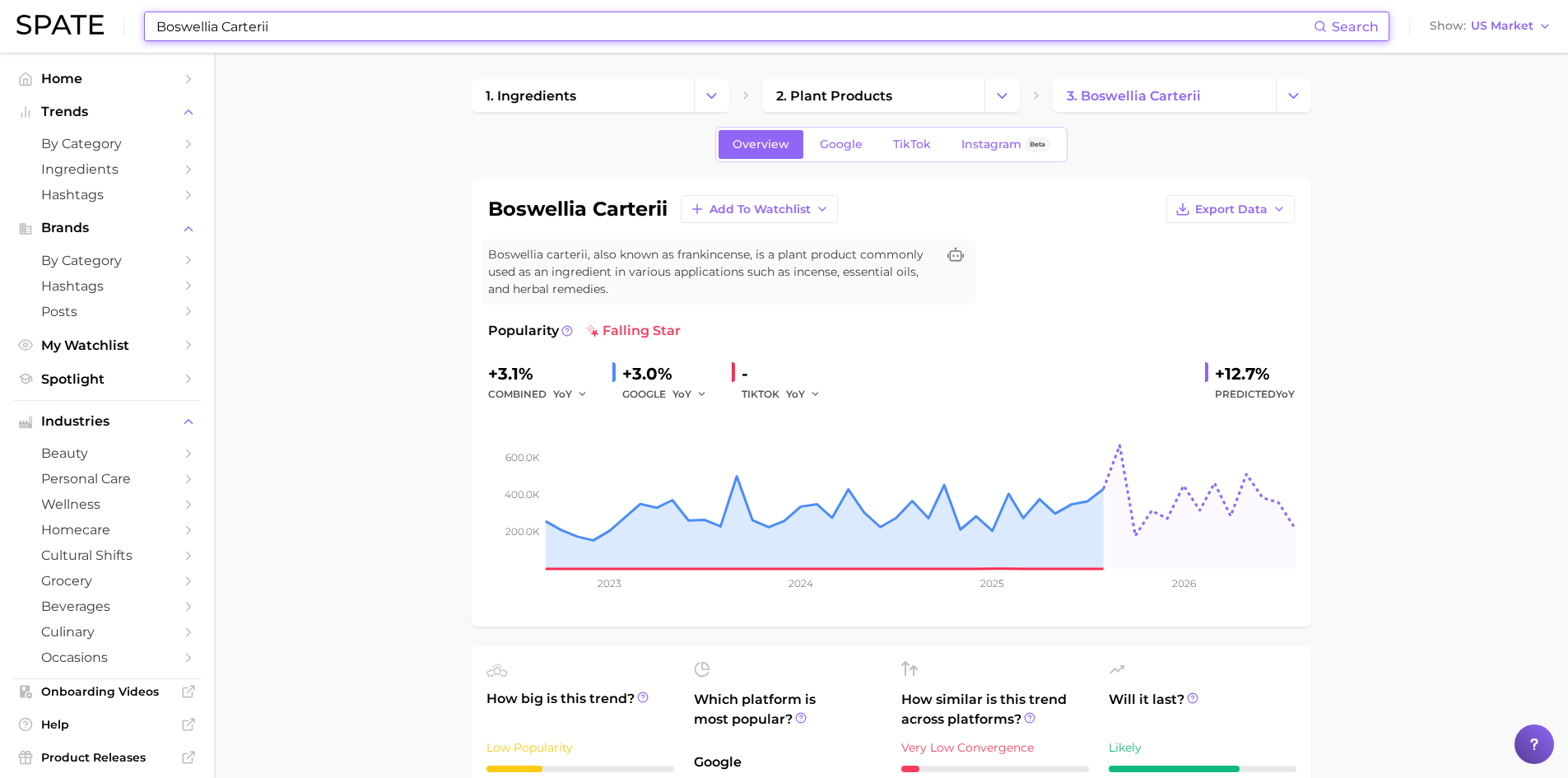
paste input "[MEDICAL_DATA]"
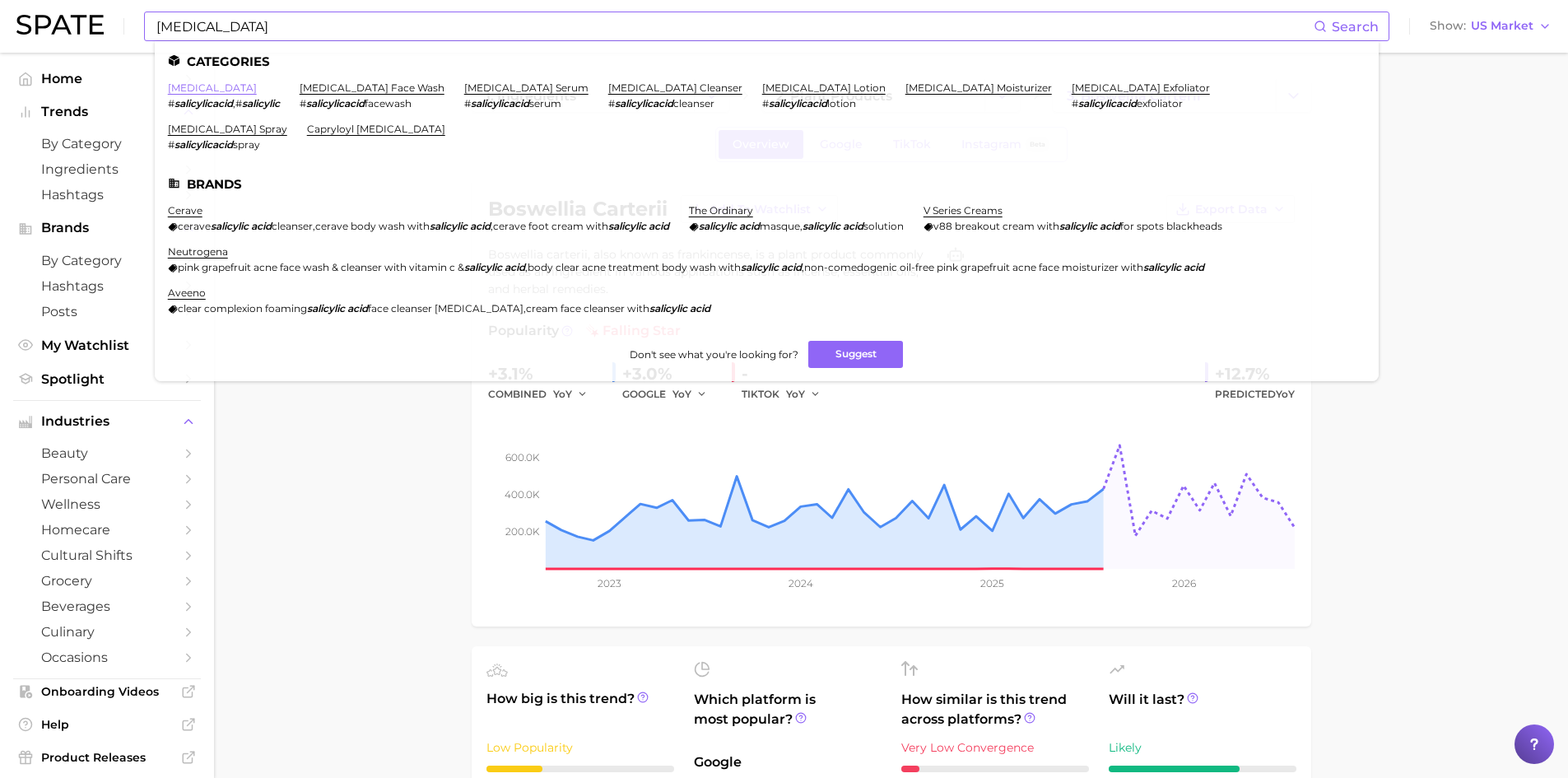
click at [212, 85] on link "[MEDICAL_DATA]" at bounding box center [212, 88] width 89 height 12
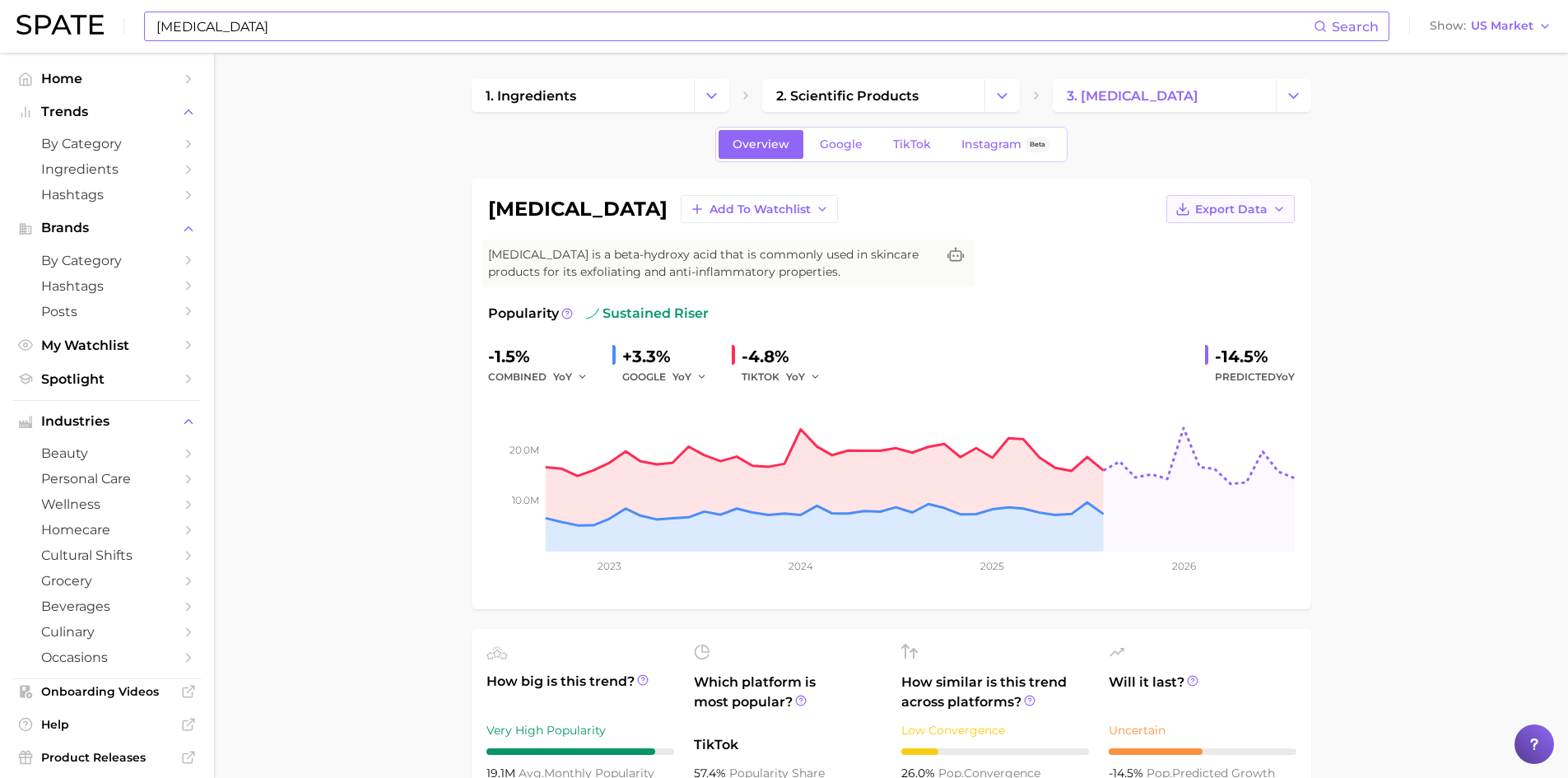
click at [1270, 210] on button "Export Data" at bounding box center [1230, 209] width 128 height 28
click at [1234, 272] on span "Time Series Image" at bounding box center [1197, 270] width 110 height 14
drag, startPoint x: 1266, startPoint y: 359, endPoint x: 1210, endPoint y: 364, distance: 56.2
click at [1210, 364] on div "-14.5% Predicted YoY" at bounding box center [1250, 364] width 90 height 44
copy div "-14.5%"
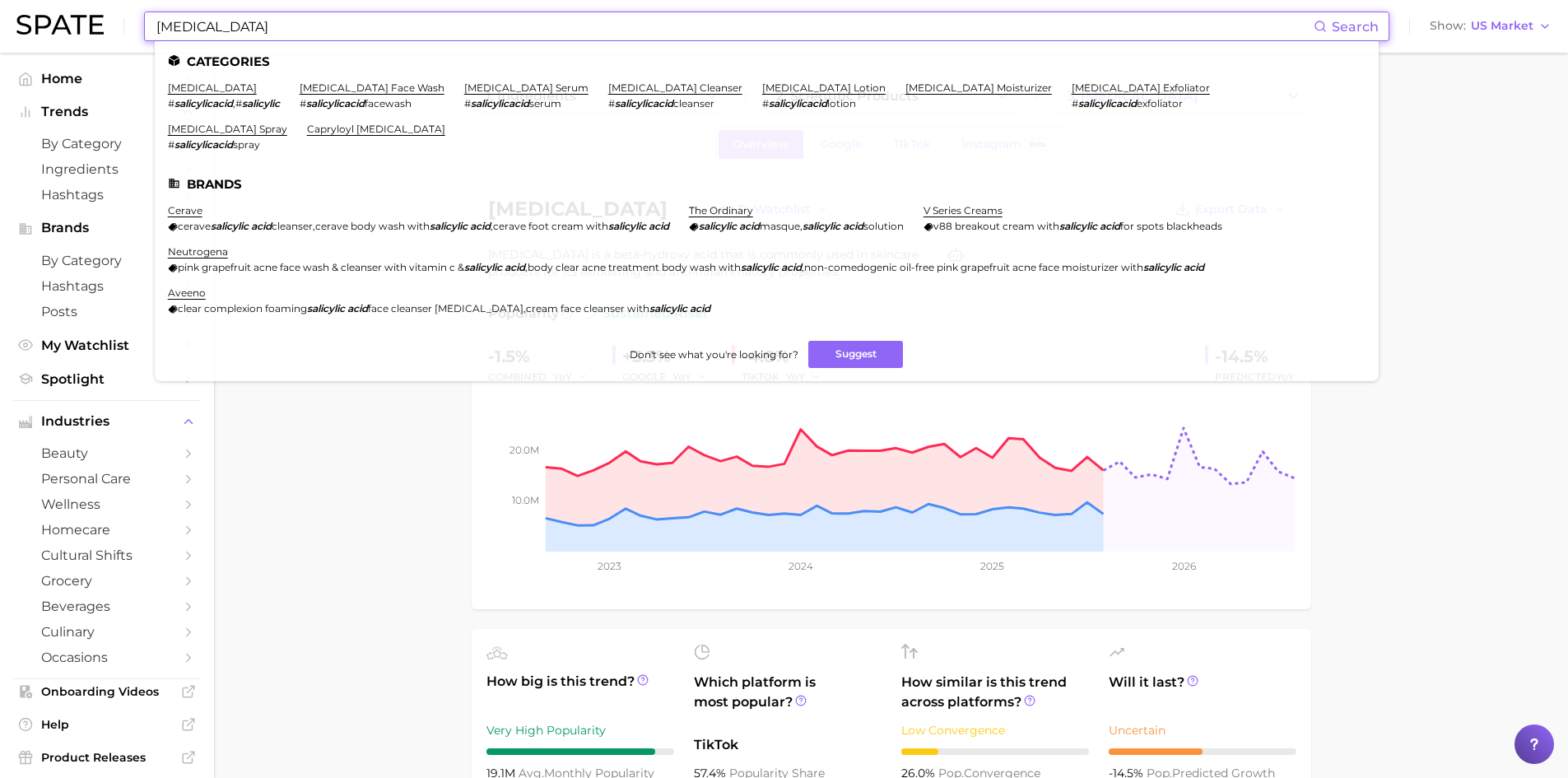
drag, startPoint x: 246, startPoint y: 22, endPoint x: 75, endPoint y: -14, distance: 174.7
click at [75, 0] on html "[MEDICAL_DATA] Search Categories [MEDICAL_DATA] # salicylicacid , # salicylic […" at bounding box center [784, 389] width 1568 height 778
paste input "[MEDICAL_DATA]"
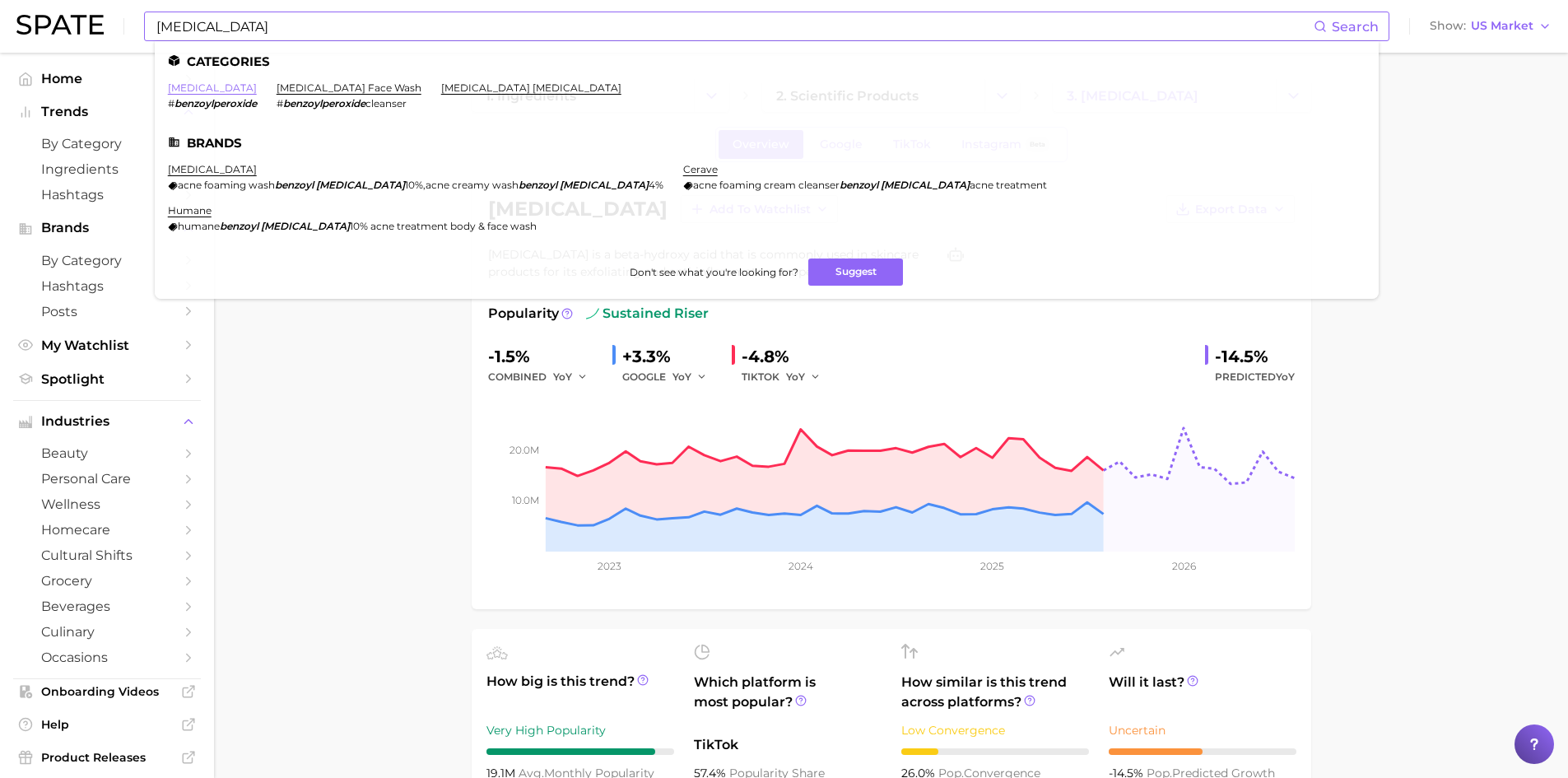
click at [215, 84] on link "[MEDICAL_DATA]" at bounding box center [212, 88] width 89 height 12
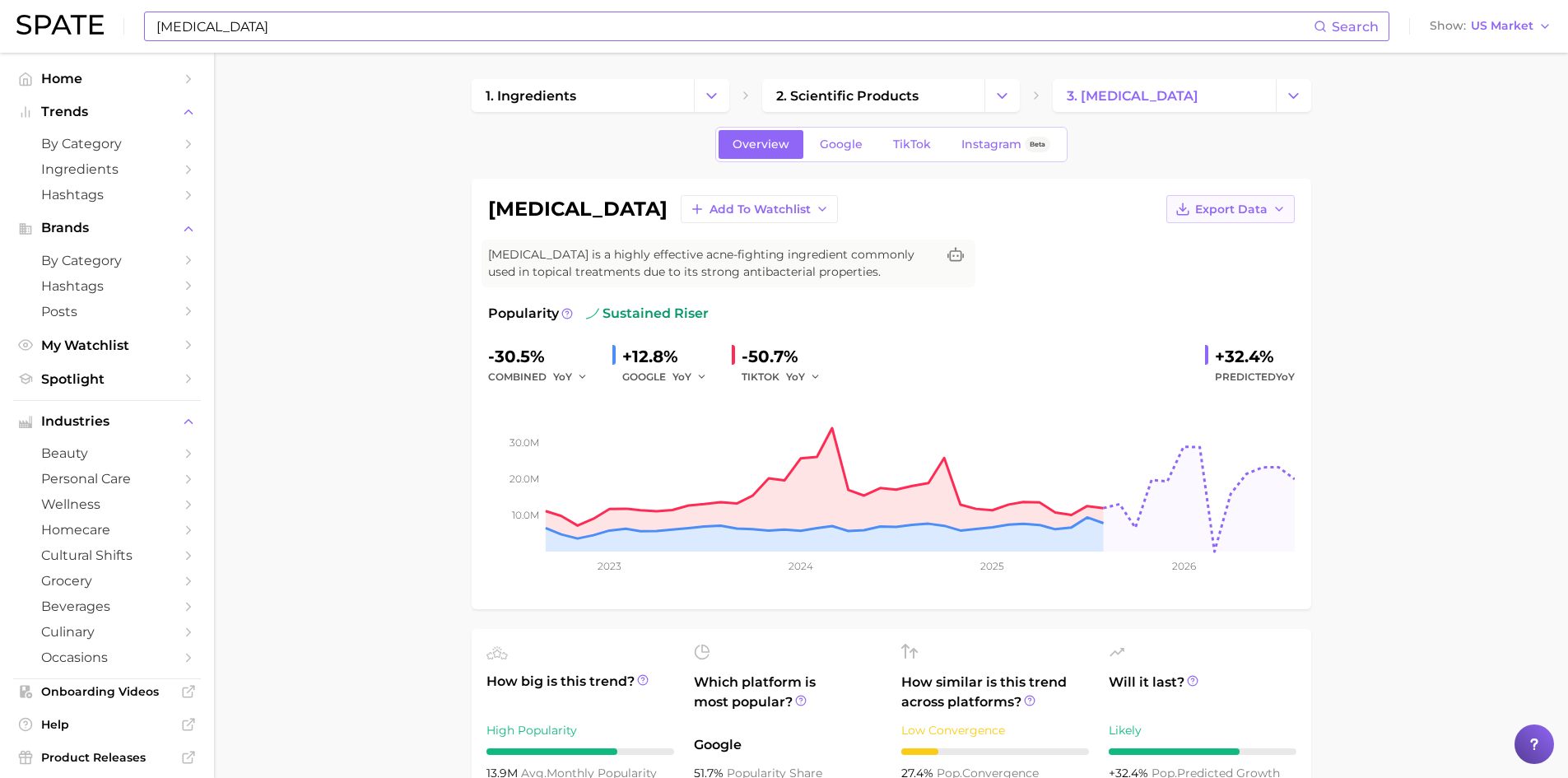
click at [1234, 211] on span "Export Data" at bounding box center [1231, 209] width 72 height 14
click at [1220, 265] on span "Time Series Image" at bounding box center [1197, 270] width 110 height 14
drag, startPoint x: 1279, startPoint y: 358, endPoint x: 1211, endPoint y: 348, distance: 68.7
click at [1211, 348] on div "+32.4% Predicted YoY" at bounding box center [1250, 364] width 90 height 44
copy div "+32.4%"
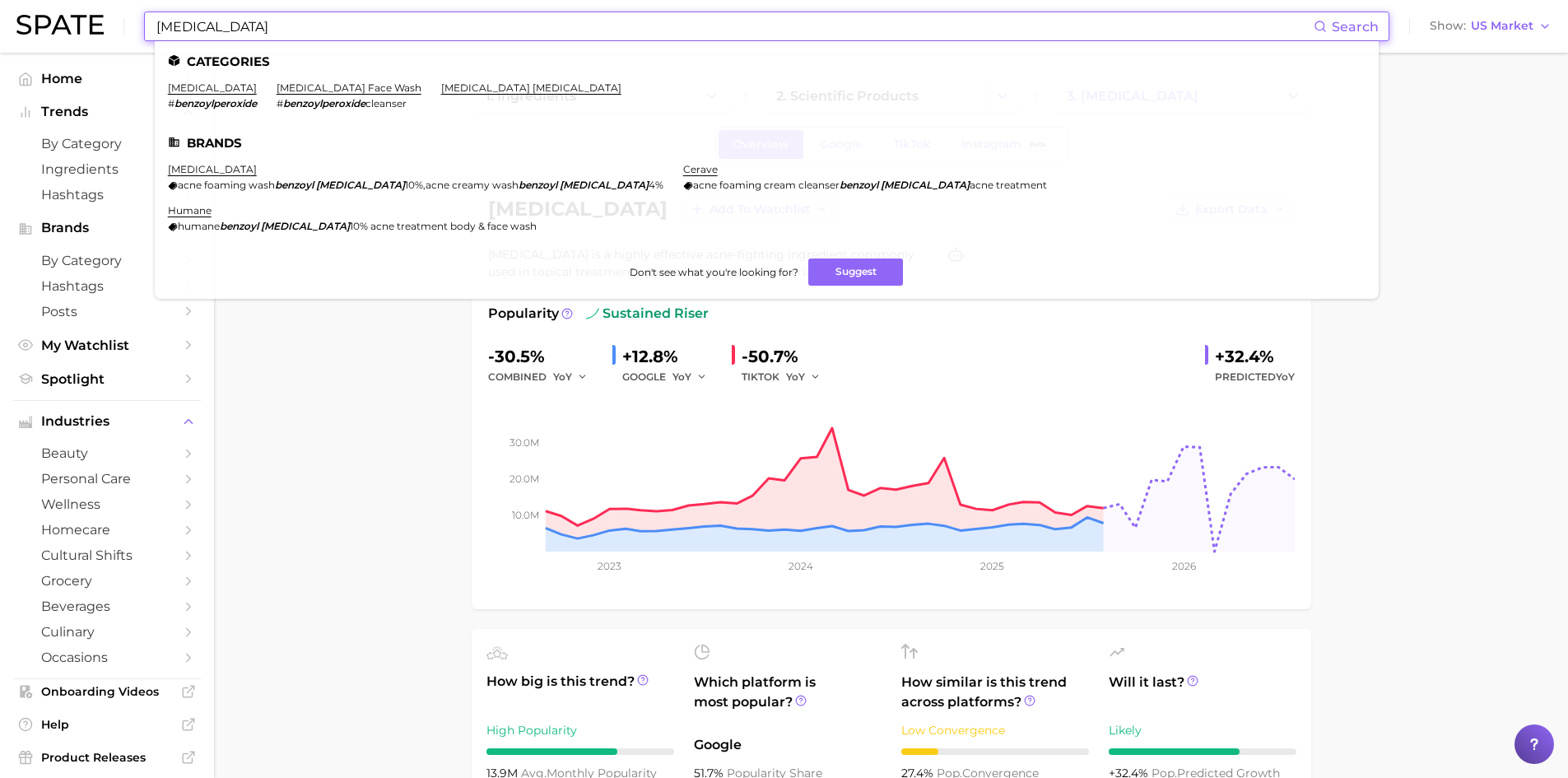
drag, startPoint x: 320, startPoint y: 34, endPoint x: 118, endPoint y: -14, distance: 207.6
click at [118, 0] on html "[MEDICAL_DATA] Search Categories [MEDICAL_DATA] # benzoylperoxide [MEDICAL_DATA…" at bounding box center [784, 389] width 1568 height 778
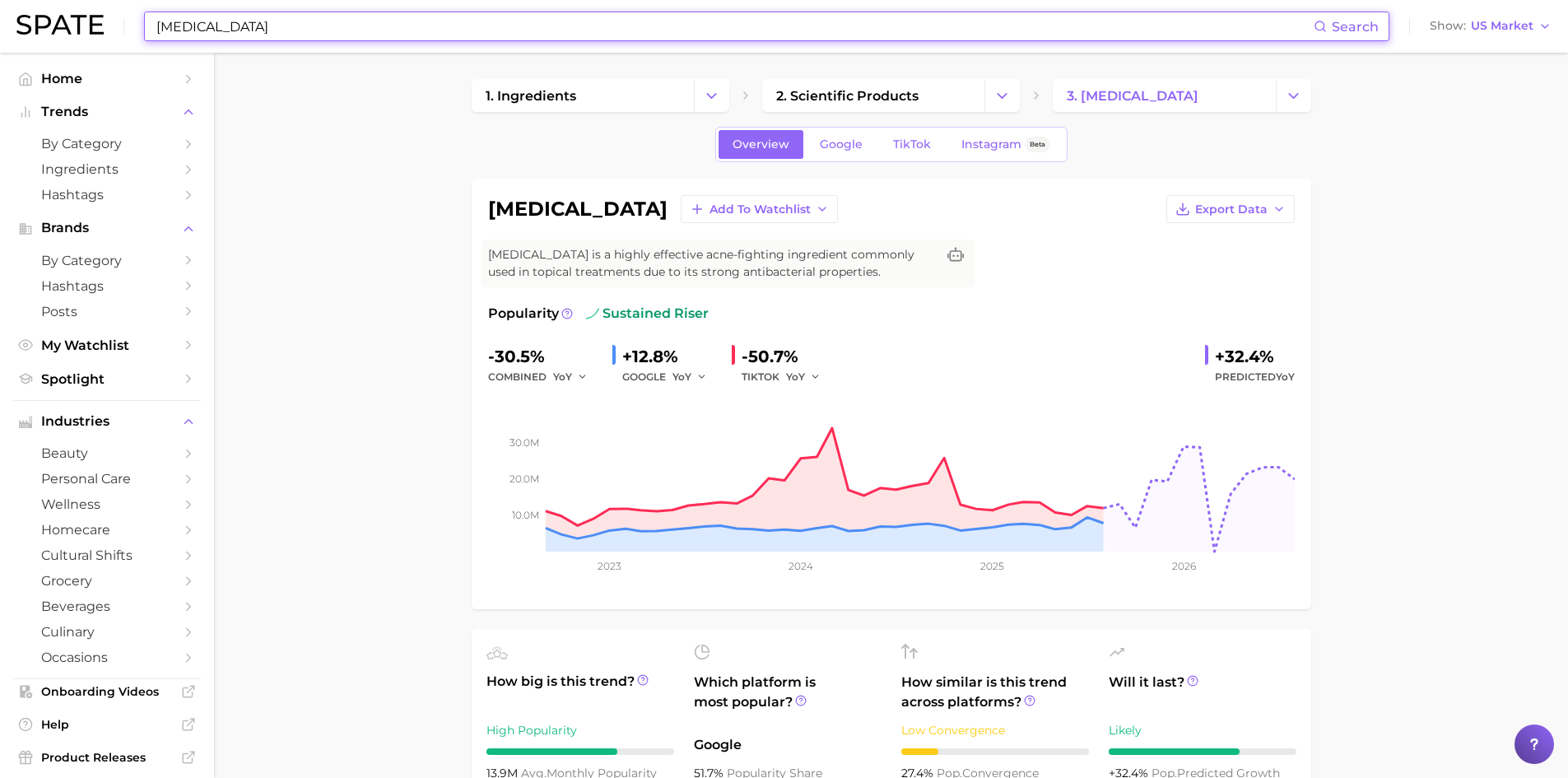
paste input
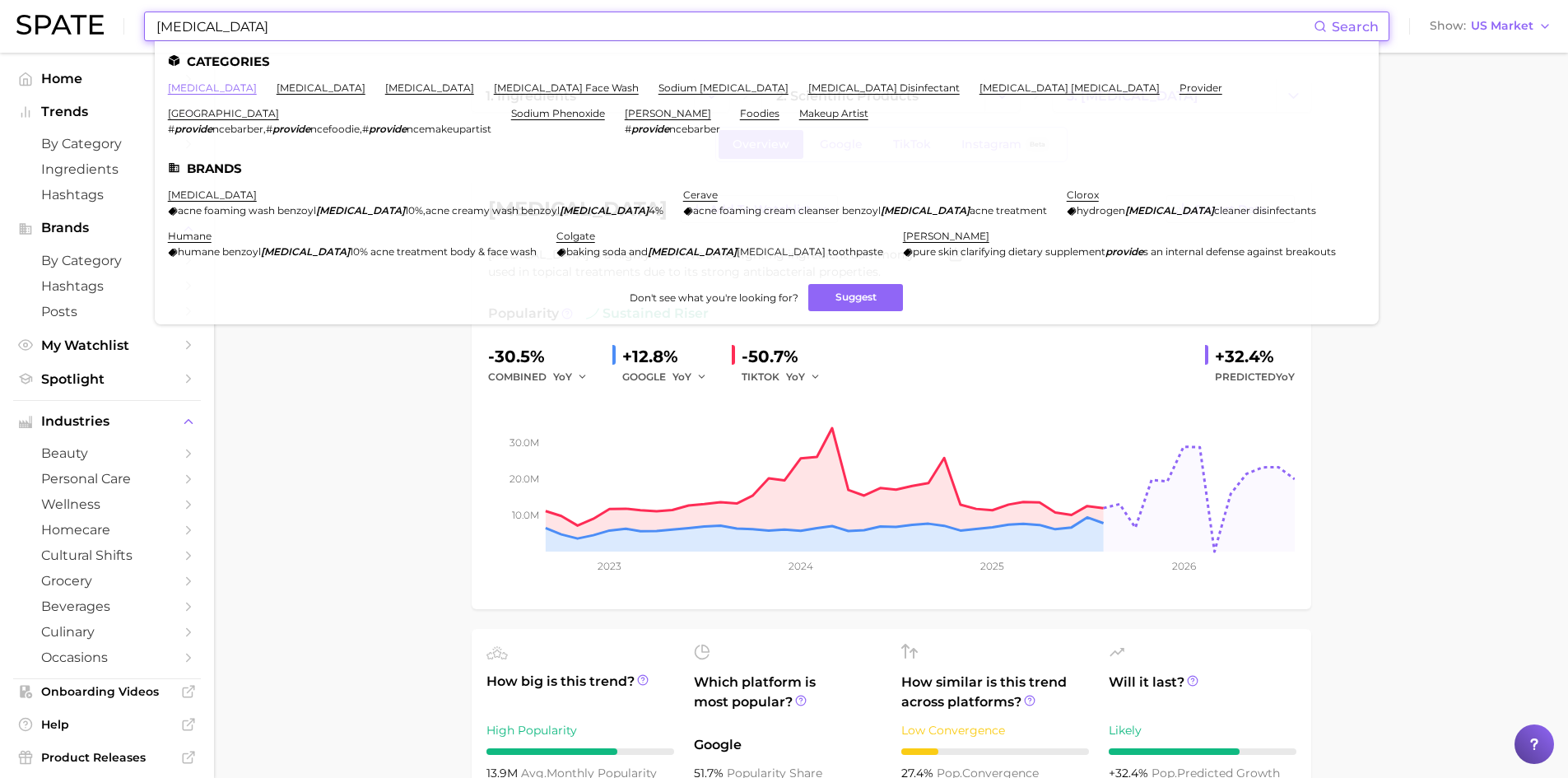
click at [202, 89] on link "[MEDICAL_DATA]" at bounding box center [212, 88] width 89 height 12
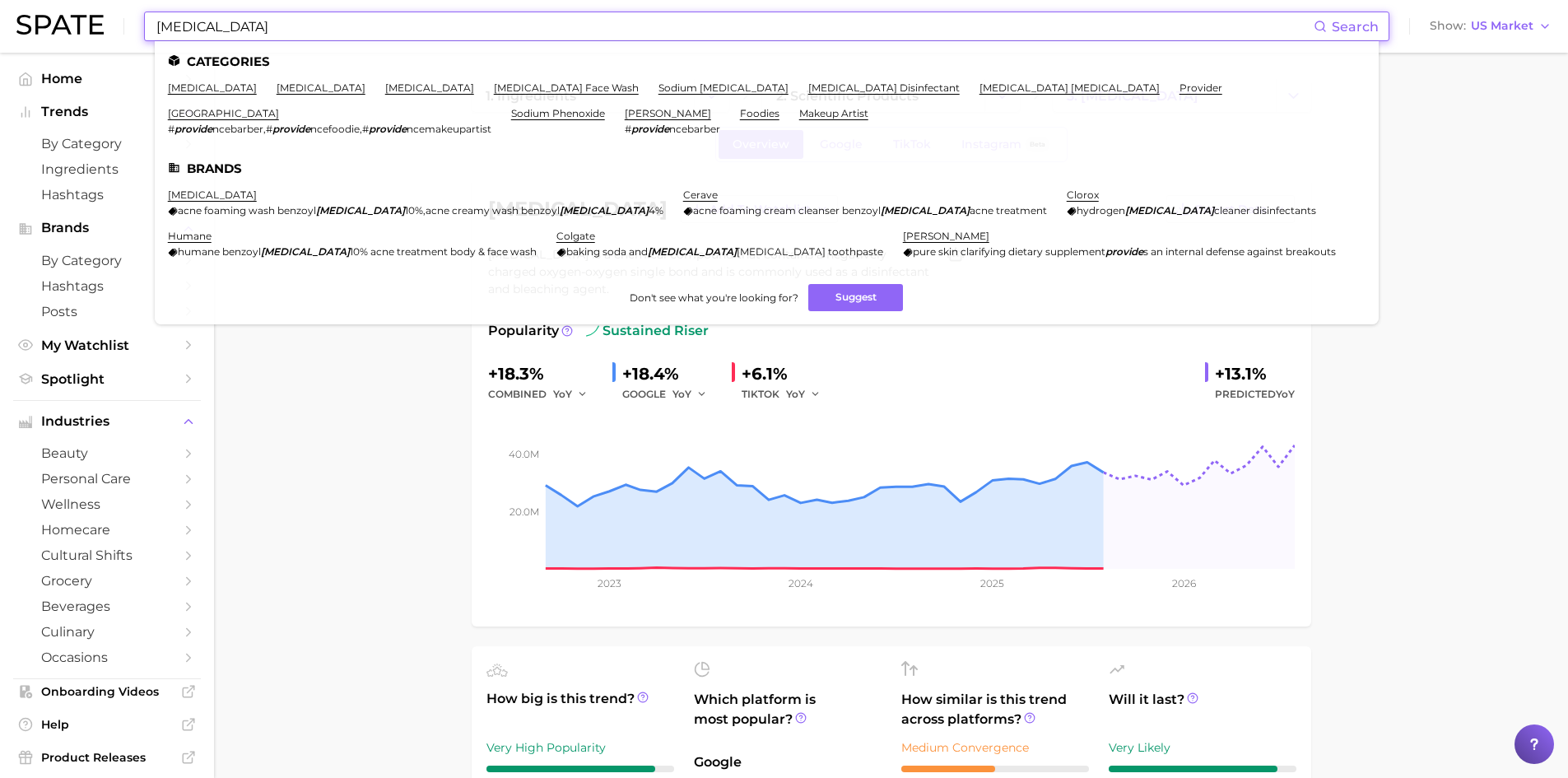
click at [251, 26] on input "[MEDICAL_DATA]" at bounding box center [734, 26] width 1159 height 28
click at [283, 86] on link "[MEDICAL_DATA]" at bounding box center [320, 88] width 89 height 12
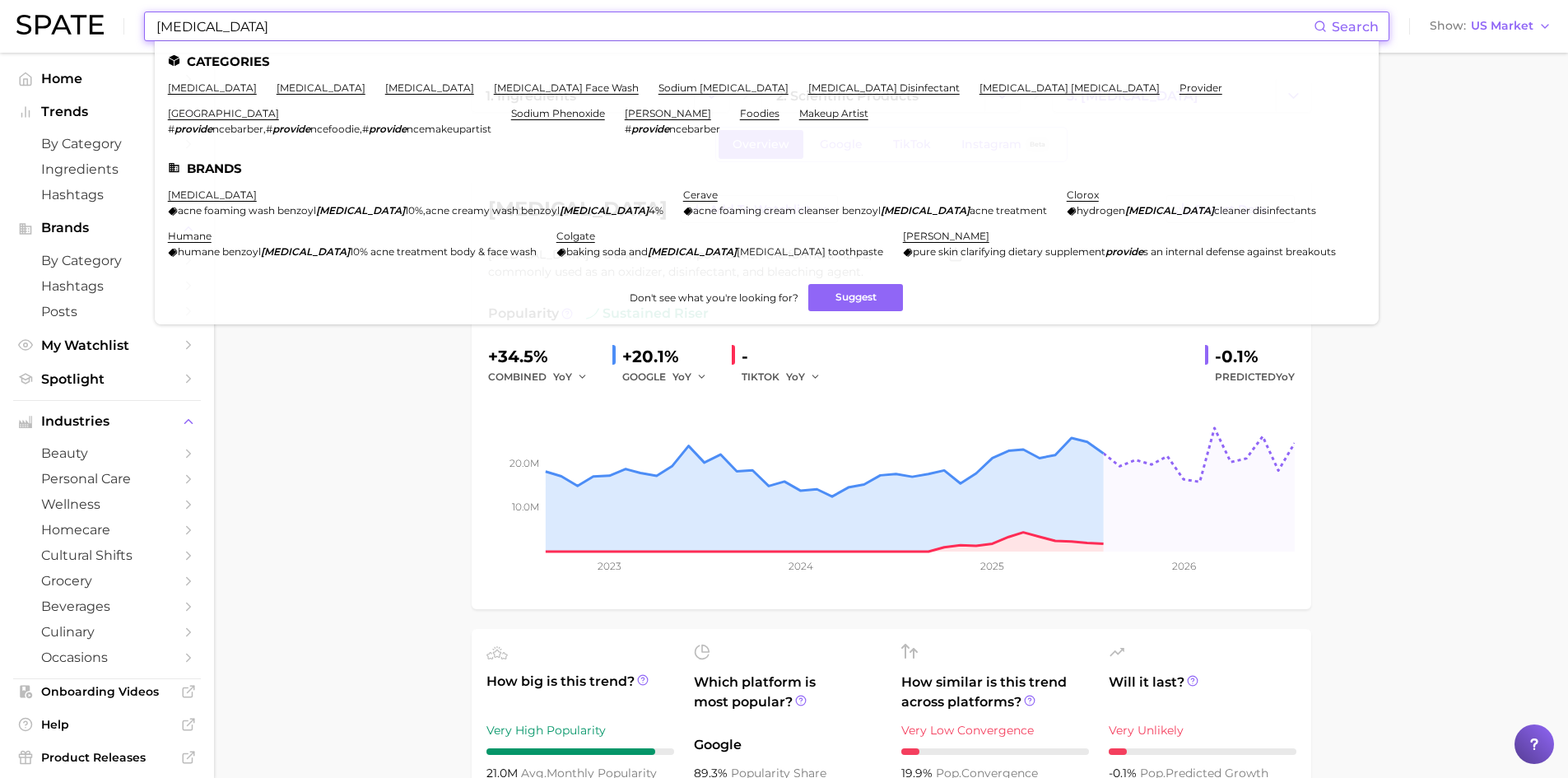
click at [262, 29] on input "[MEDICAL_DATA]" at bounding box center [734, 26] width 1159 height 28
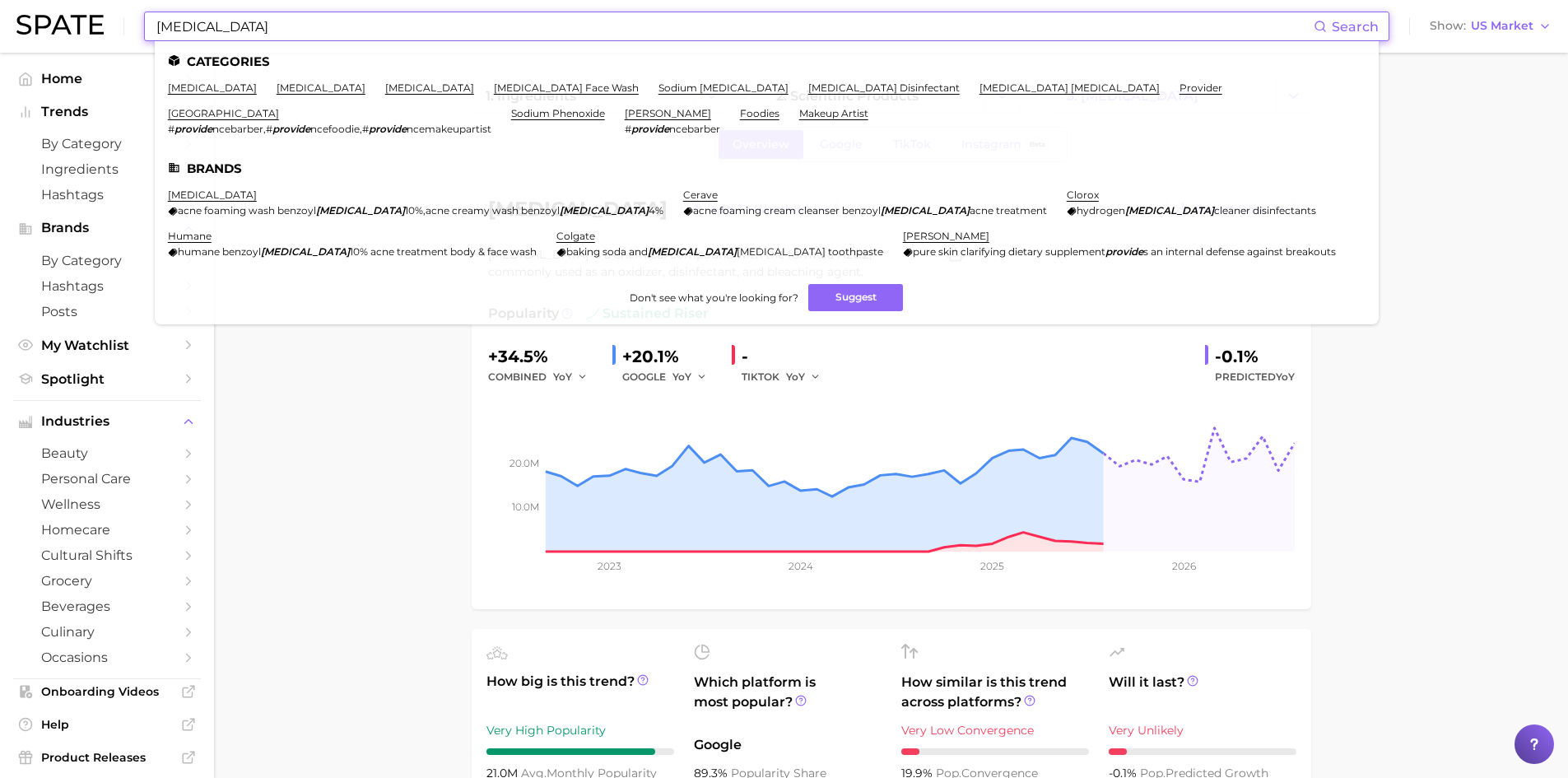
drag, startPoint x: 215, startPoint y: 29, endPoint x: 131, endPoint y: 16, distance: 85.0
click at [131, 16] on div "[MEDICAL_DATA] Search Categories [MEDICAL_DATA] [MEDICAL_DATA] [MEDICAL_DATA] […" at bounding box center [784, 26] width 1535 height 53
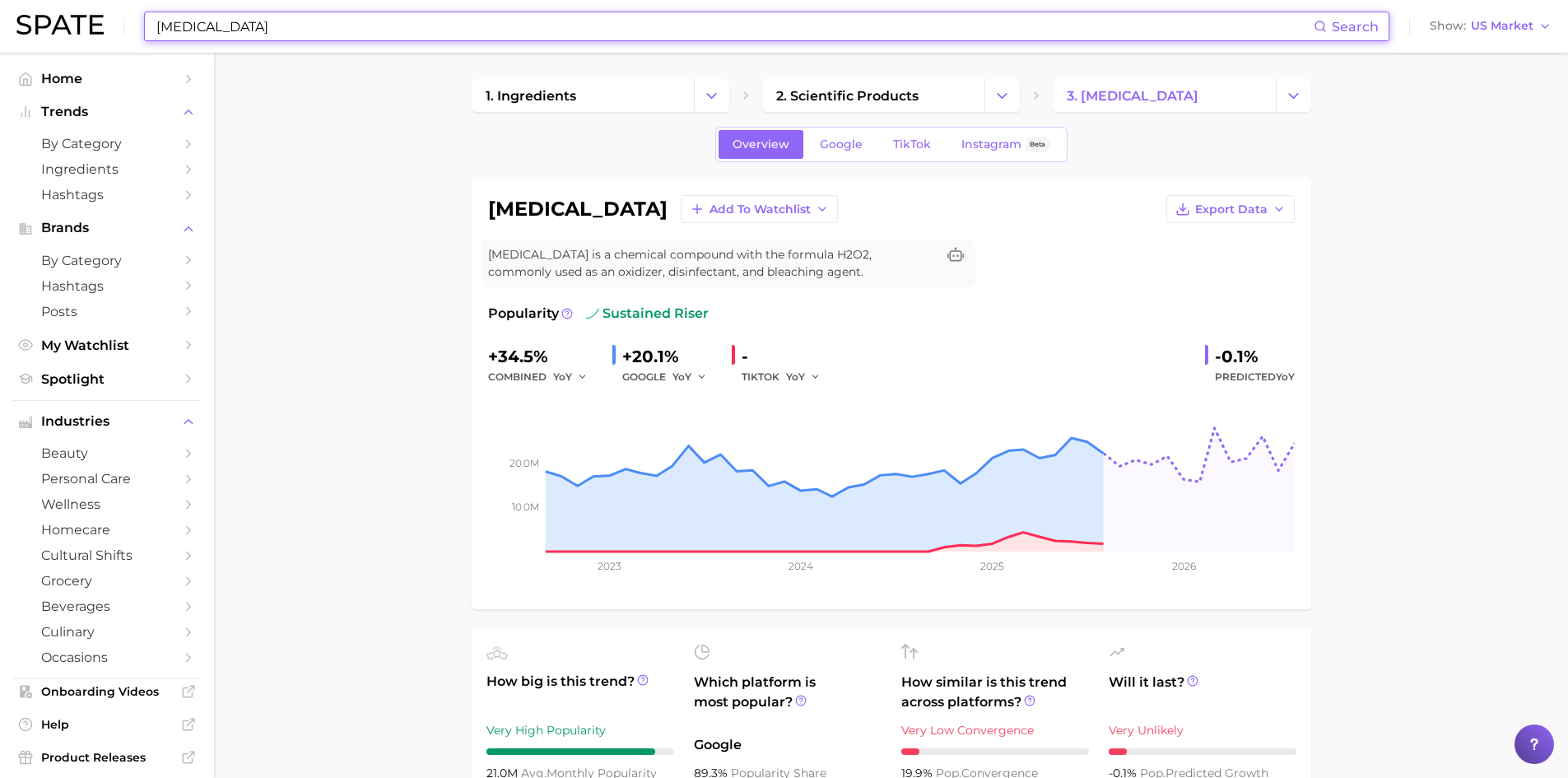
paste input "Iron Oxides (CI 77491) Red"
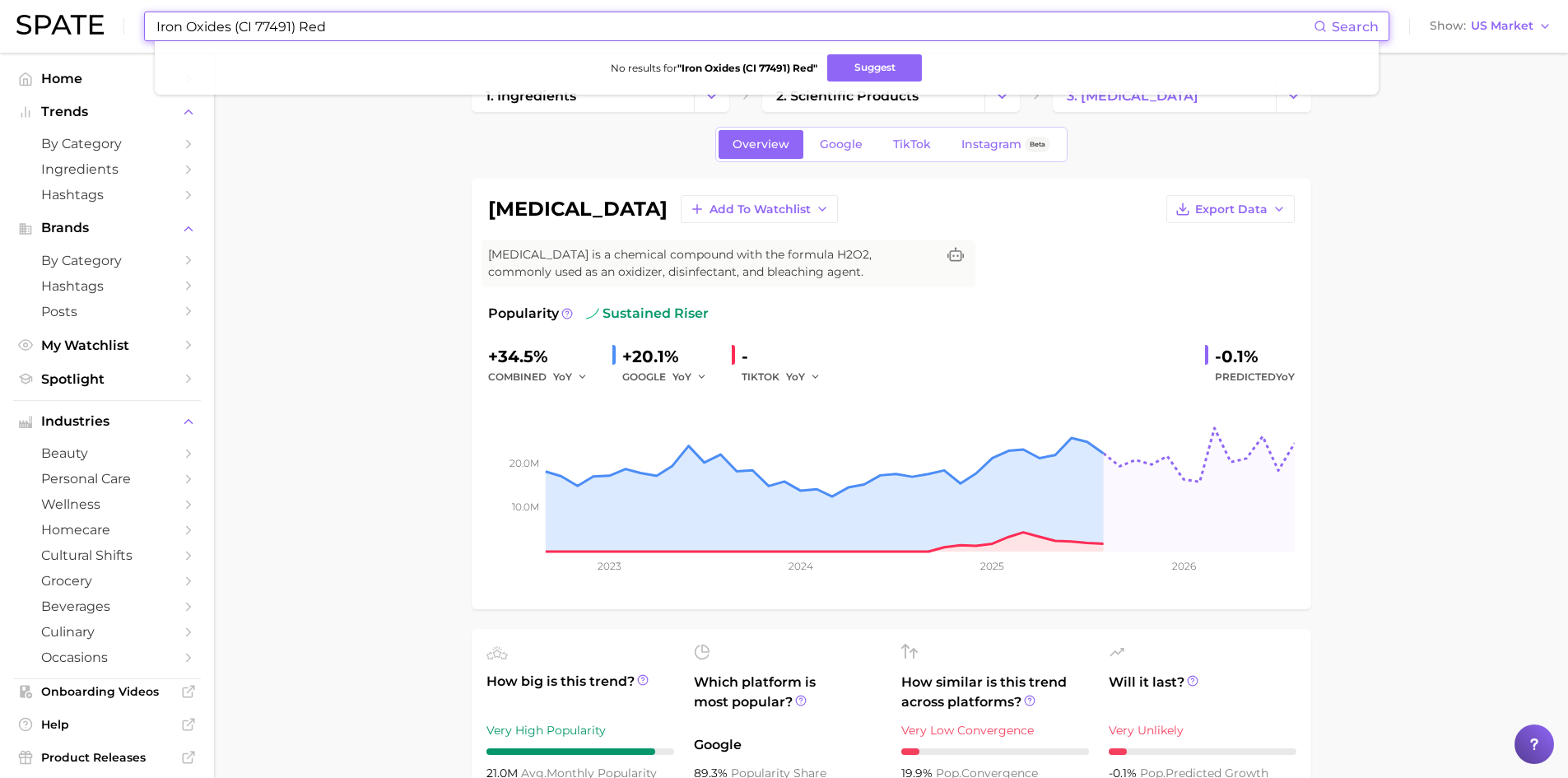
drag, startPoint x: 234, startPoint y: 26, endPoint x: 405, endPoint y: 47, distance: 172.3
click at [405, 41] on div "Iron Oxides (CI 77491) Red Search No results for " Iron Oxides (CI 77491) Red "…" at bounding box center [767, 26] width 1246 height 29
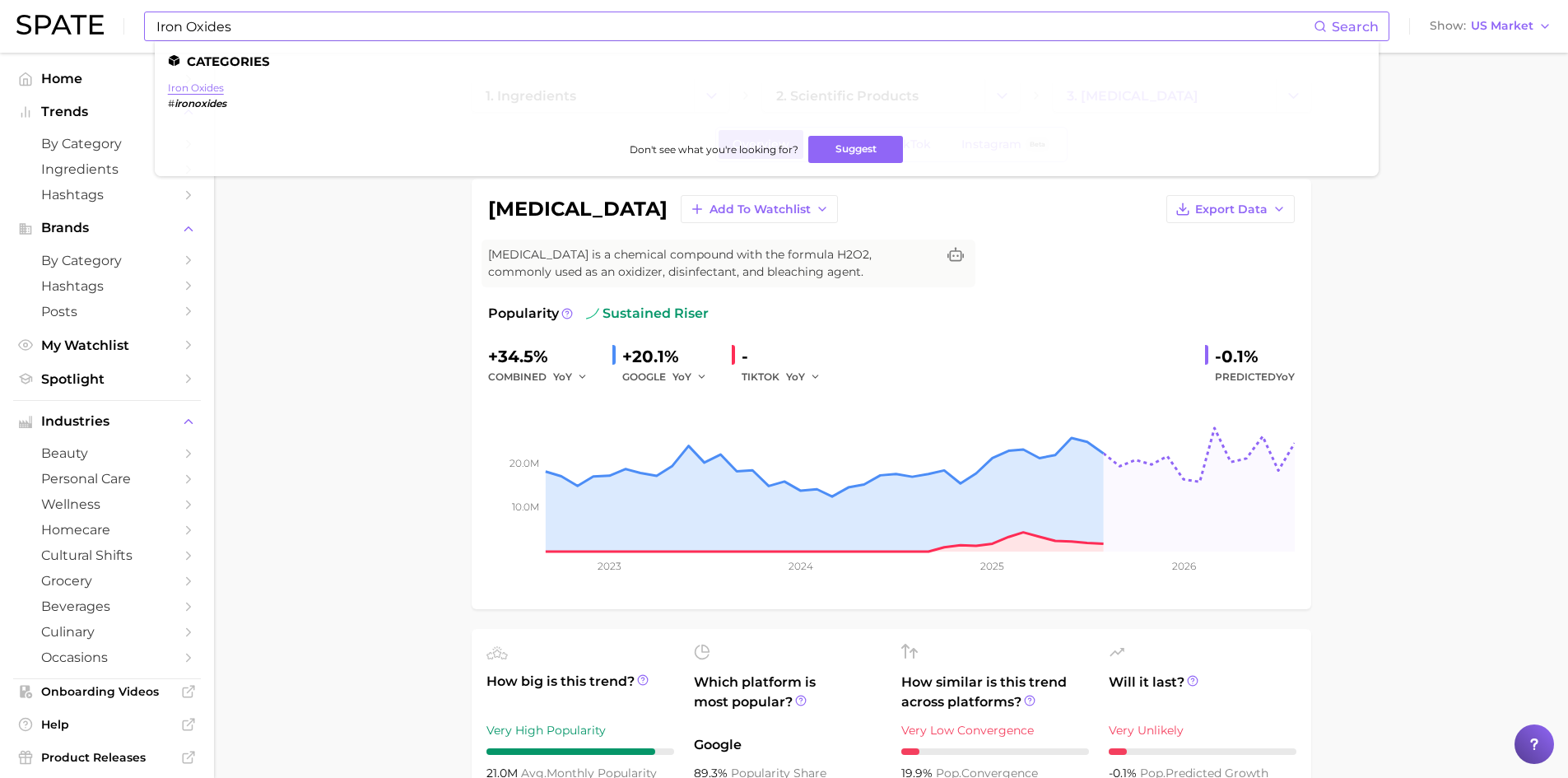
click at [184, 84] on link "iron oxides" at bounding box center [196, 88] width 56 height 12
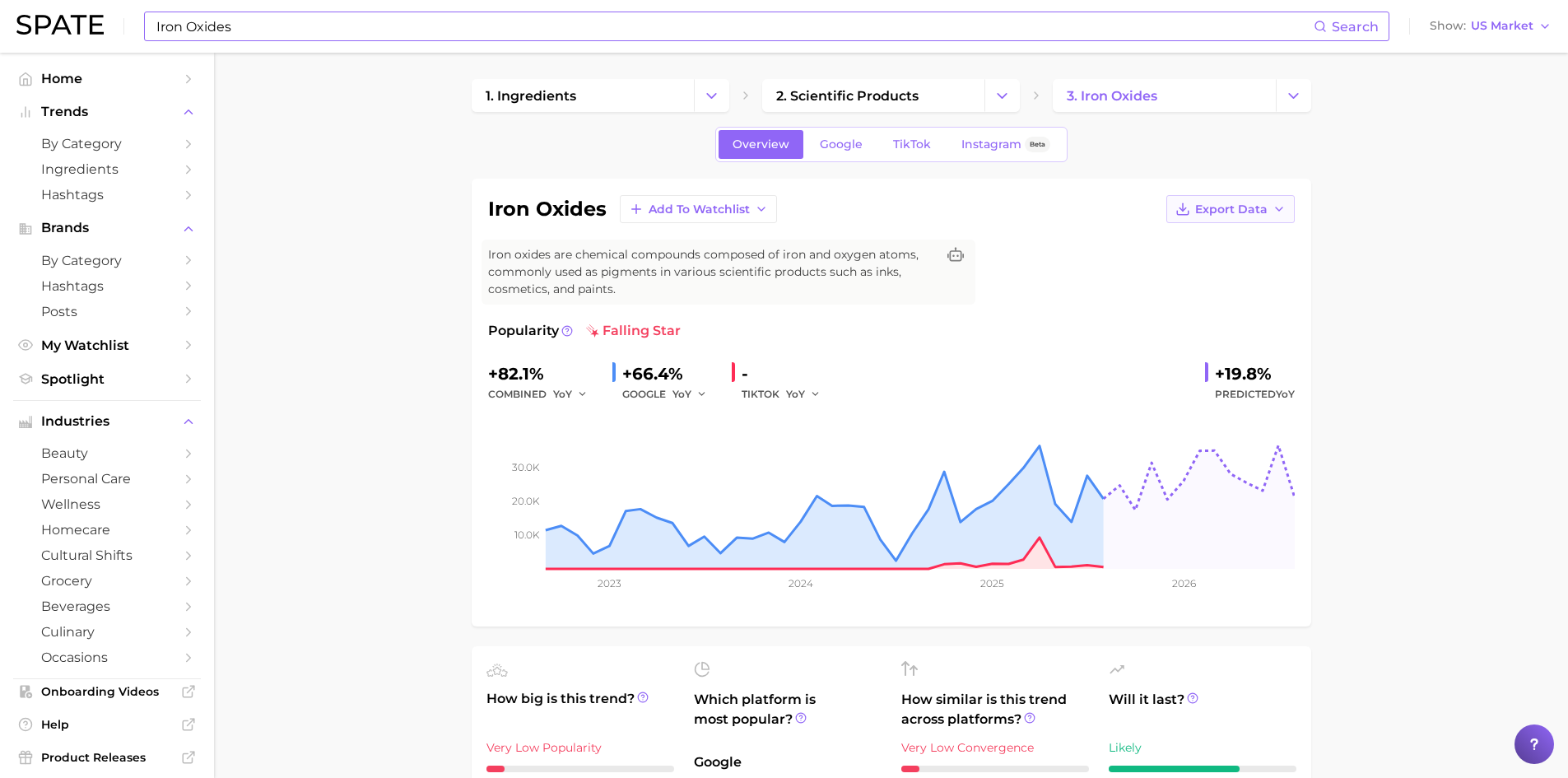
click at [1219, 214] on span "Export Data" at bounding box center [1231, 209] width 72 height 14
click at [1205, 271] on span "Time Series Image" at bounding box center [1197, 270] width 110 height 14
drag, startPoint x: 1274, startPoint y: 376, endPoint x: 1205, endPoint y: 371, distance: 69.2
click at [1205, 371] on div "+19.8% Predicted YoY" at bounding box center [1250, 382] width 90 height 44
copy div "+19.8%"
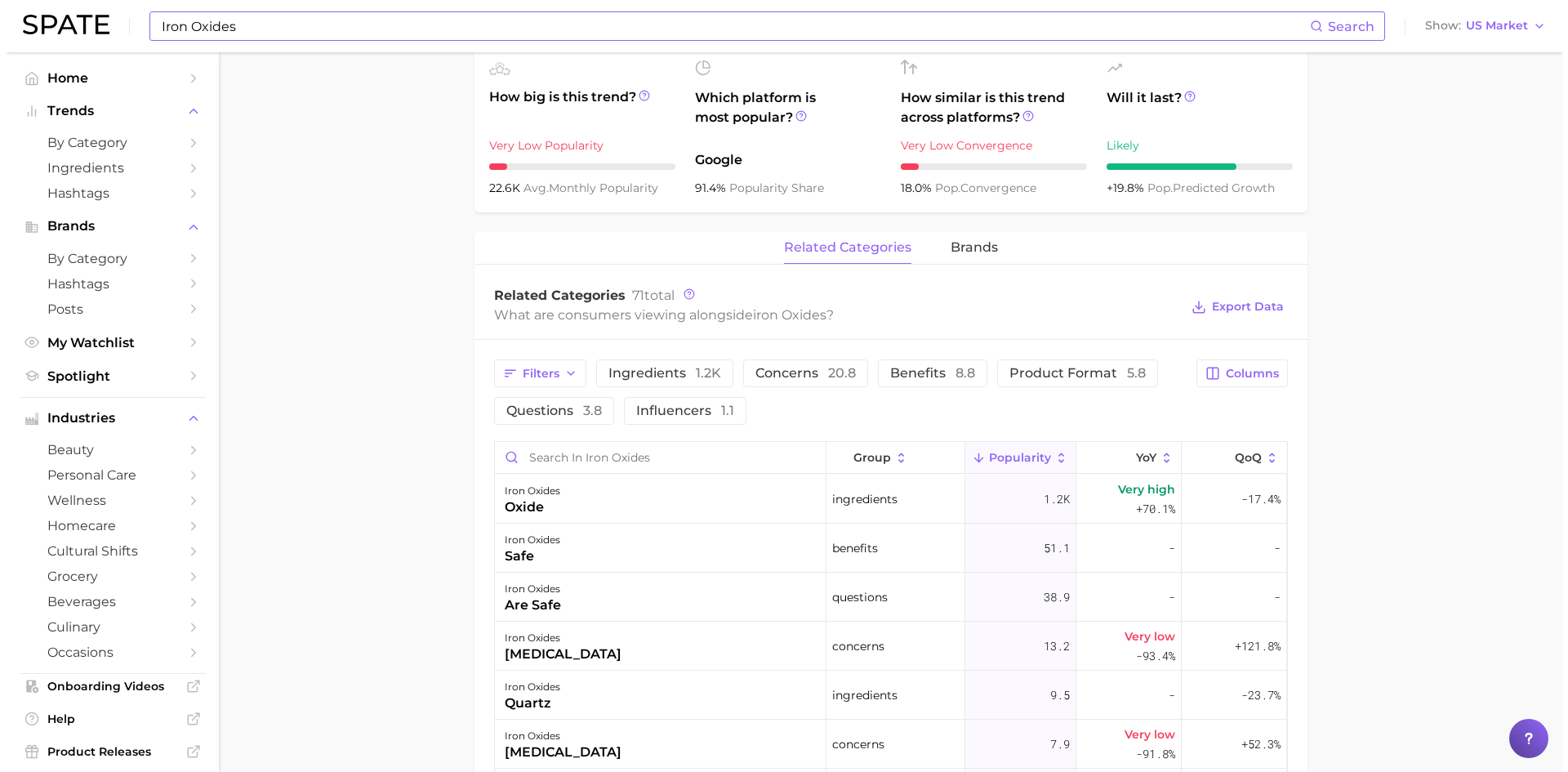
scroll to position [653, 0]
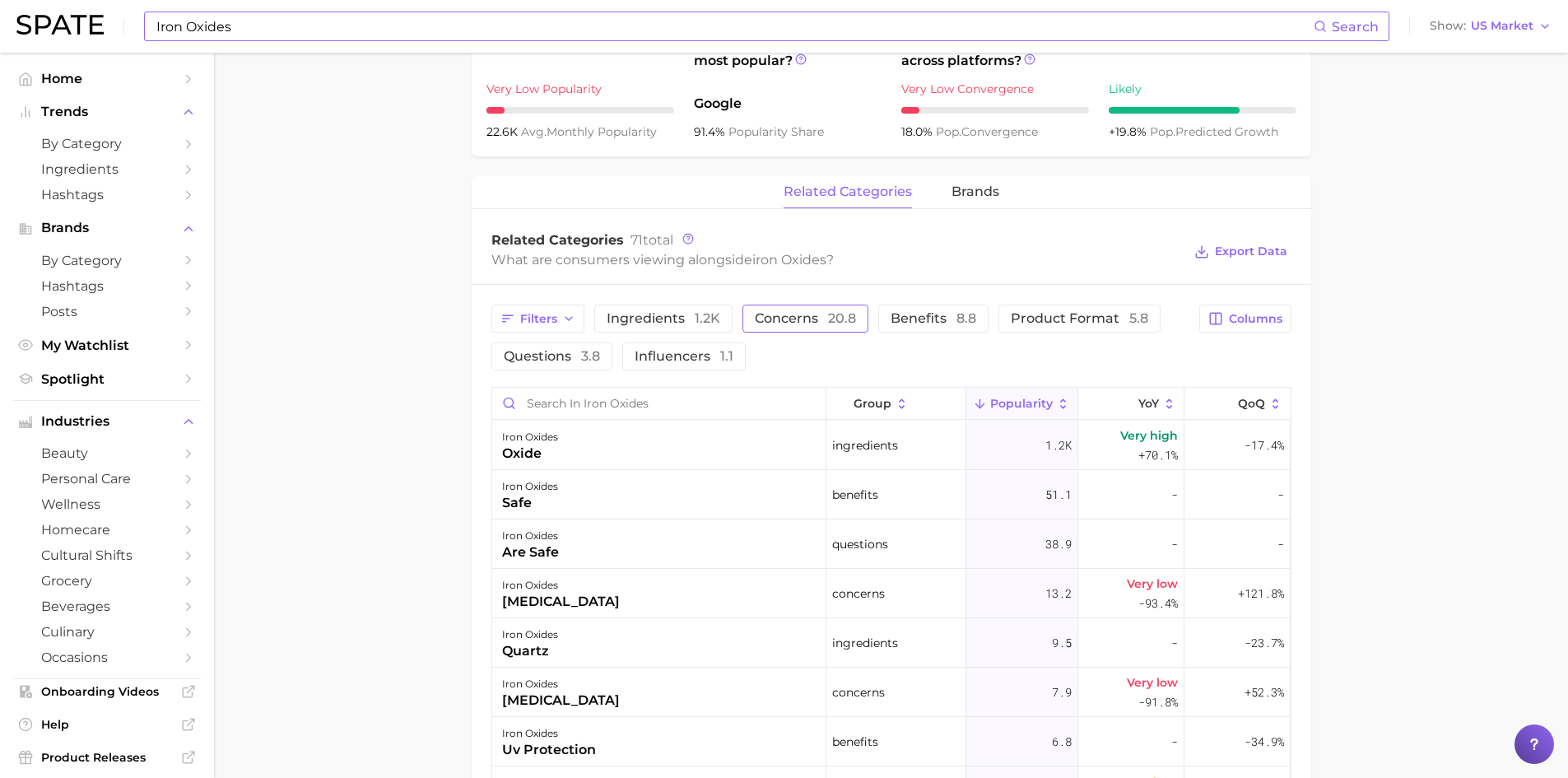
click at [772, 314] on span "concerns 20.8" at bounding box center [806, 318] width 102 height 13
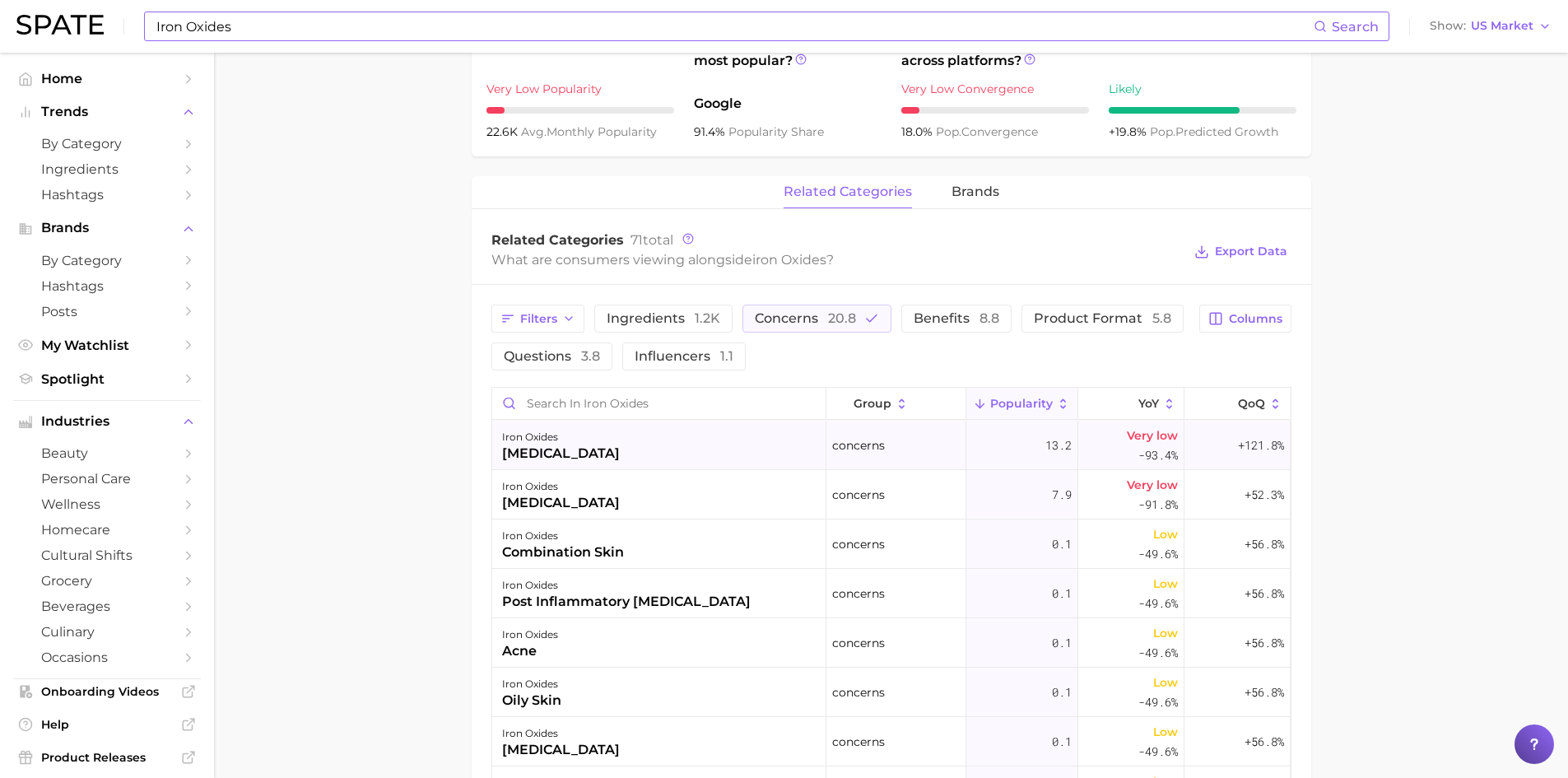
click at [573, 442] on div "iron oxides [MEDICAL_DATA]" at bounding box center [659, 445] width 334 height 49
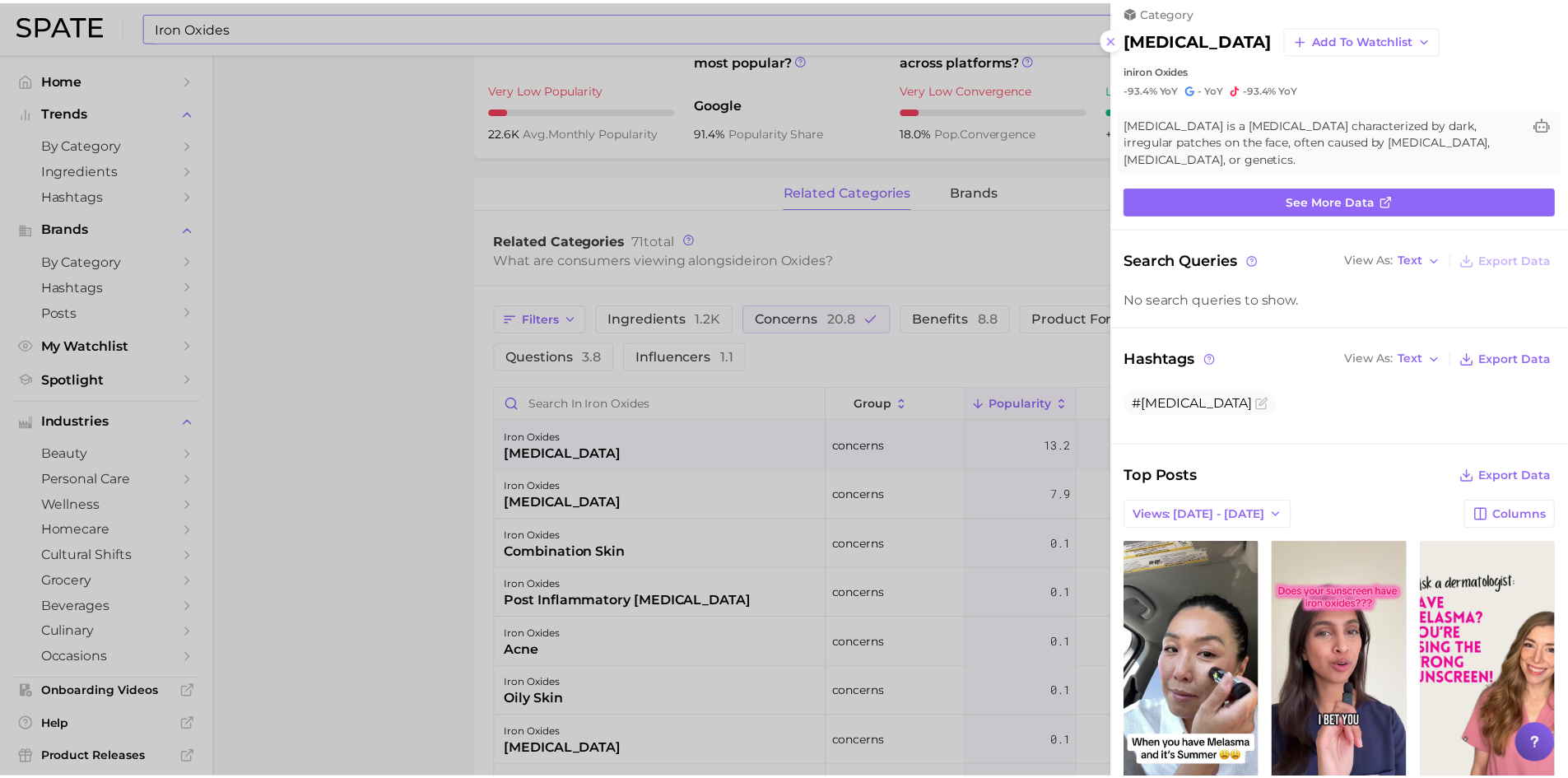
scroll to position [0, 0]
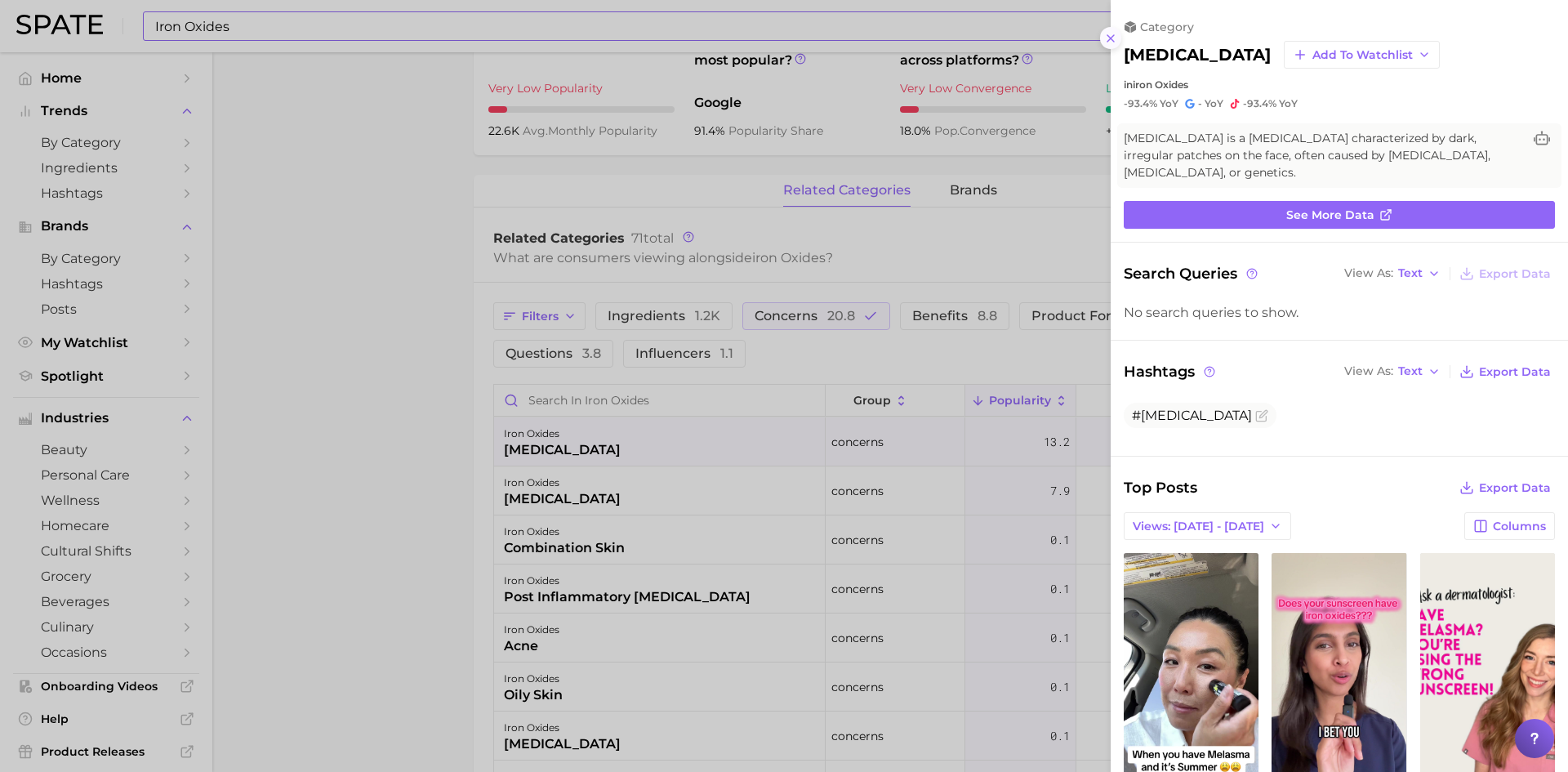
click at [1100, 34] on button at bounding box center [1111, 38] width 22 height 22
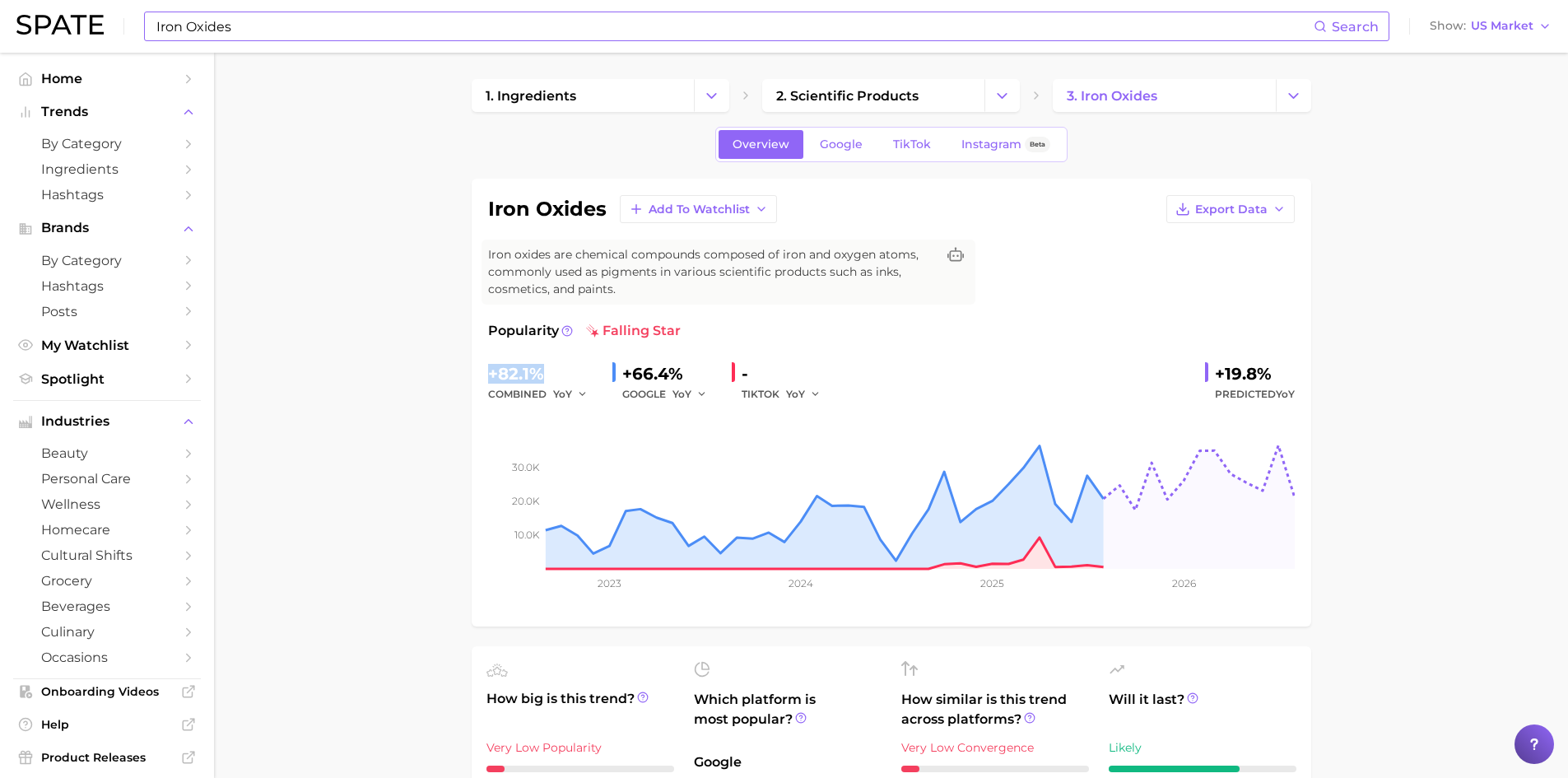
drag, startPoint x: 532, startPoint y: 376, endPoint x: 481, endPoint y: 377, distance: 51.0
click at [481, 377] on div "iron oxides Add to Watchlist Export Data Iron oxides are chemical compounds com…" at bounding box center [891, 402] width 840 height 448
drag, startPoint x: 1267, startPoint y: 365, endPoint x: 1204, endPoint y: 359, distance: 63.3
click at [1204, 359] on div "Popularity falling star +82.1% combined YoY +66.4% GOOGLE YoY - TIKTOK YoY +19.…" at bounding box center [892, 465] width 806 height 289
click at [376, 28] on input "Iron Oxides" at bounding box center [734, 26] width 1159 height 28
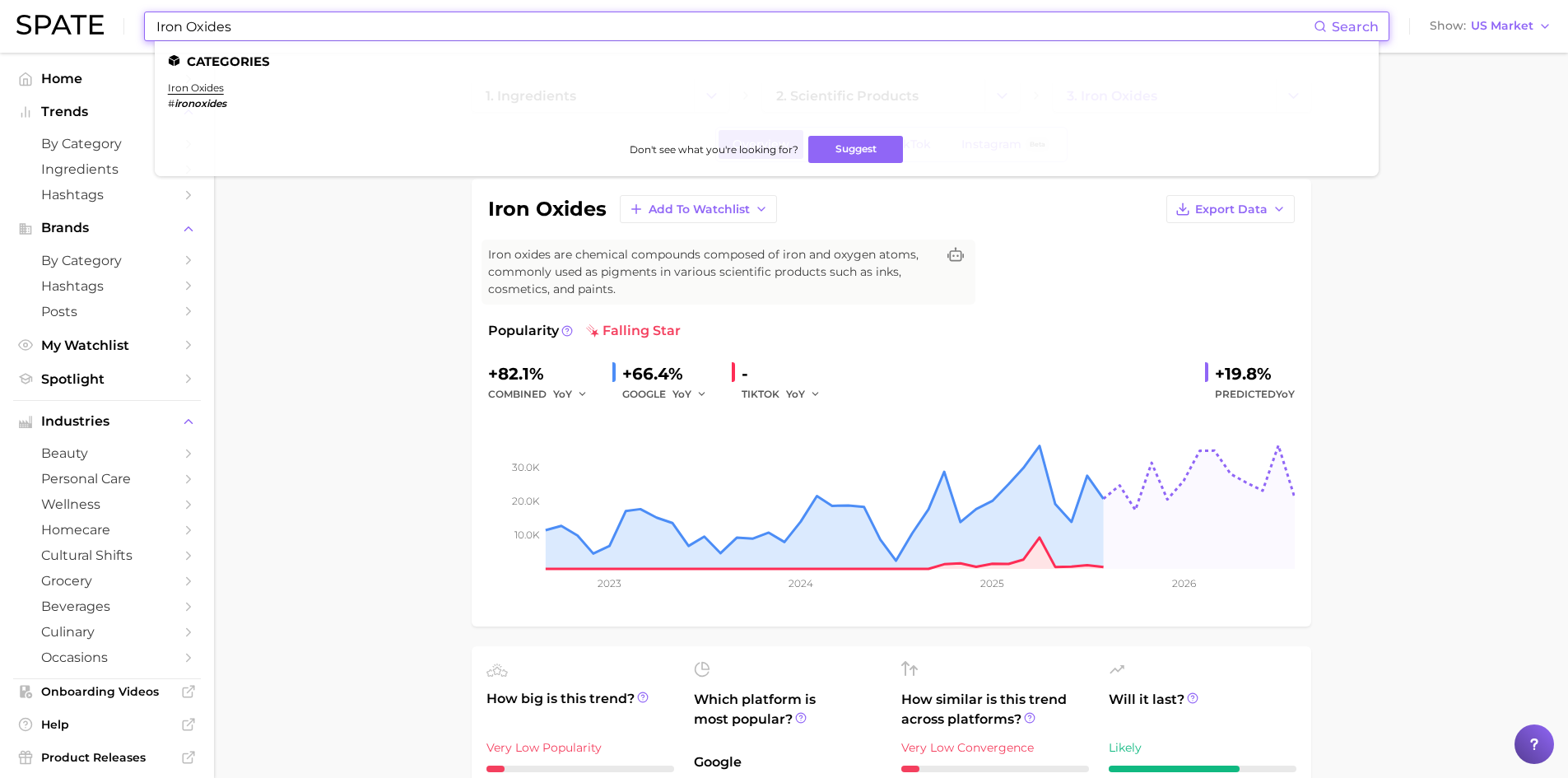
click at [155, 28] on input "Iron Oxides" at bounding box center [734, 26] width 1159 height 28
paste input "Aloe Barbadensis Leaf Extract"
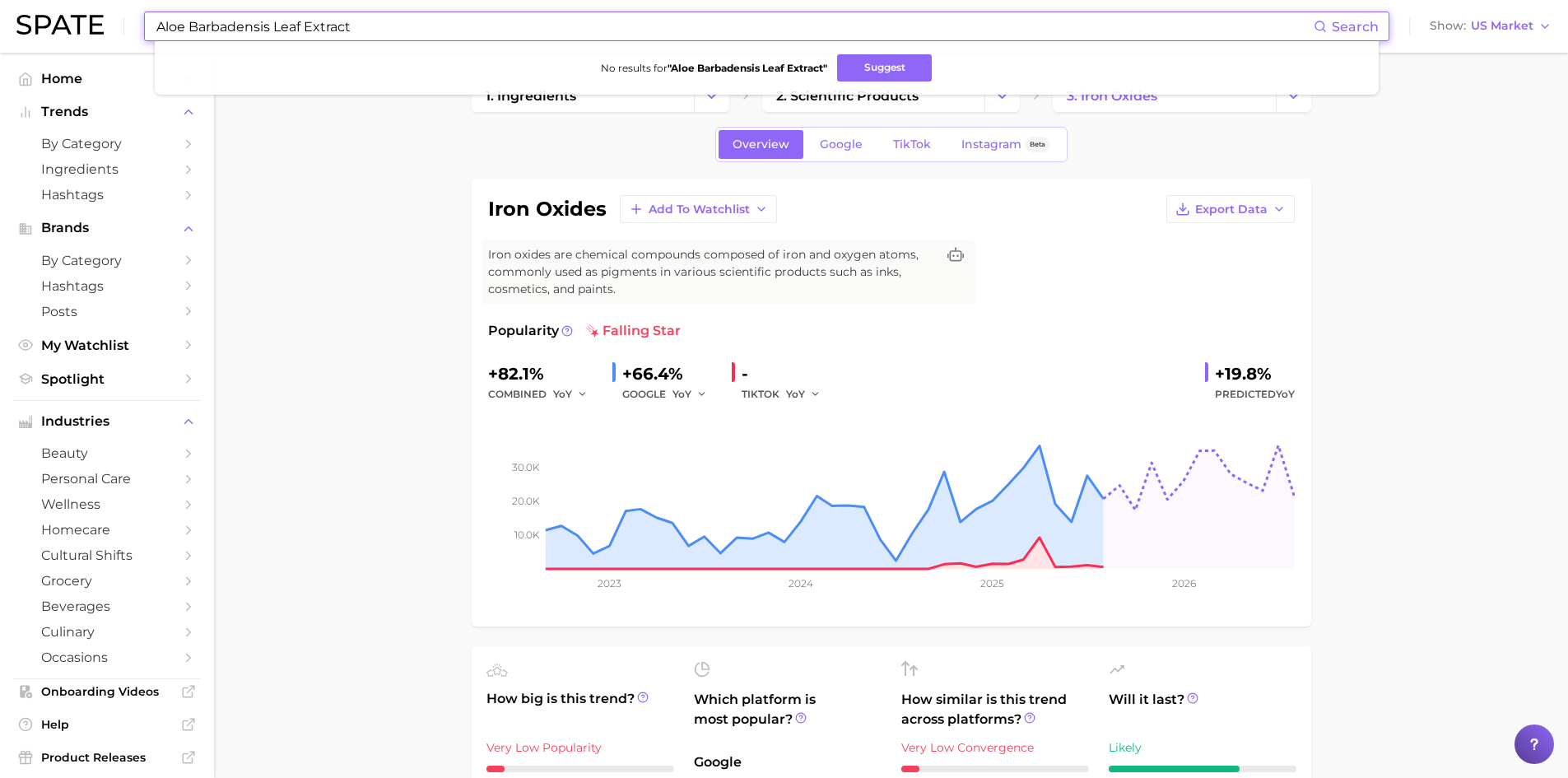
drag, startPoint x: 398, startPoint y: 17, endPoint x: 191, endPoint y: 19, distance: 207.0
click at [191, 18] on input "Aloe Barbadensis Leaf Extract" at bounding box center [734, 26] width 1159 height 28
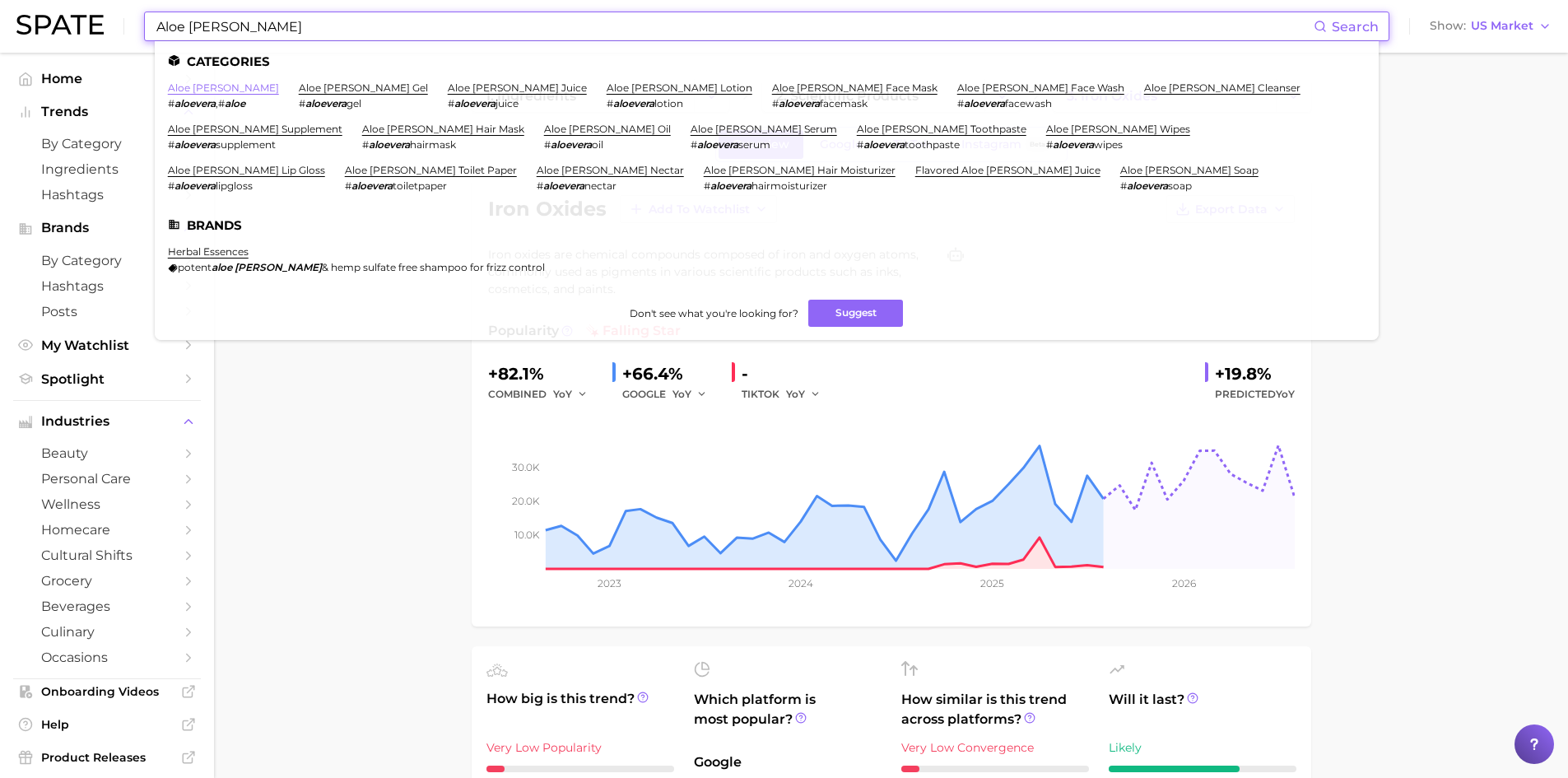
type input "Aloe [PERSON_NAME]"
click at [189, 89] on link "aloe [PERSON_NAME]" at bounding box center [223, 88] width 111 height 12
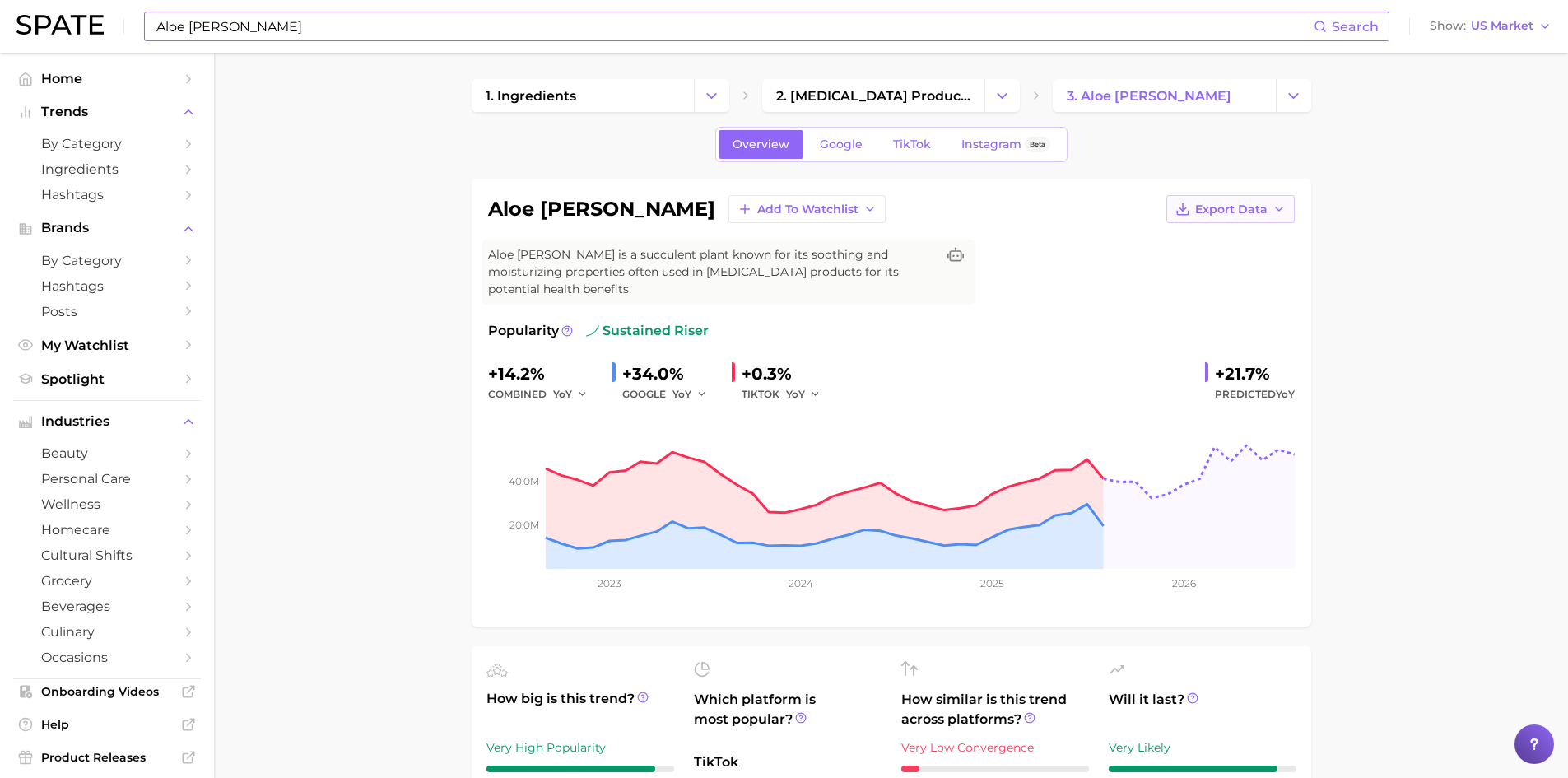
click at [1236, 204] on span "Export Data" at bounding box center [1231, 209] width 72 height 14
click at [1235, 271] on span "Time Series Image" at bounding box center [1197, 270] width 110 height 14
drag, startPoint x: 1216, startPoint y: 357, endPoint x: 1270, endPoint y: 354, distance: 54.1
click at [1270, 360] on div "+21.7%" at bounding box center [1254, 373] width 80 height 27
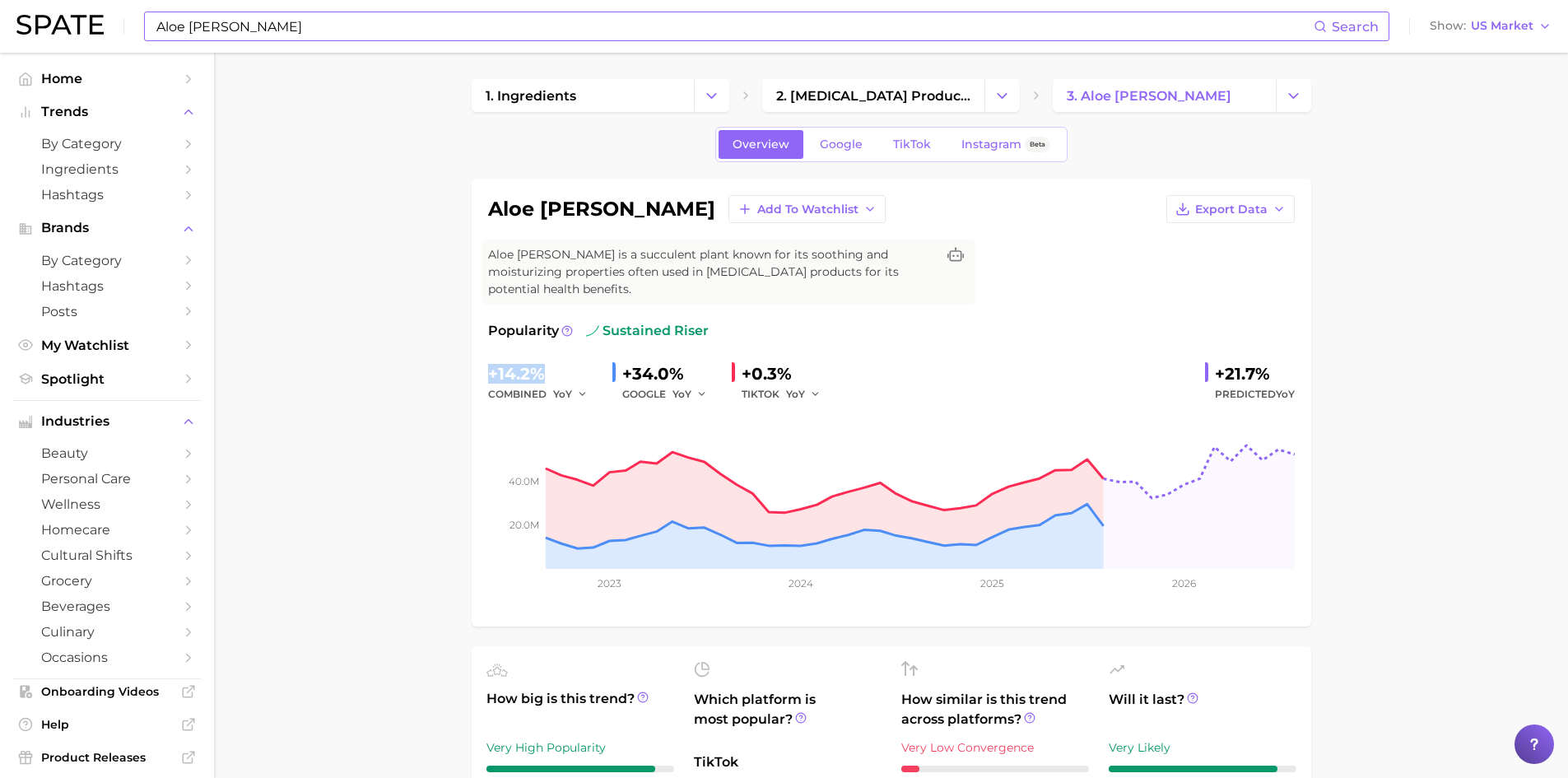
drag, startPoint x: 547, startPoint y: 357, endPoint x: 470, endPoint y: 358, distance: 77.0
